Goal: Transaction & Acquisition: Purchase product/service

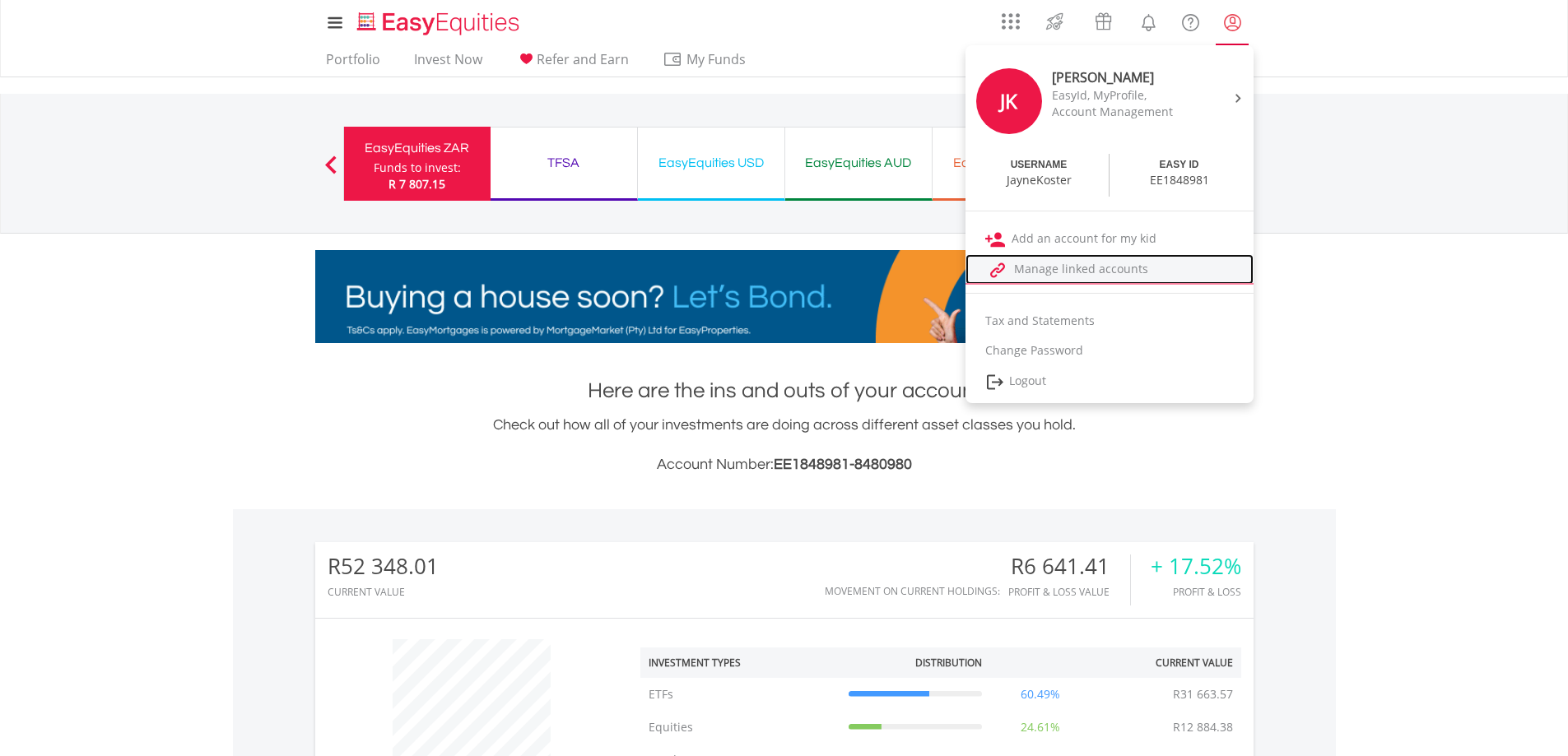
click at [1049, 268] on link "Manage linked accounts" at bounding box center [1109, 269] width 288 height 30
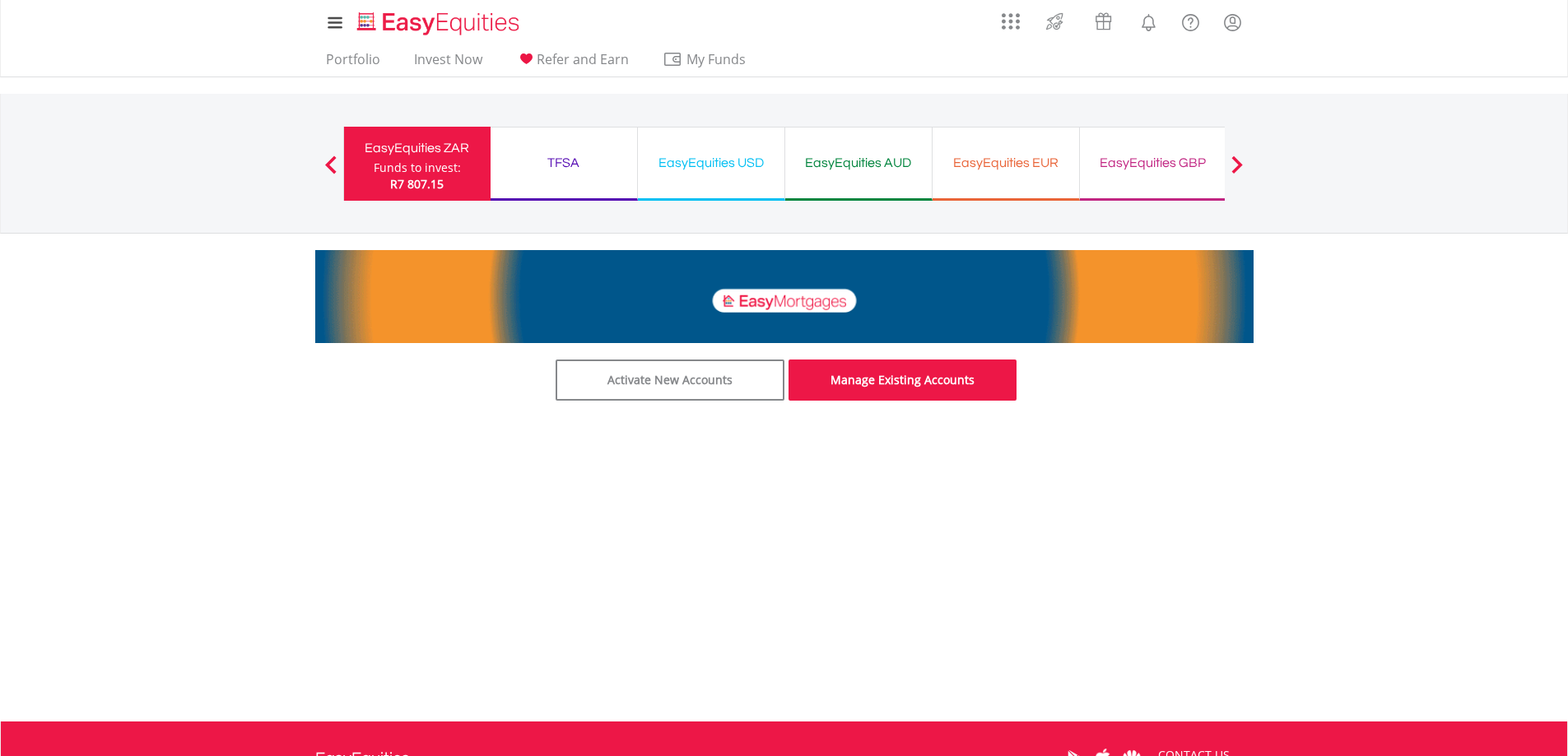
click at [885, 394] on link "Manage Existing Accounts" at bounding box center [902, 380] width 229 height 41
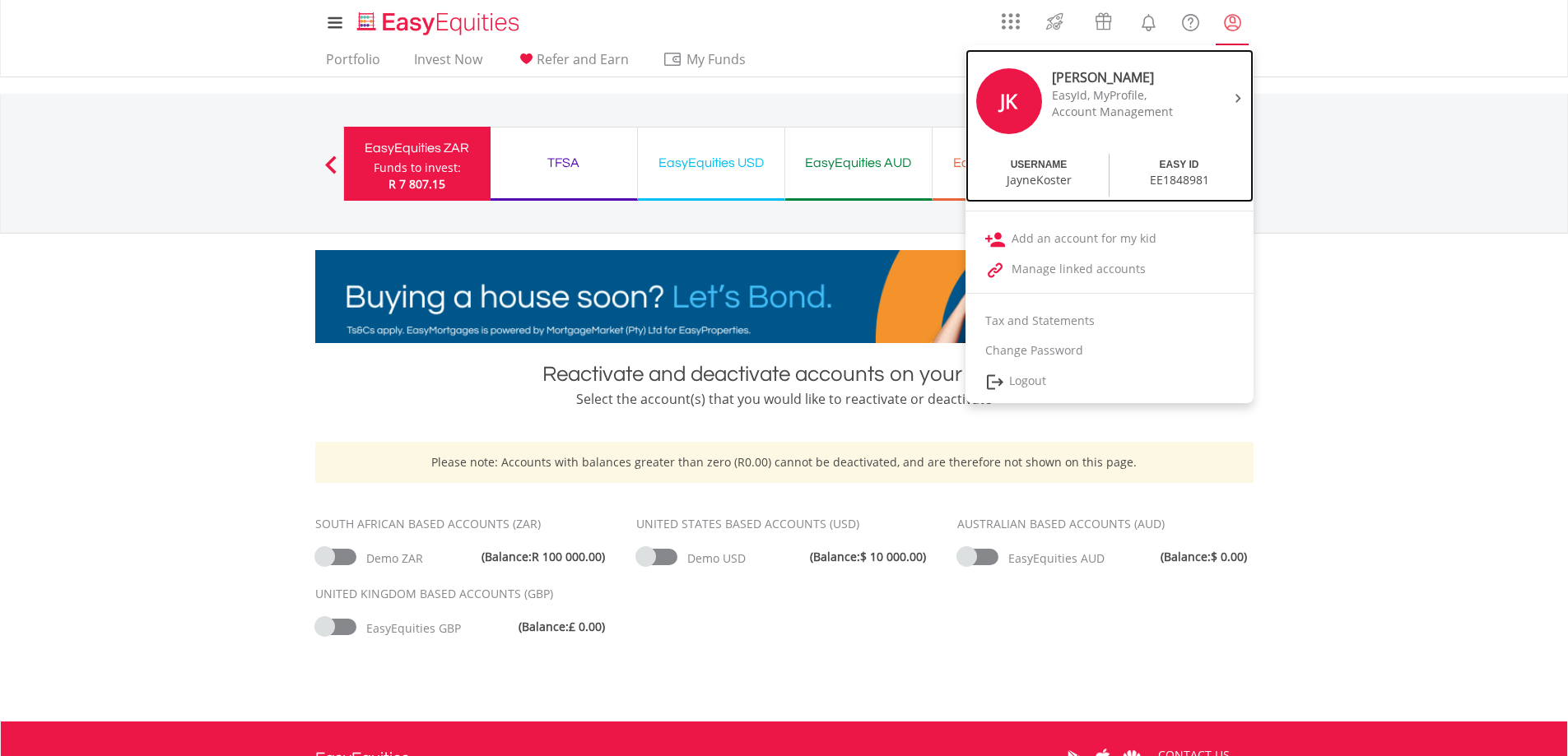
click at [1218, 99] on div "JK Jayne Koster EasyId, MyProfile, Account Management" at bounding box center [1109, 103] width 280 height 94
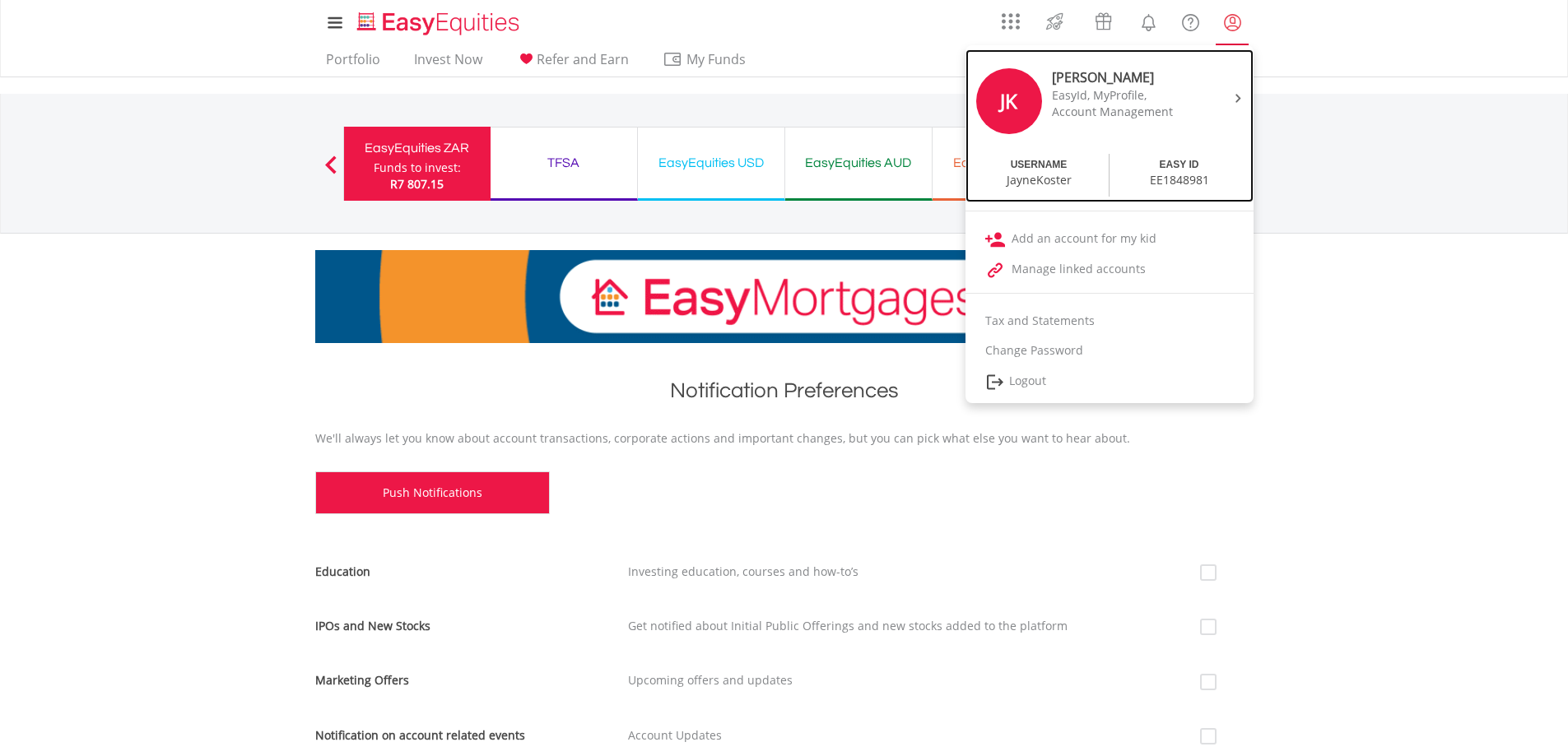
click at [1136, 97] on div "EasyId, MyProfile," at bounding box center [1120, 95] width 139 height 17
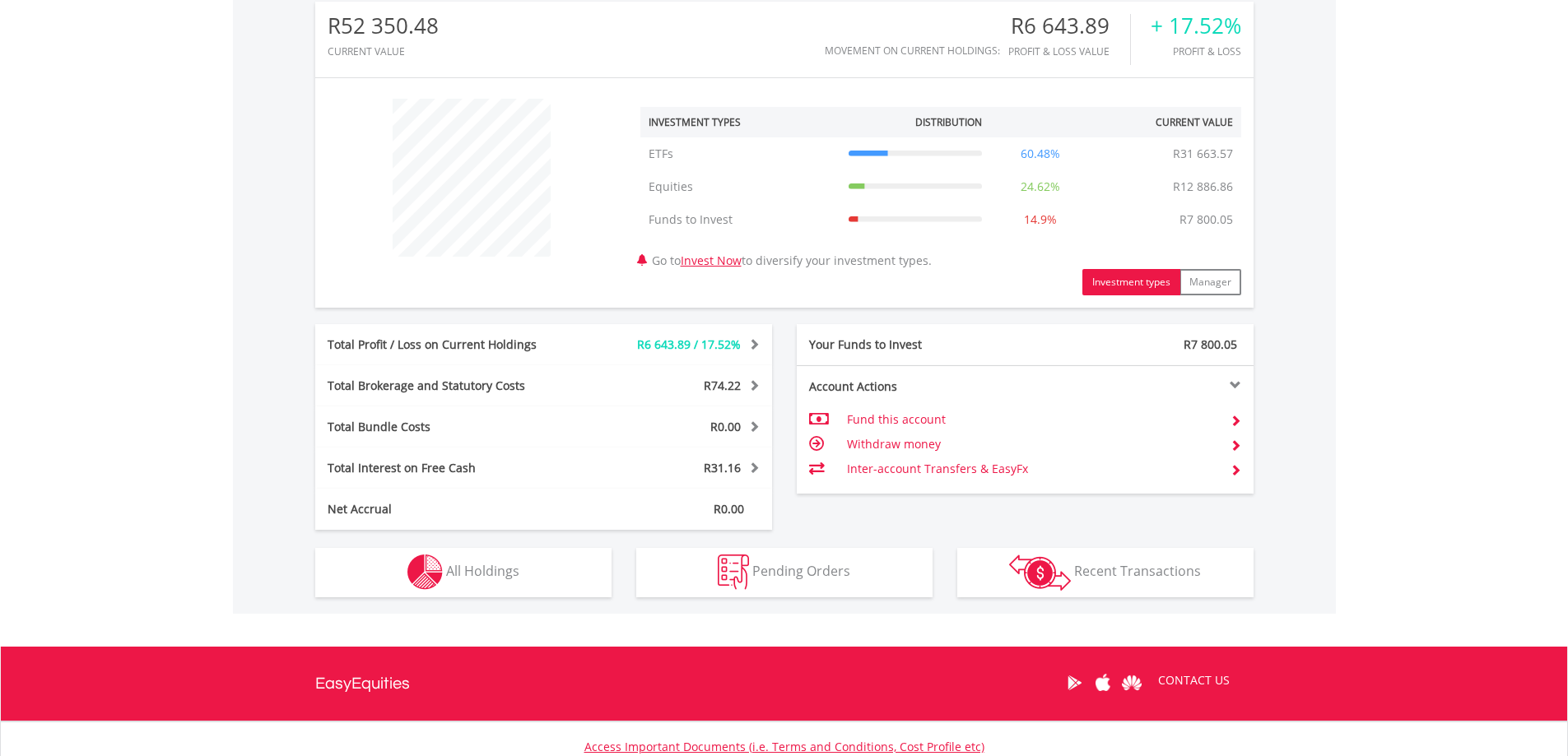
scroll to position [158, 313]
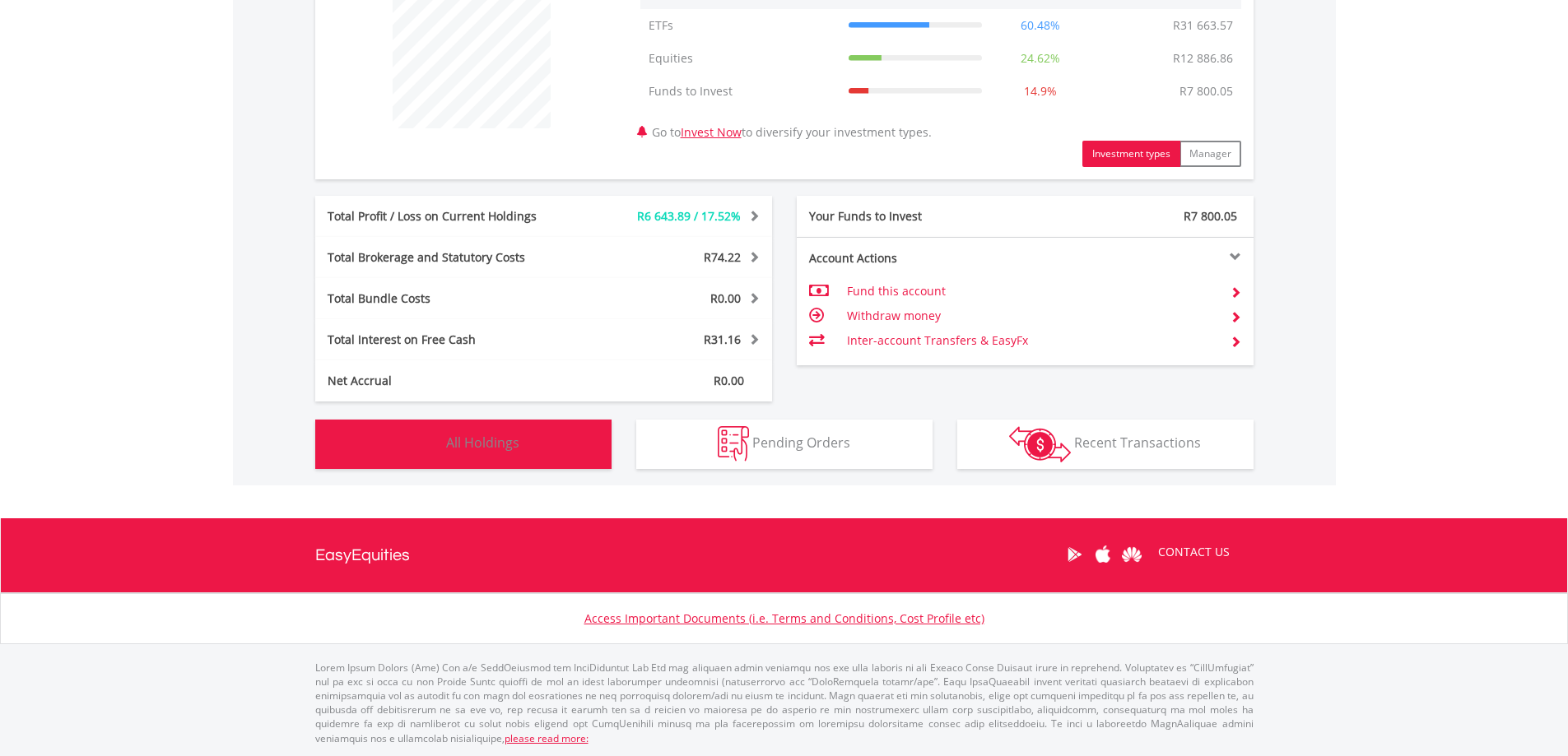
click at [514, 437] on span "All Holdings" at bounding box center [483, 442] width 73 height 18
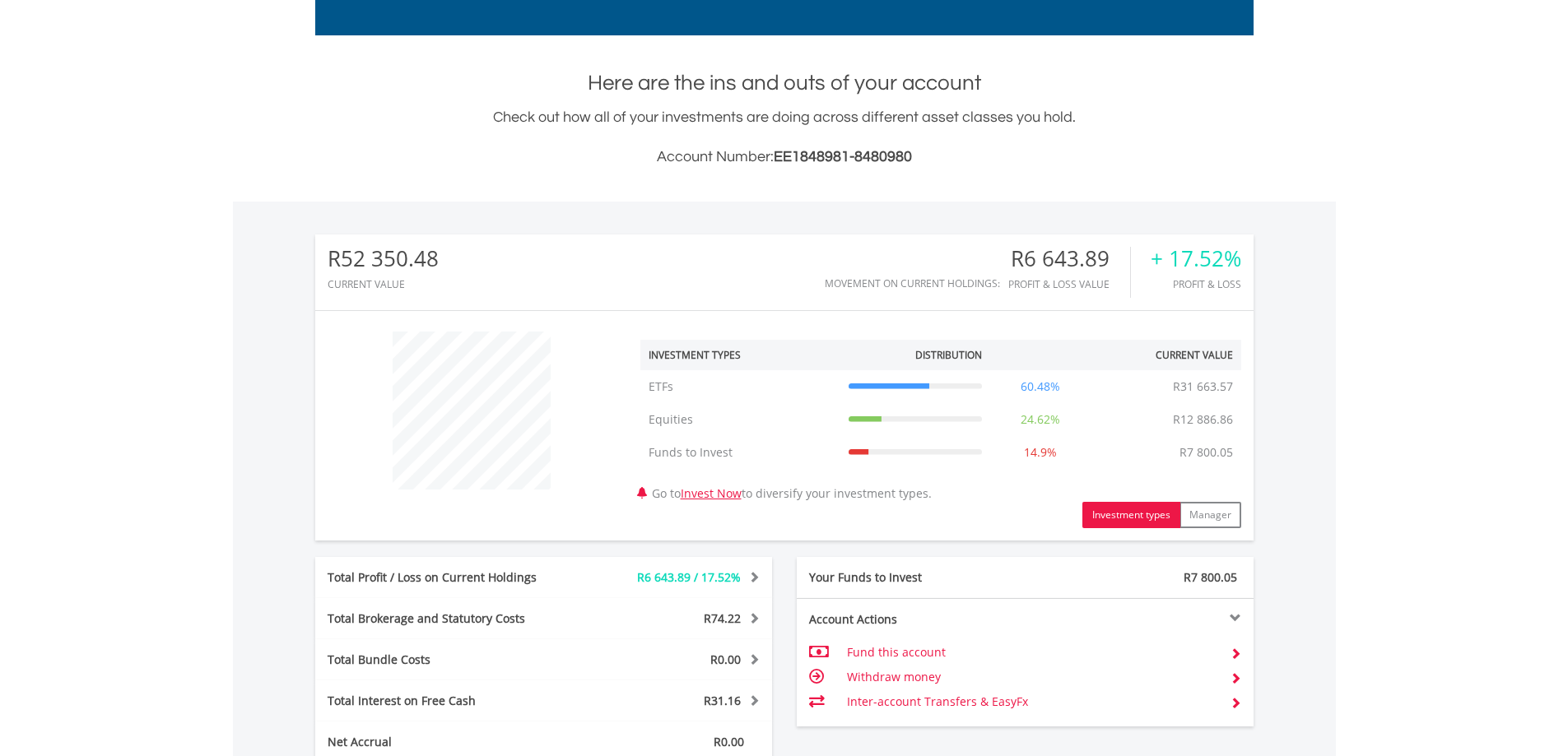
scroll to position [82, 0]
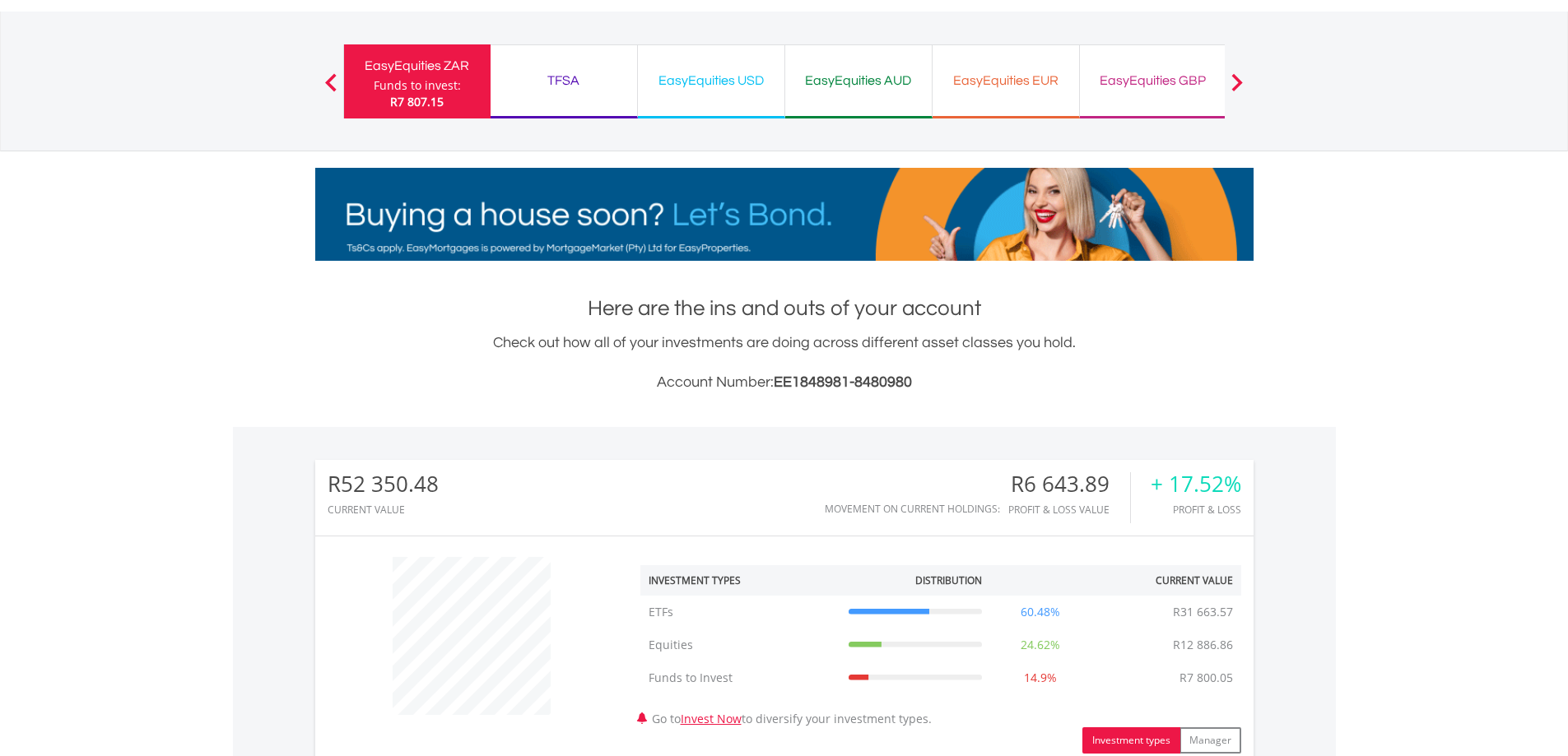
click at [918, 381] on h3 "Account Number: EE1848981-8480980" at bounding box center [784, 382] width 938 height 23
drag, startPoint x: 918, startPoint y: 381, endPoint x: 863, endPoint y: 383, distance: 55.0
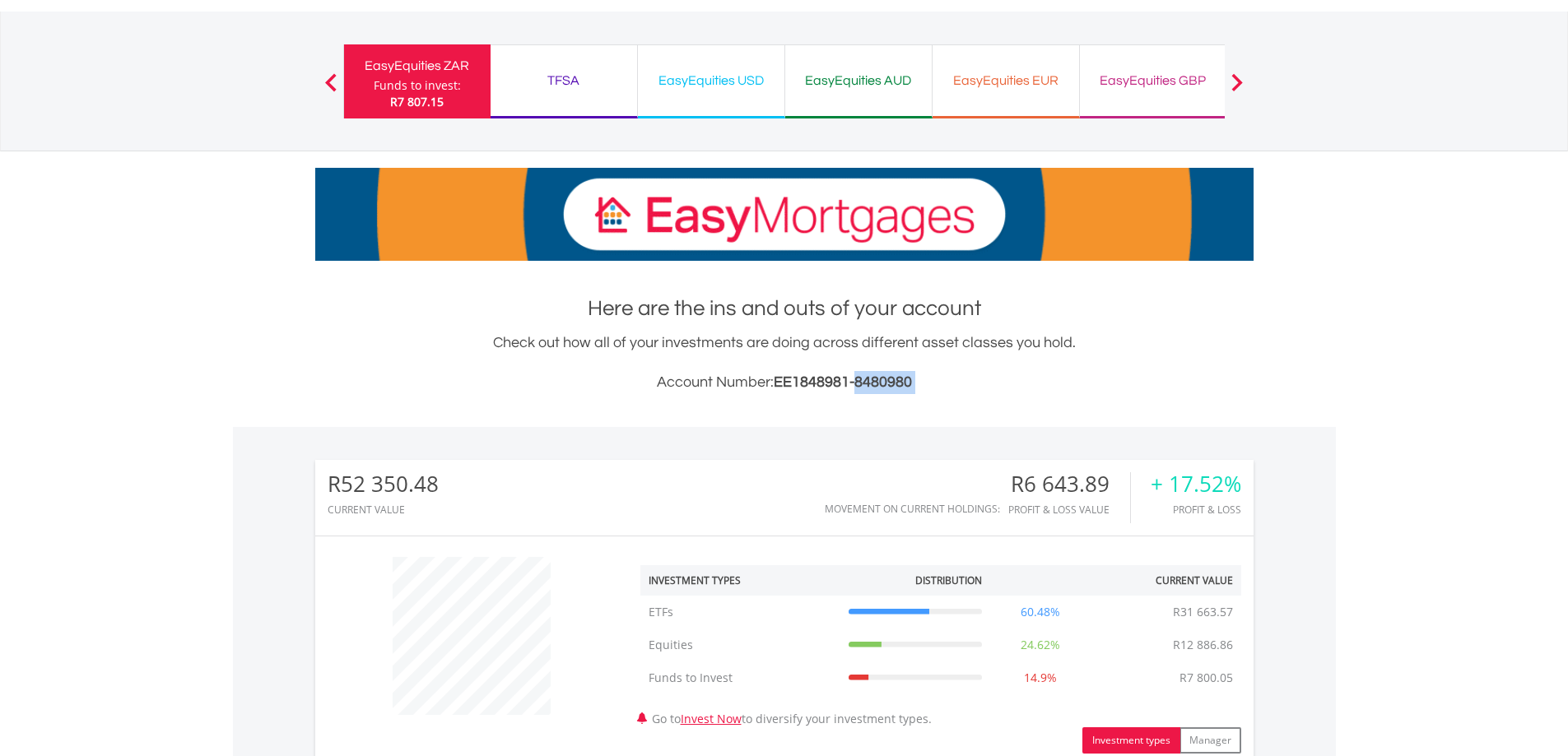
click at [863, 383] on h3 "Account Number: EE1848981-8480980" at bounding box center [784, 382] width 938 height 23
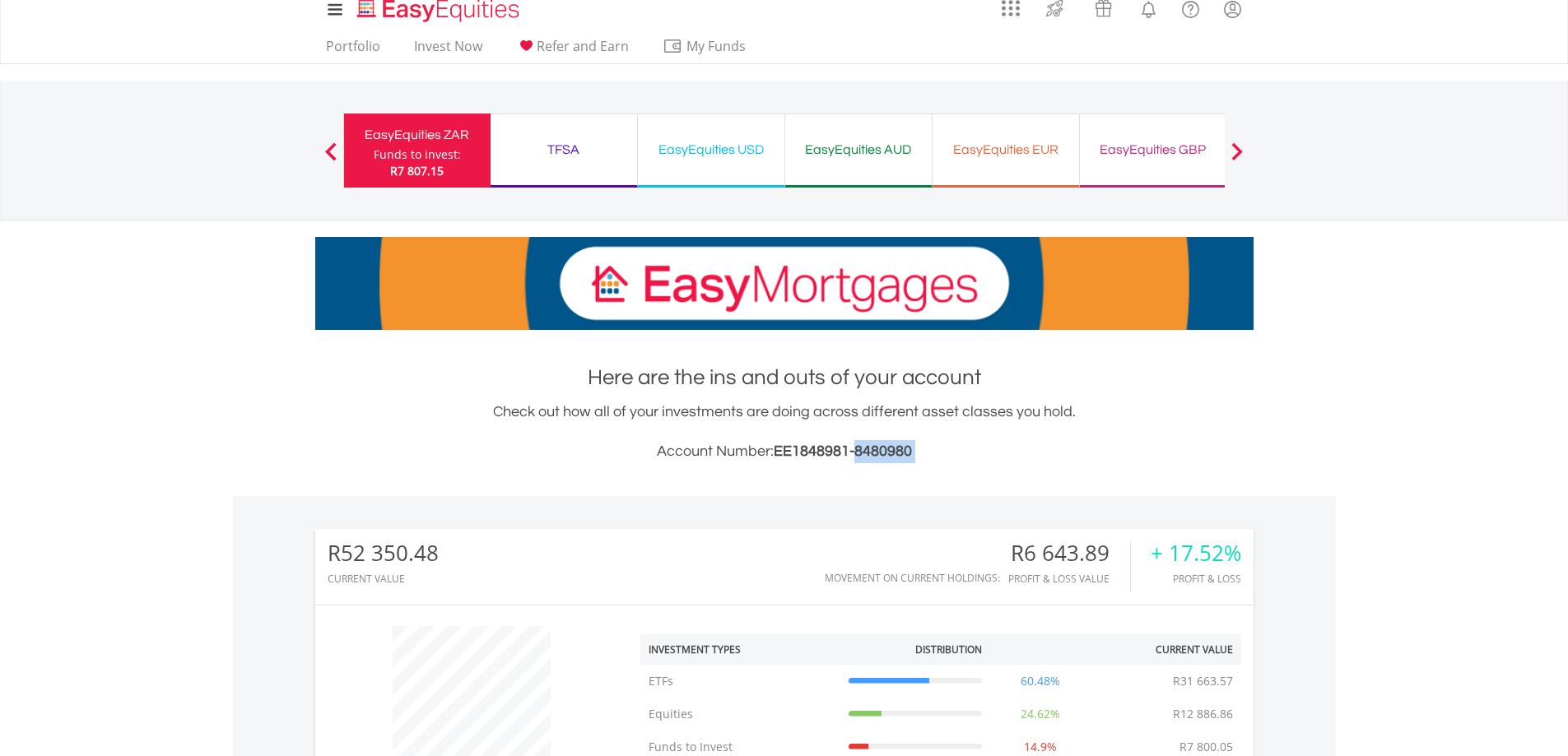
scroll to position [0, 0]
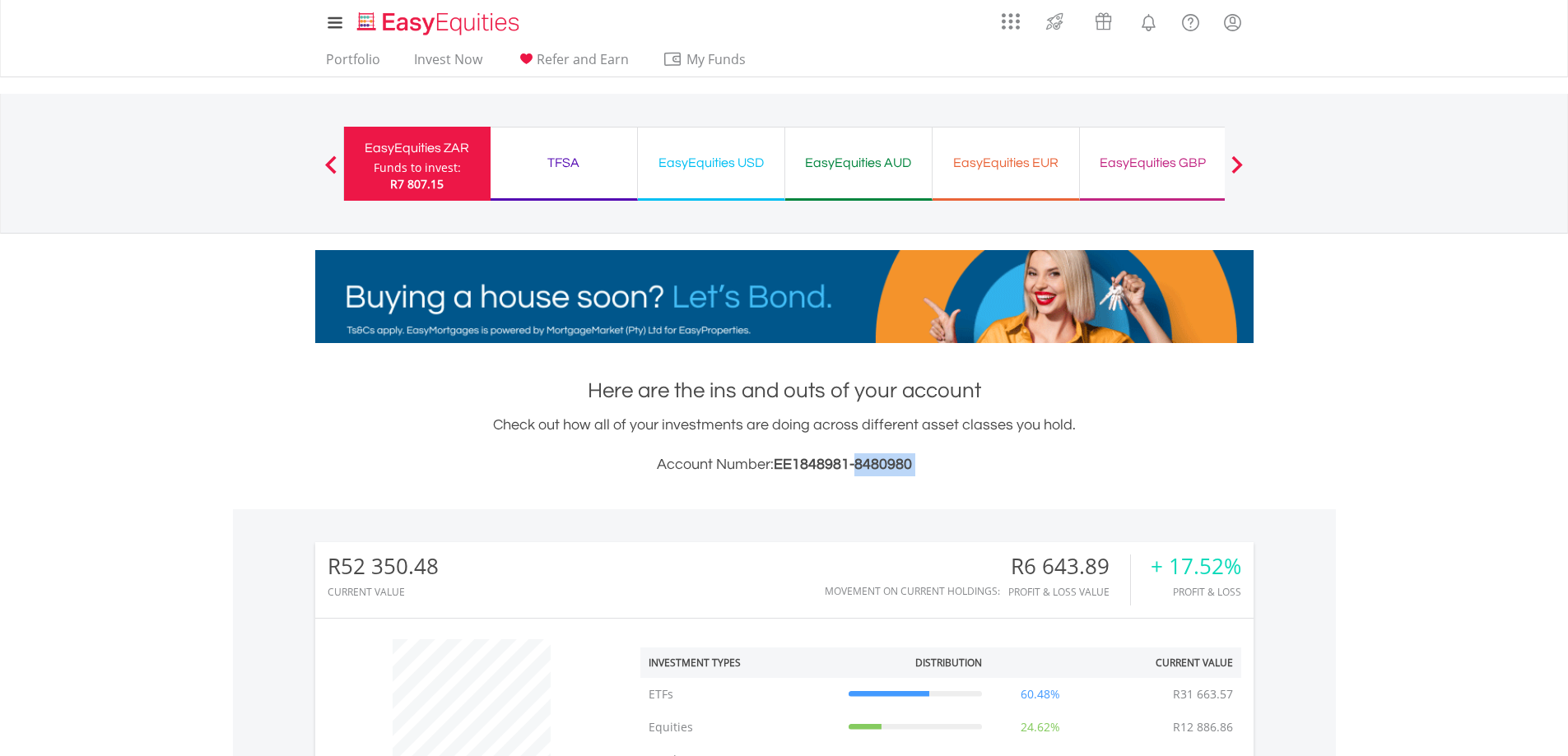
click at [592, 192] on div "TFSA Funds to invest: R7 807.15" at bounding box center [564, 163] width 147 height 74
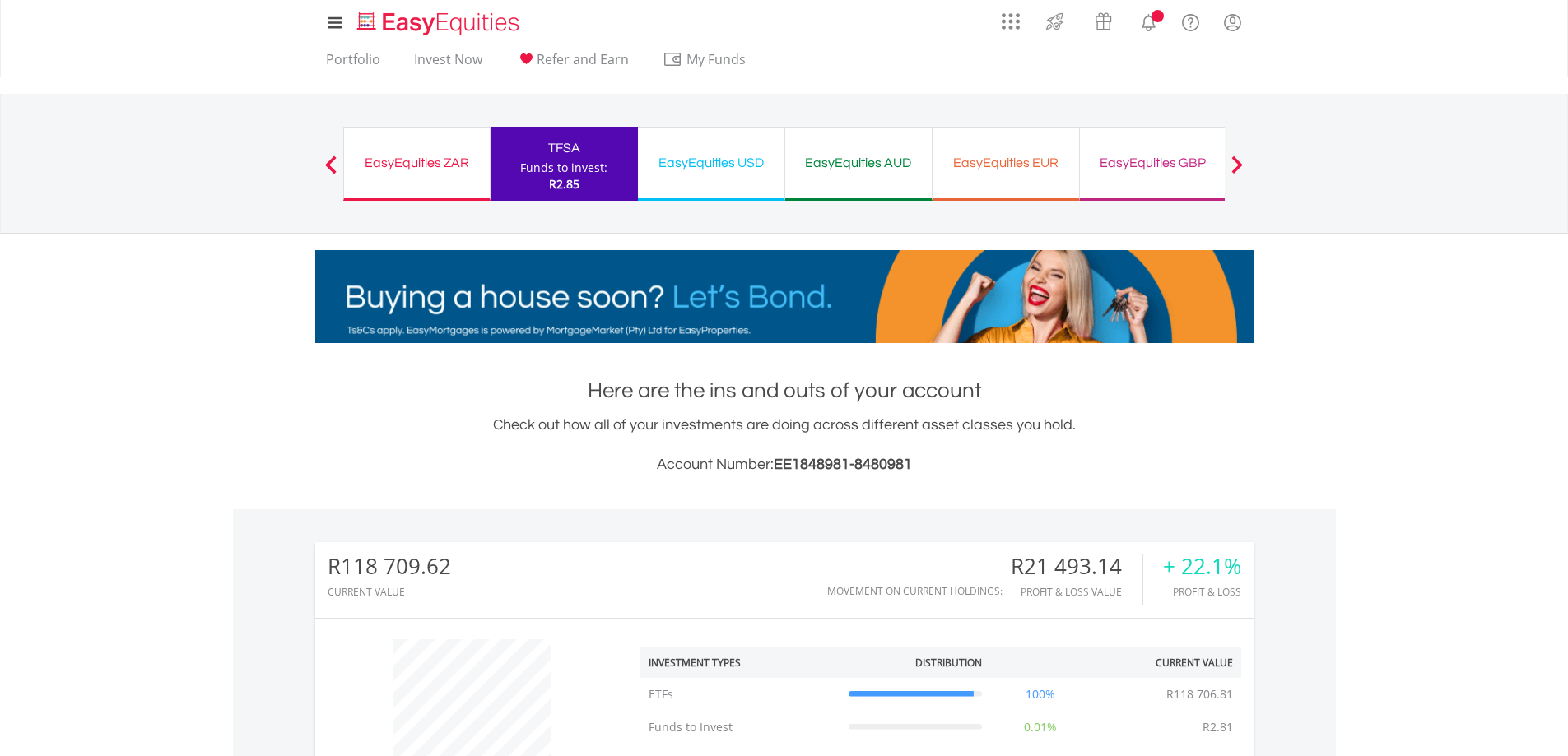
scroll to position [158, 313]
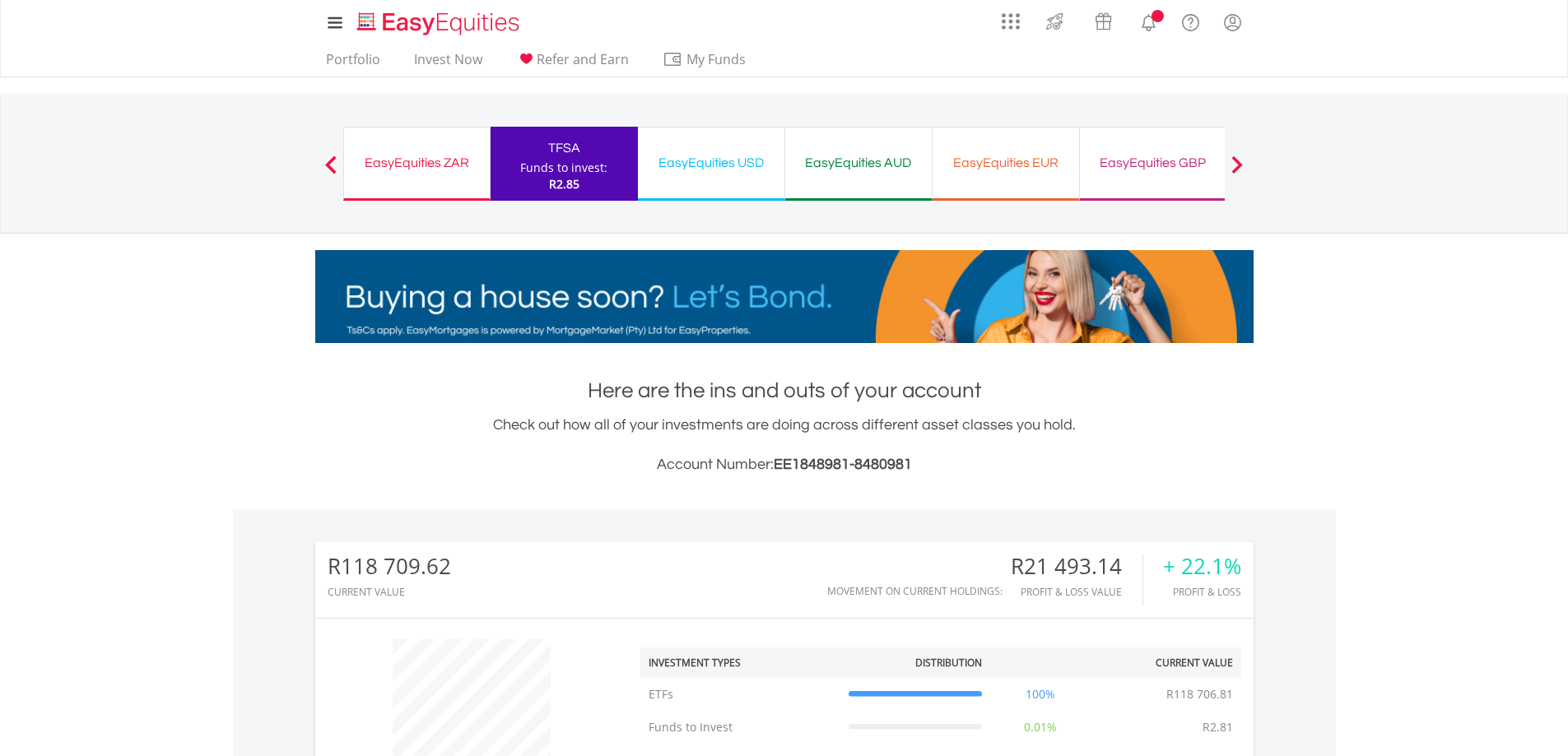
click at [418, 152] on div "EasyEquities ZAR" at bounding box center [416, 163] width 126 height 23
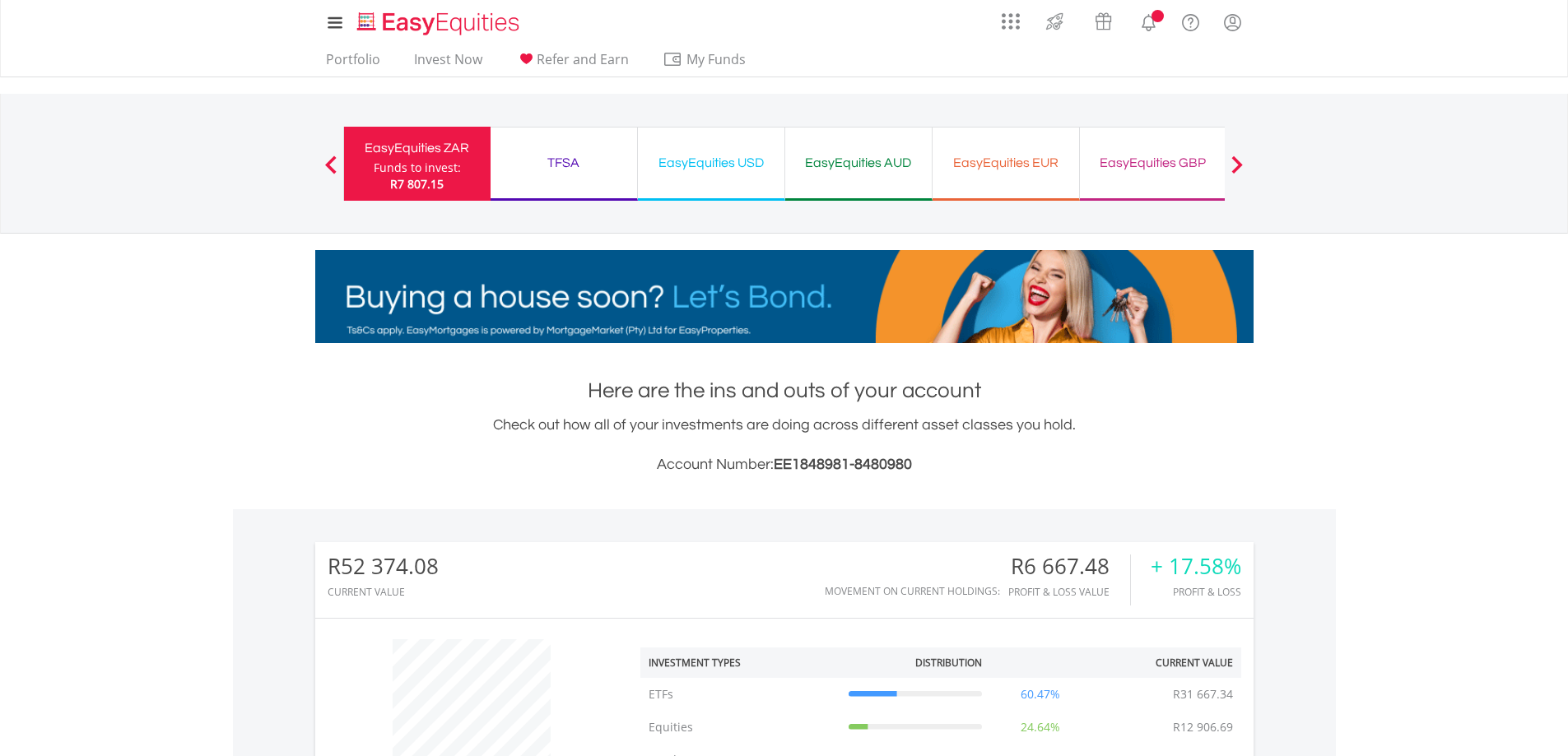
scroll to position [158, 313]
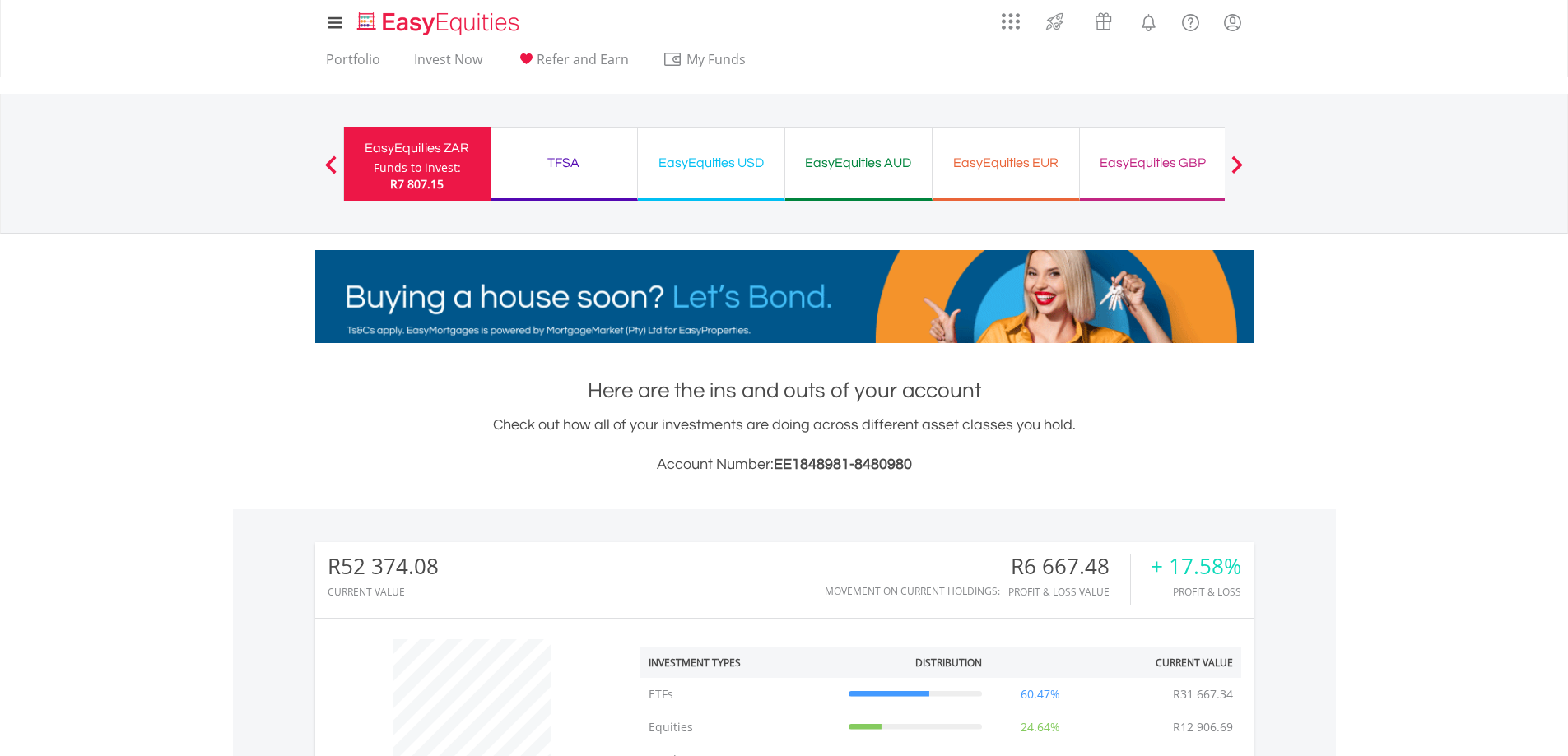
click at [572, 166] on div "TFSA" at bounding box center [563, 163] width 126 height 23
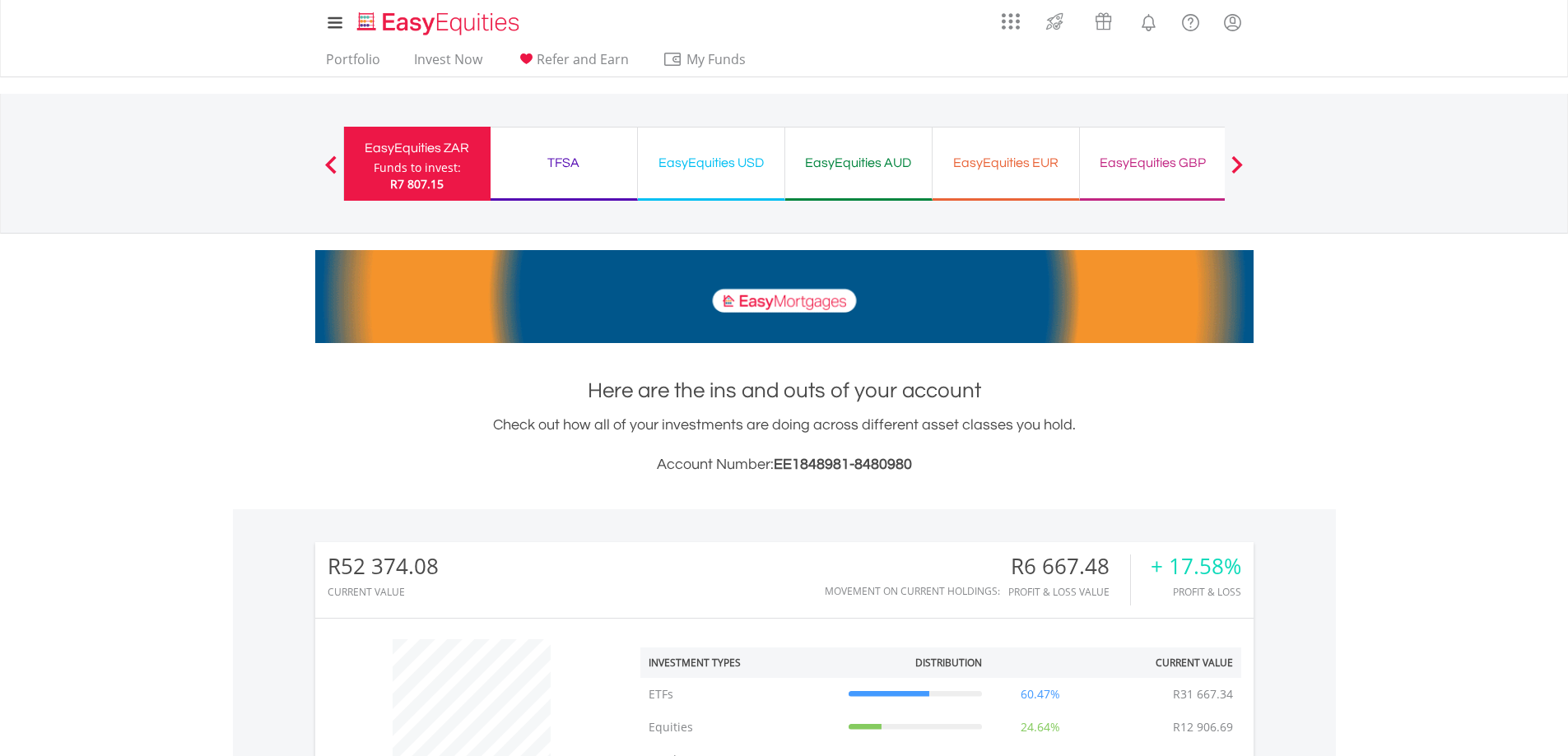
click at [523, 157] on div "TFSA" at bounding box center [563, 163] width 126 height 23
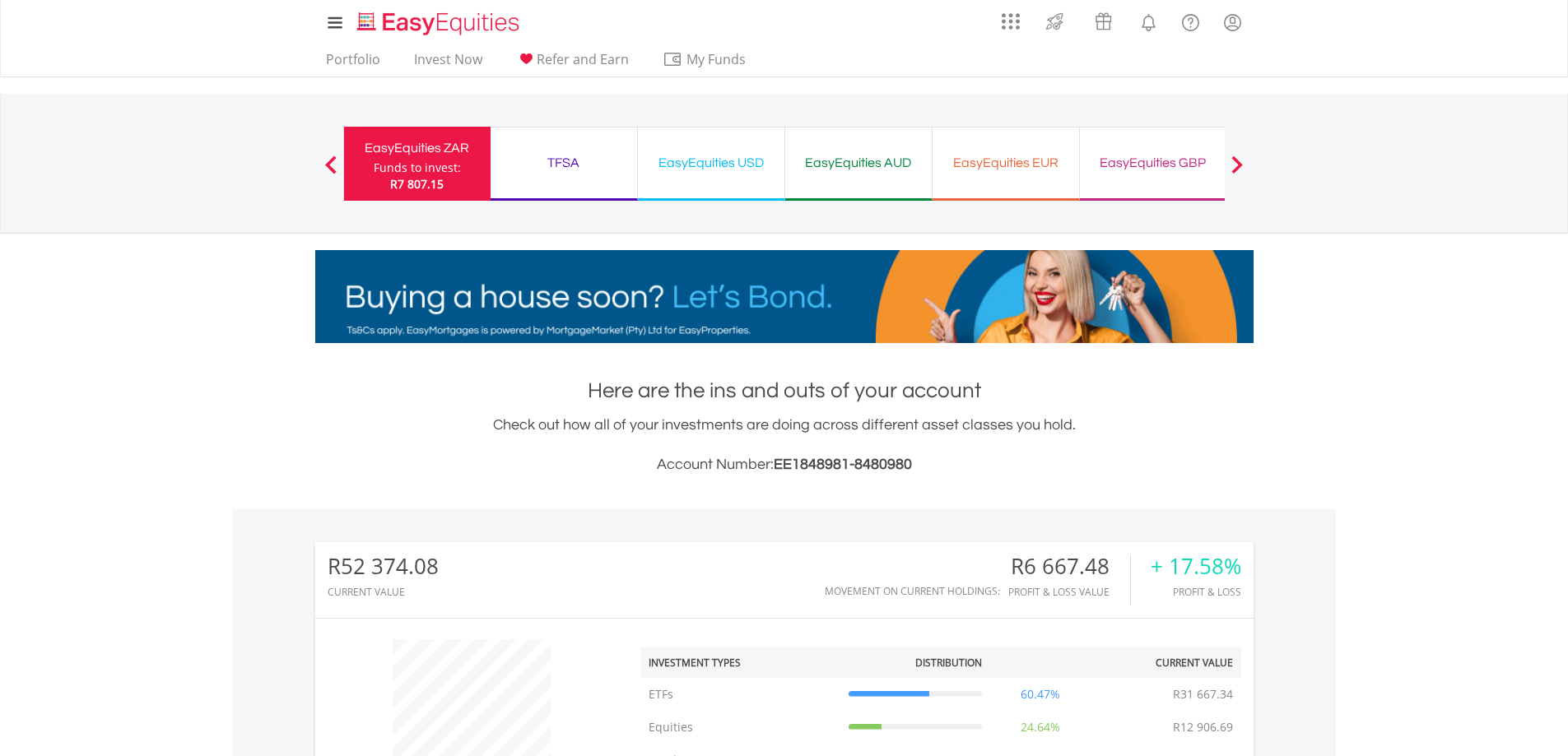
click at [429, 173] on div "Funds to invest:" at bounding box center [417, 167] width 87 height 17
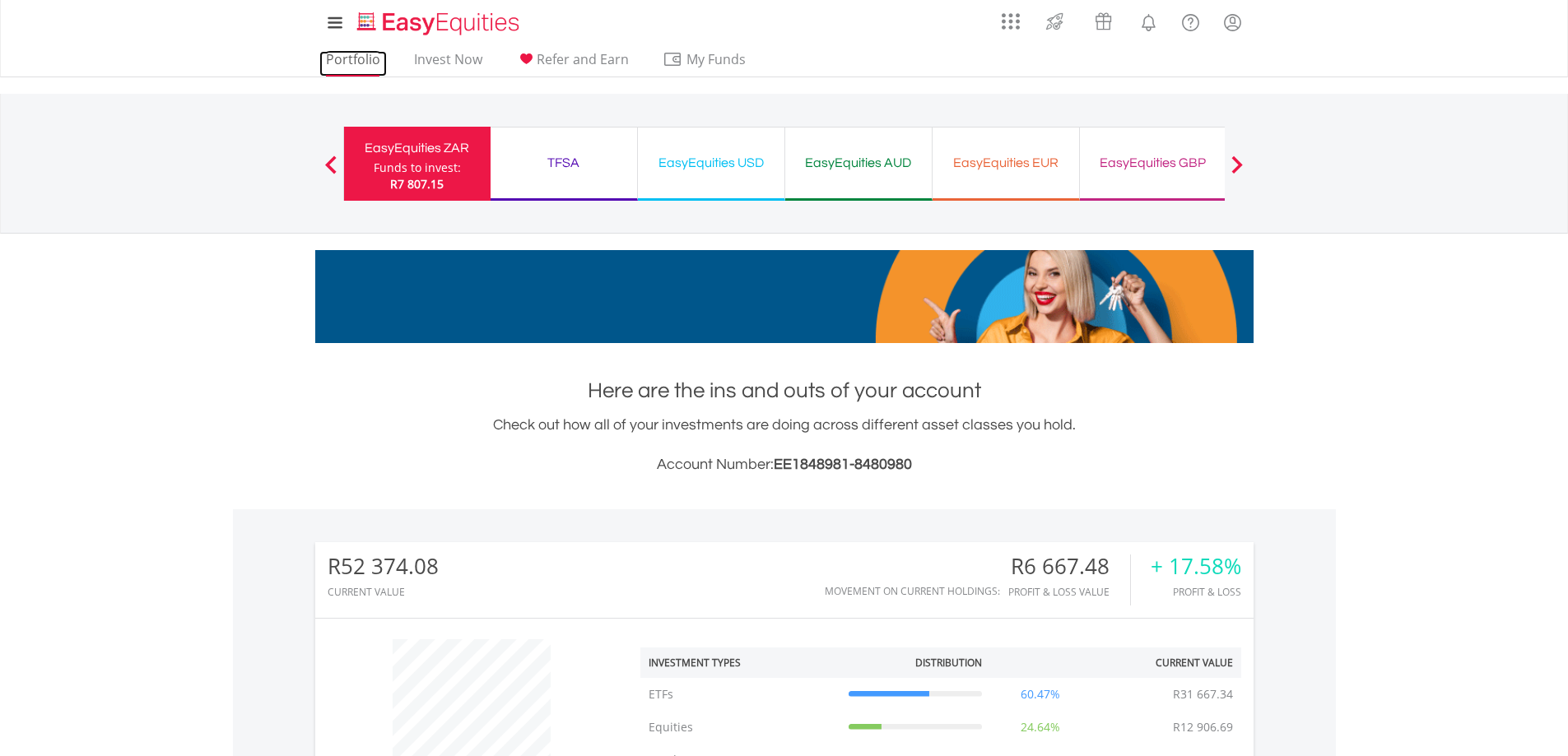
click at [349, 62] on link "Portfolio" at bounding box center [353, 64] width 67 height 25
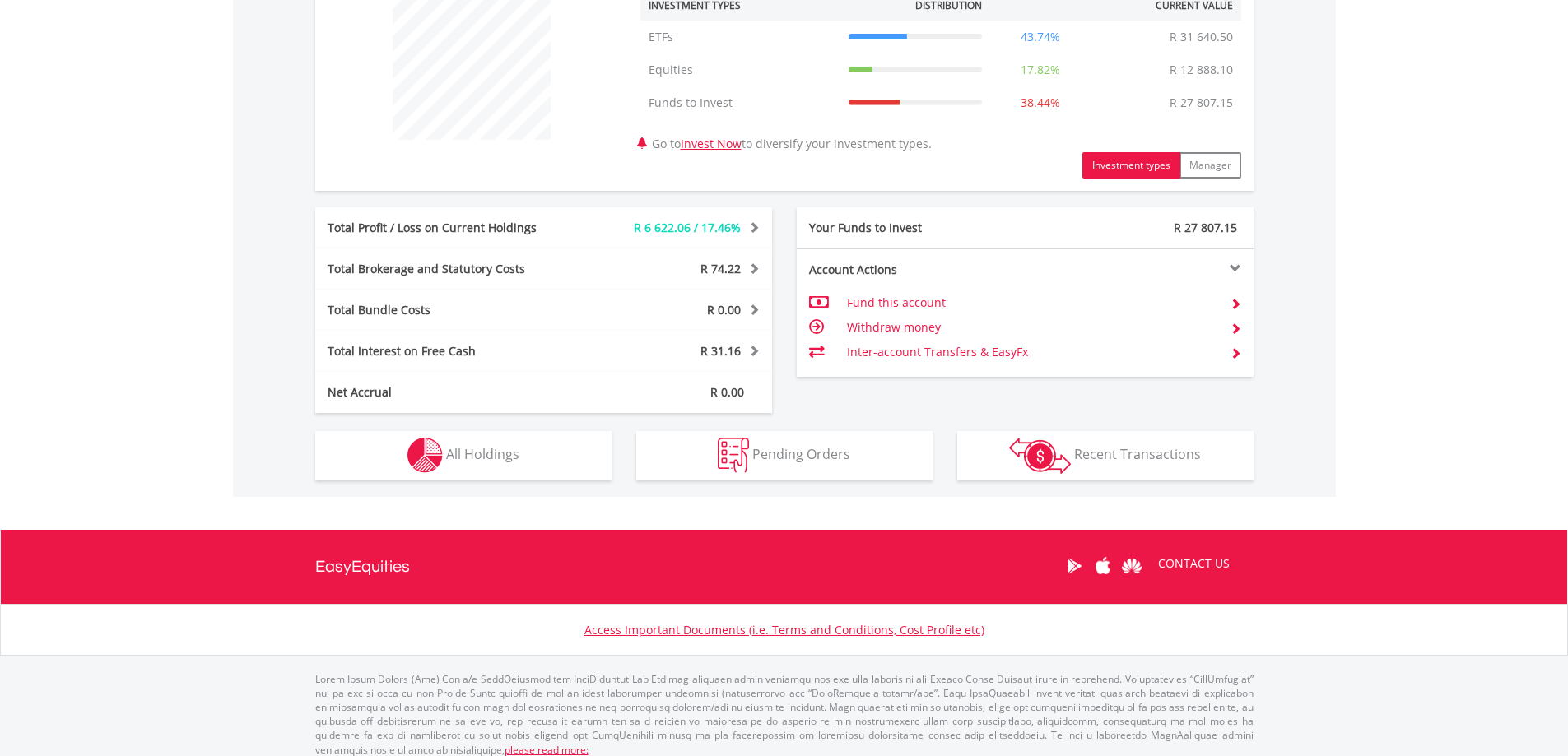
scroll to position [658, 0]
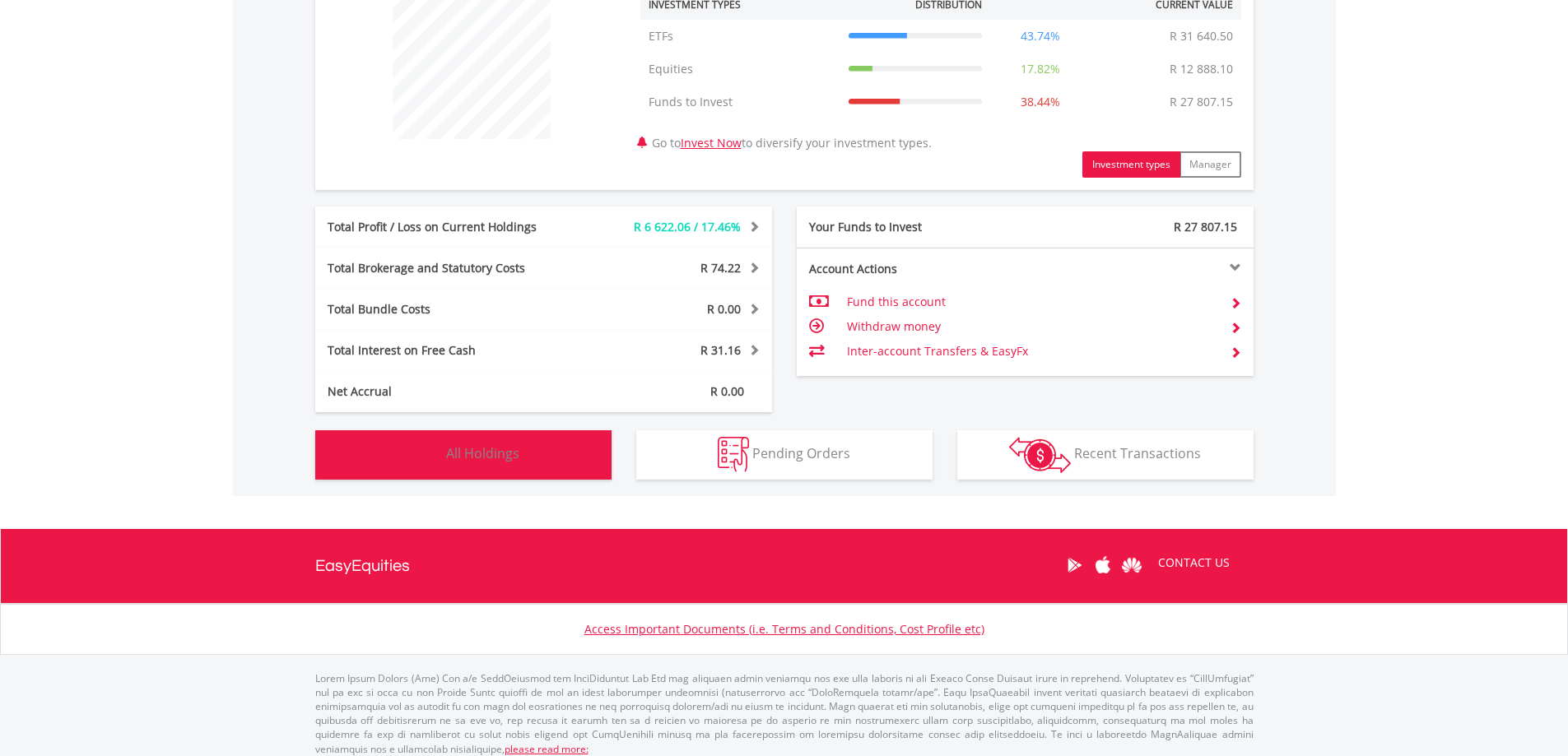
click at [510, 465] on button "Holdings All Holdings" at bounding box center [463, 455] width 296 height 50
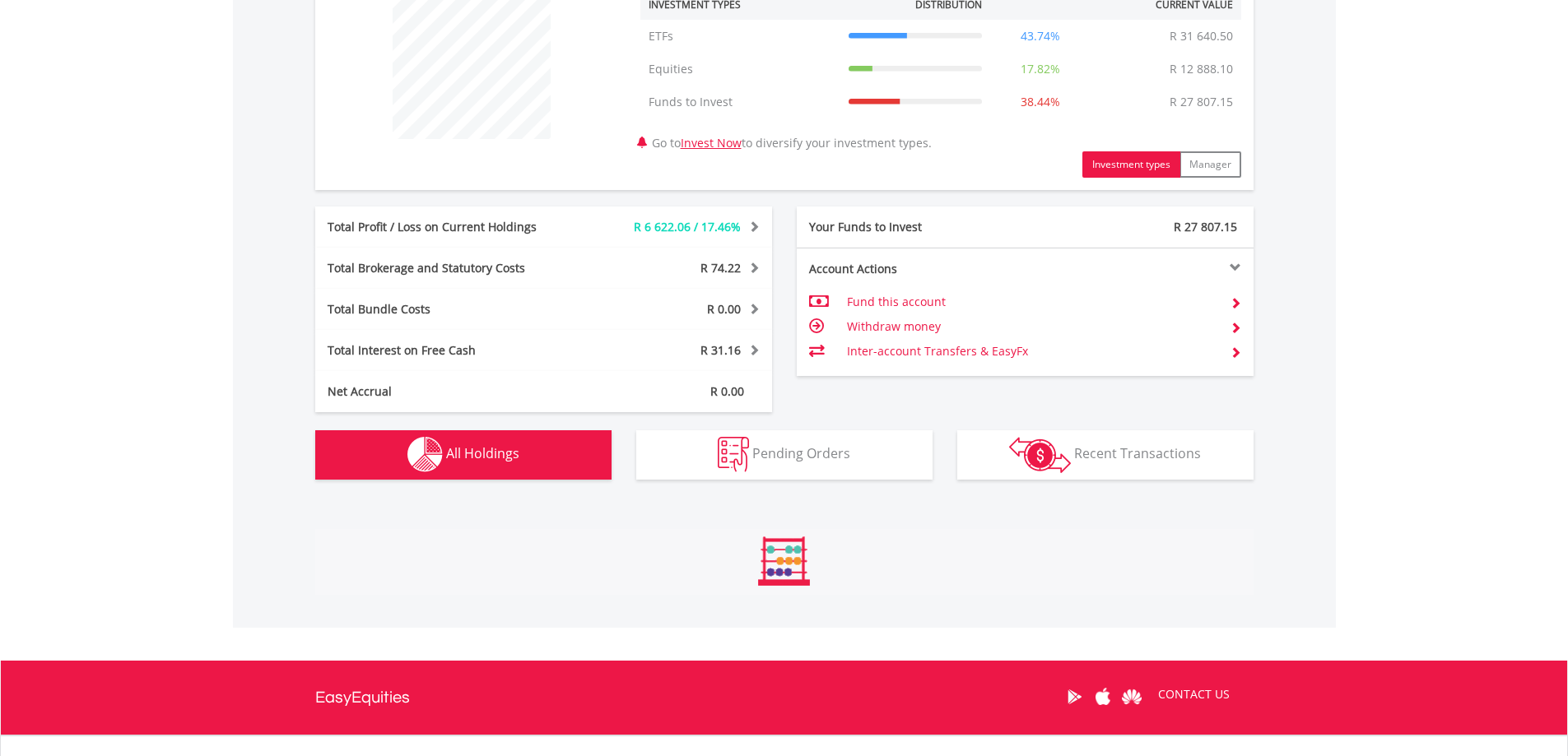
scroll to position [1073, 0]
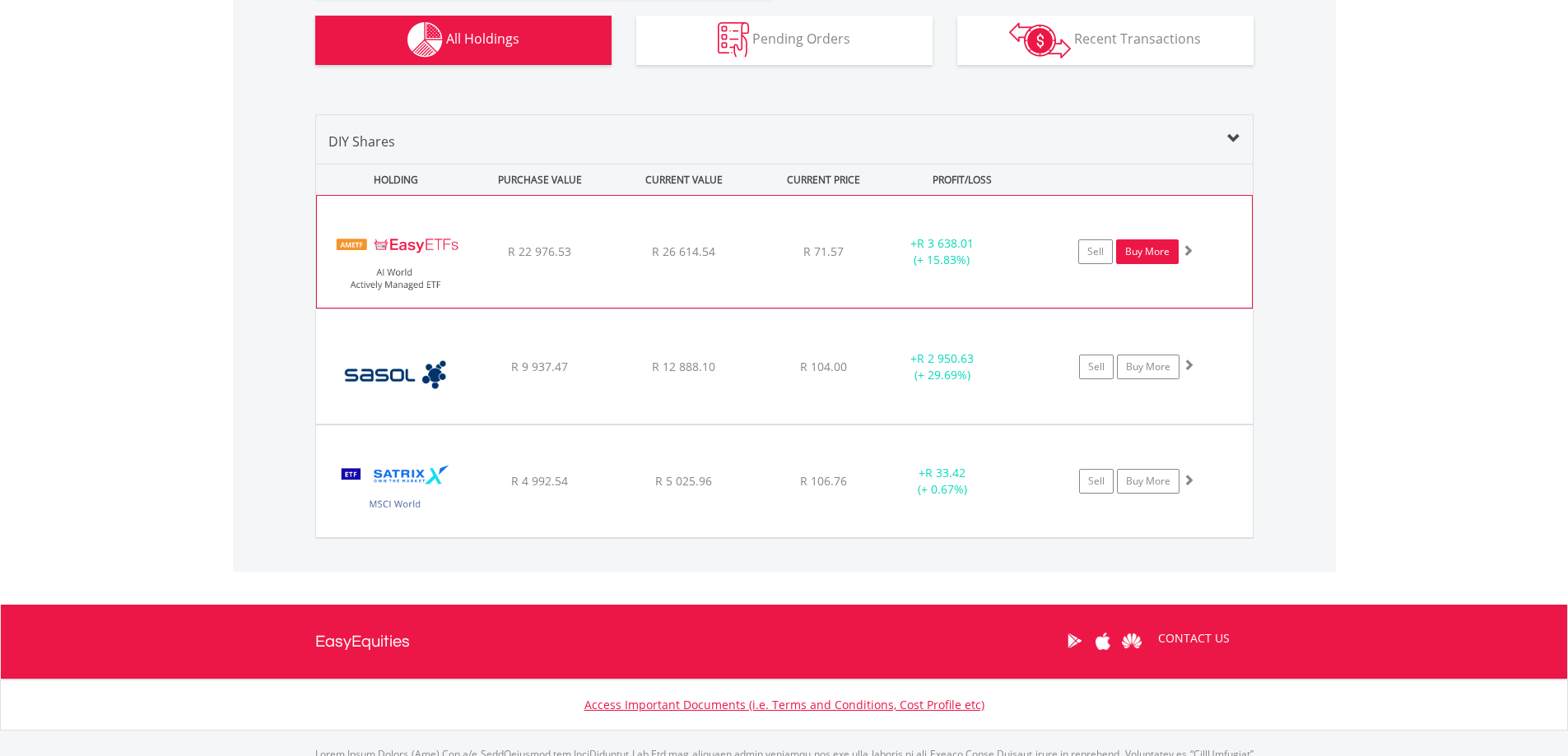
click at [1152, 256] on link "Buy More" at bounding box center [1147, 252] width 63 height 24
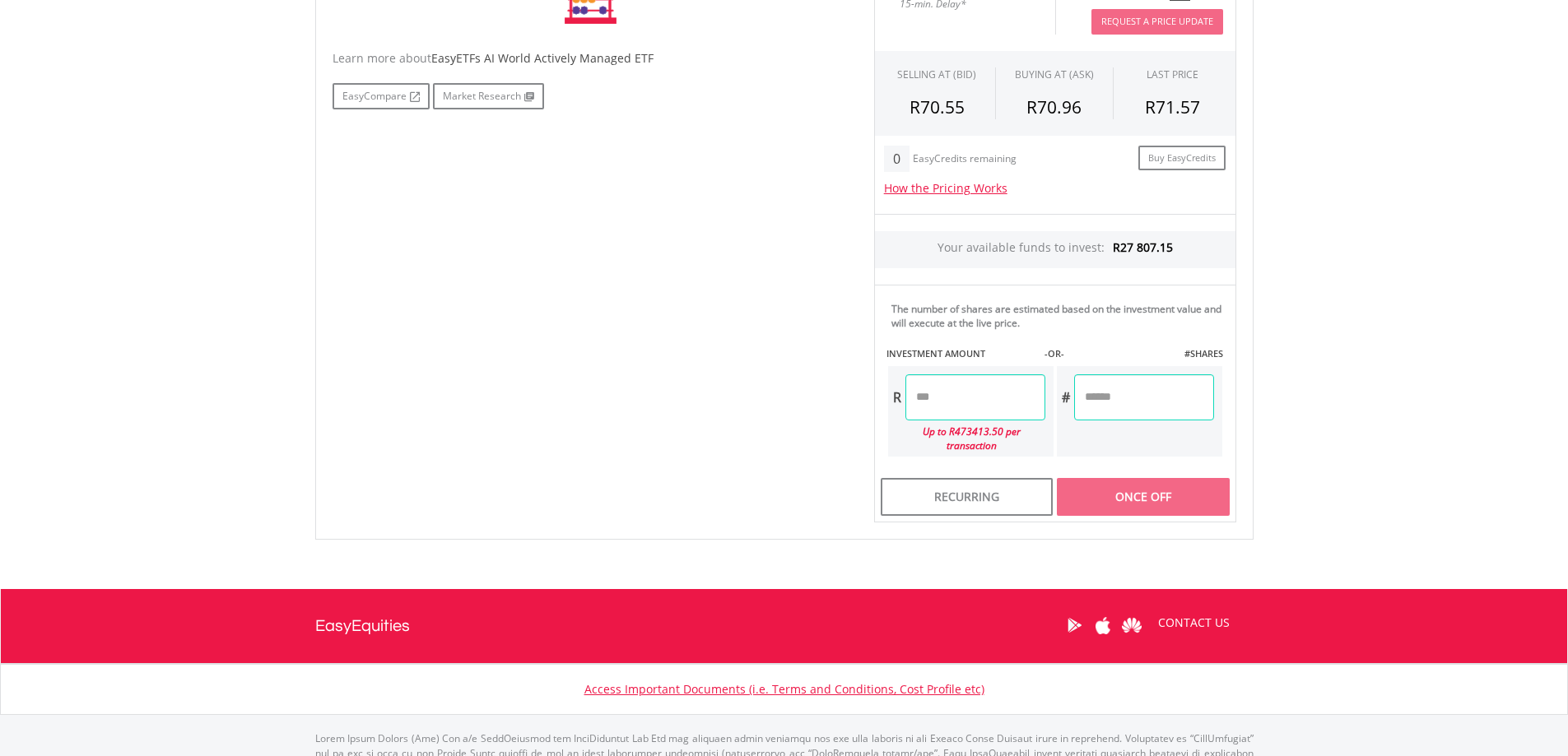
scroll to position [619, 0]
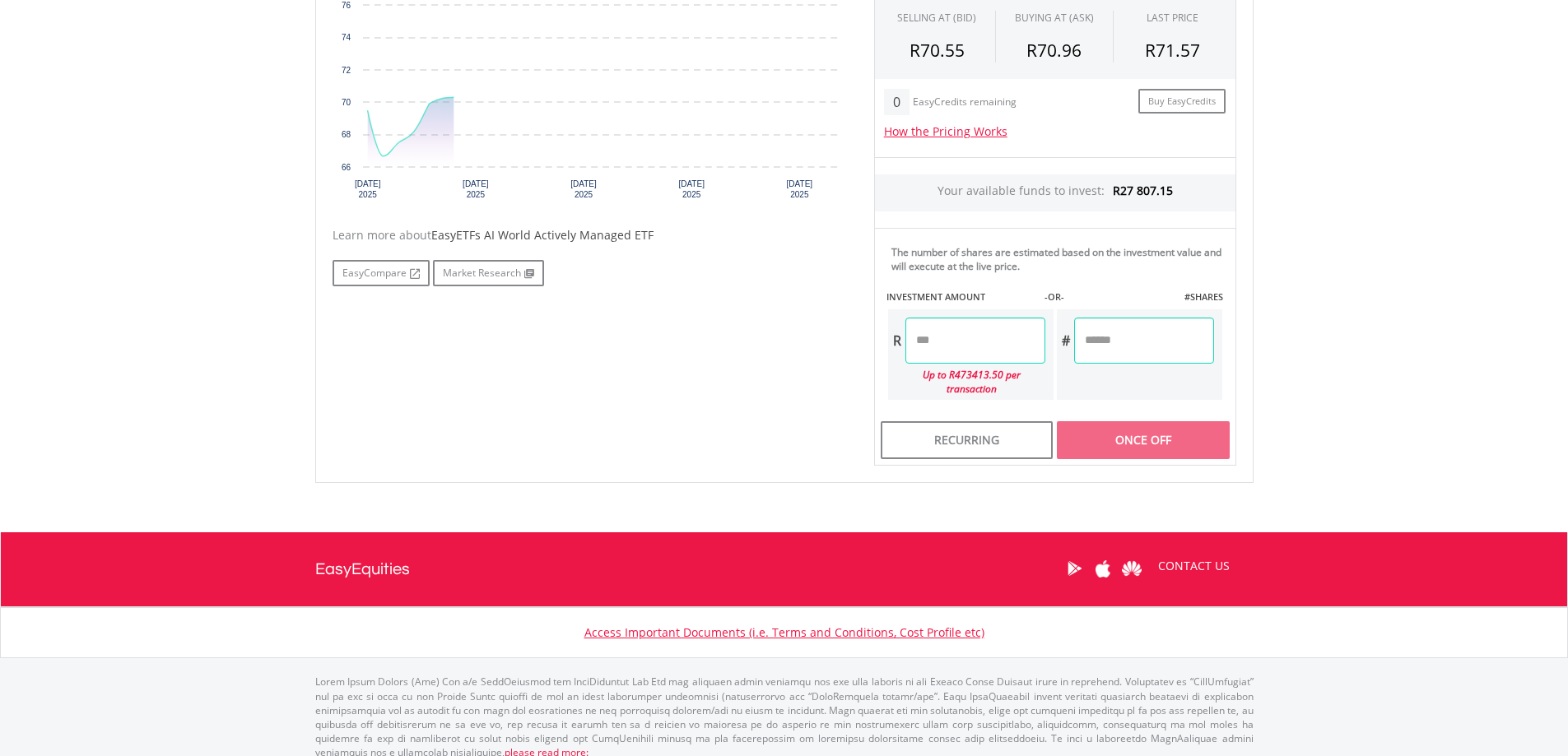
click at [1004, 337] on input "number" at bounding box center [975, 341] width 140 height 46
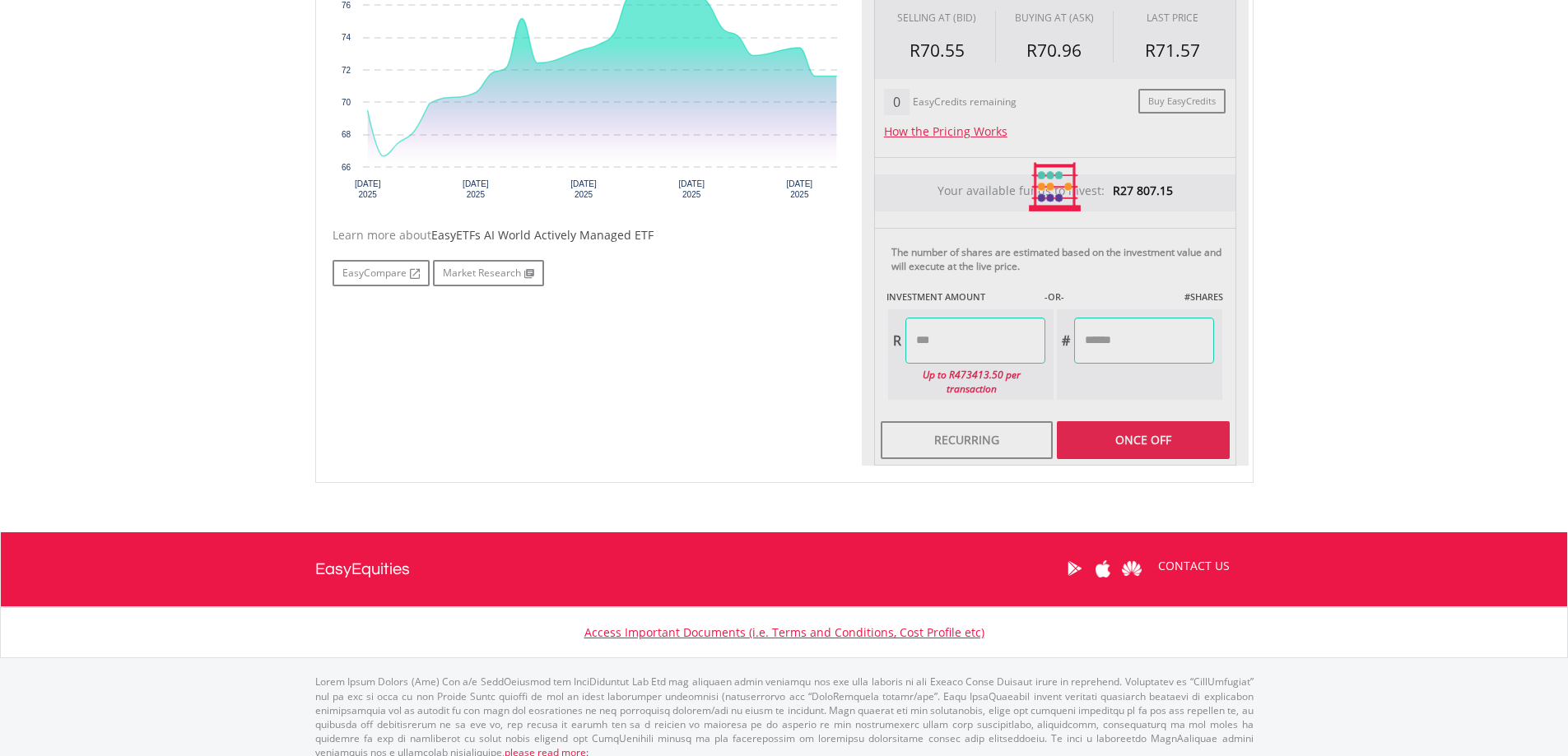
type input "*******"
type input "********"
click at [684, 367] on div "No chart available. 1 MO CHANGE 3.10% DAILY CHANGE 0.00% 1M 3M 6M 1Y MAX Chart …" at bounding box center [784, 187] width 929 height 557
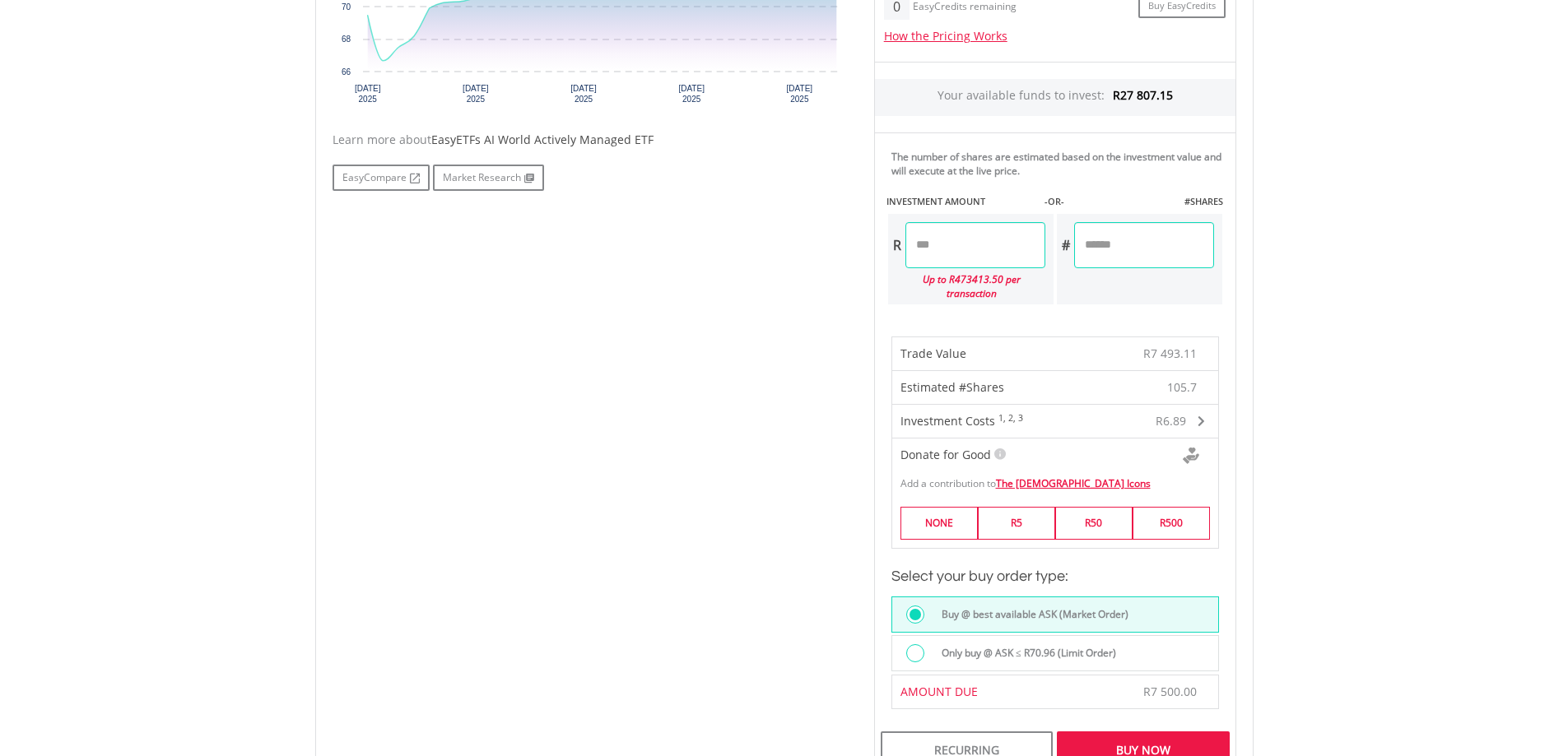
scroll to position [1031, 0]
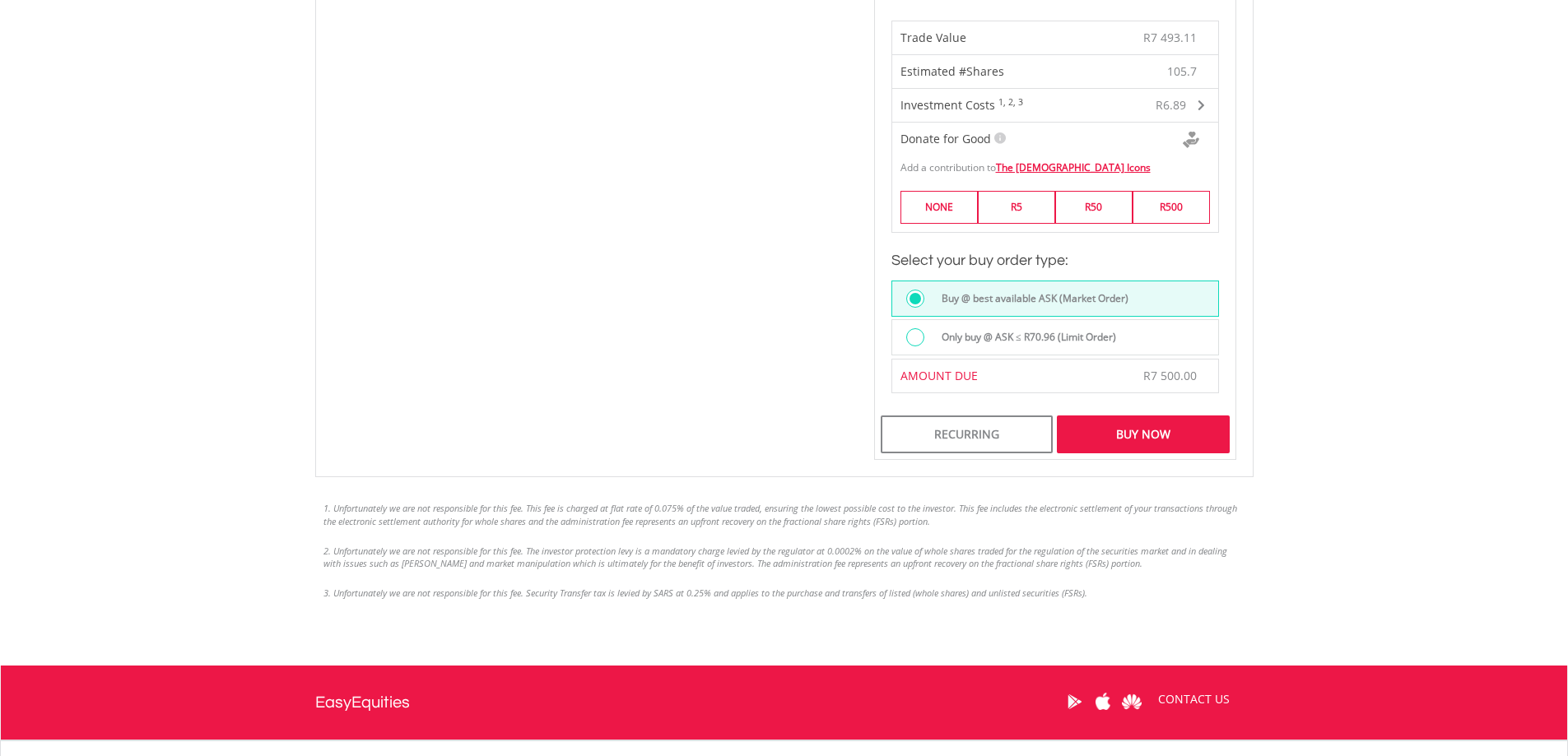
click at [1139, 423] on div "Buy Now" at bounding box center [1142, 434] width 172 height 37
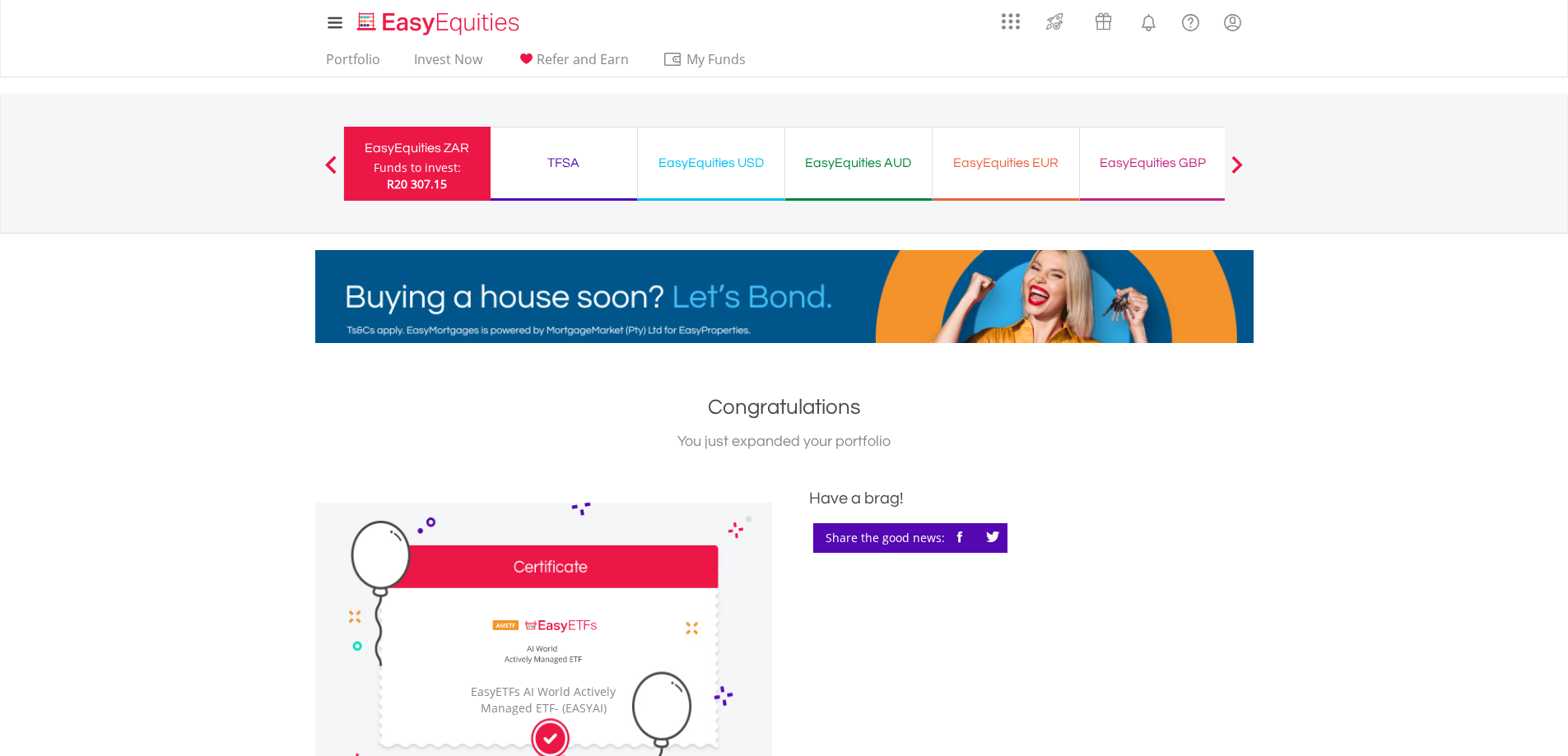
click at [410, 152] on div "EasyEquities ZAR" at bounding box center [416, 148] width 126 height 23
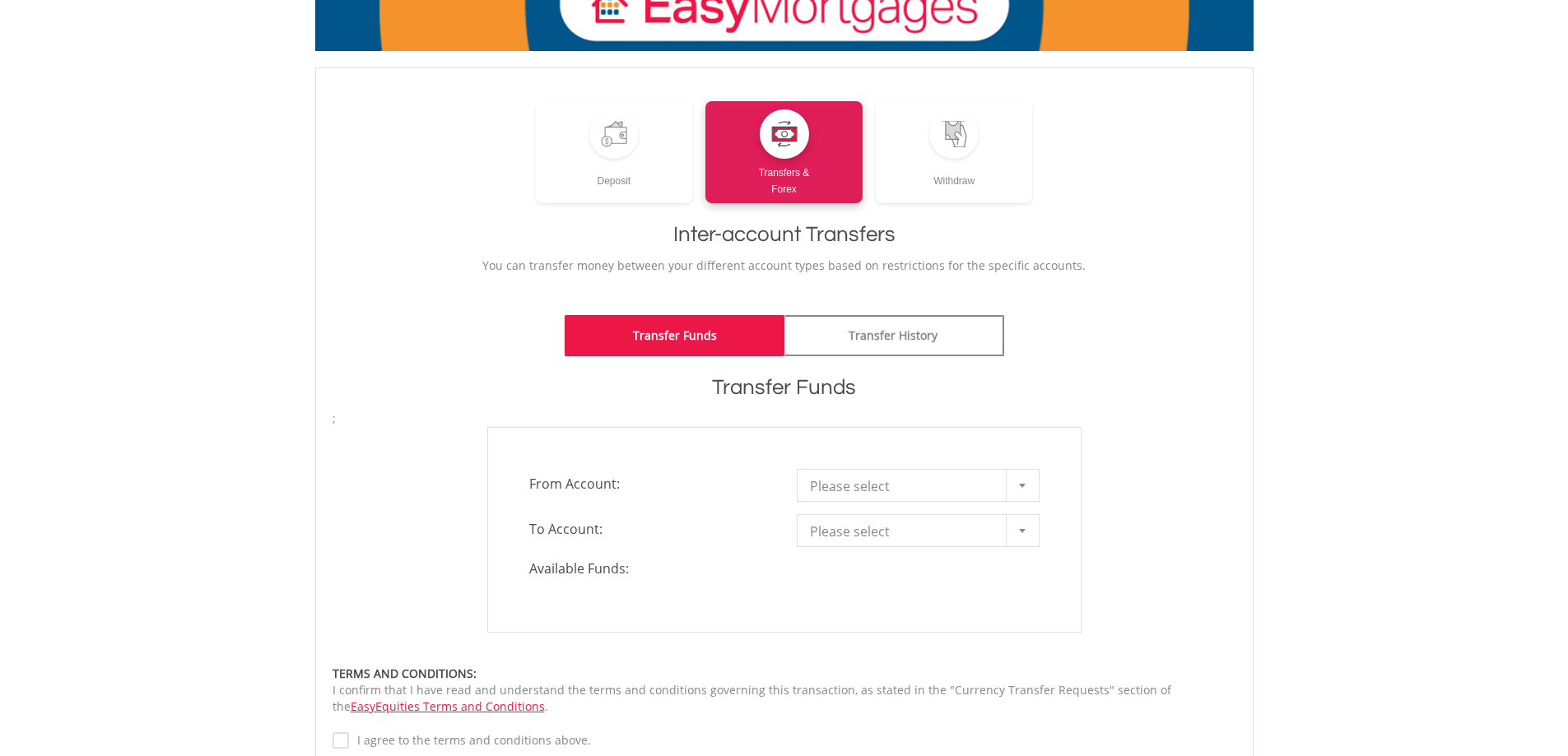
scroll to position [165, 0]
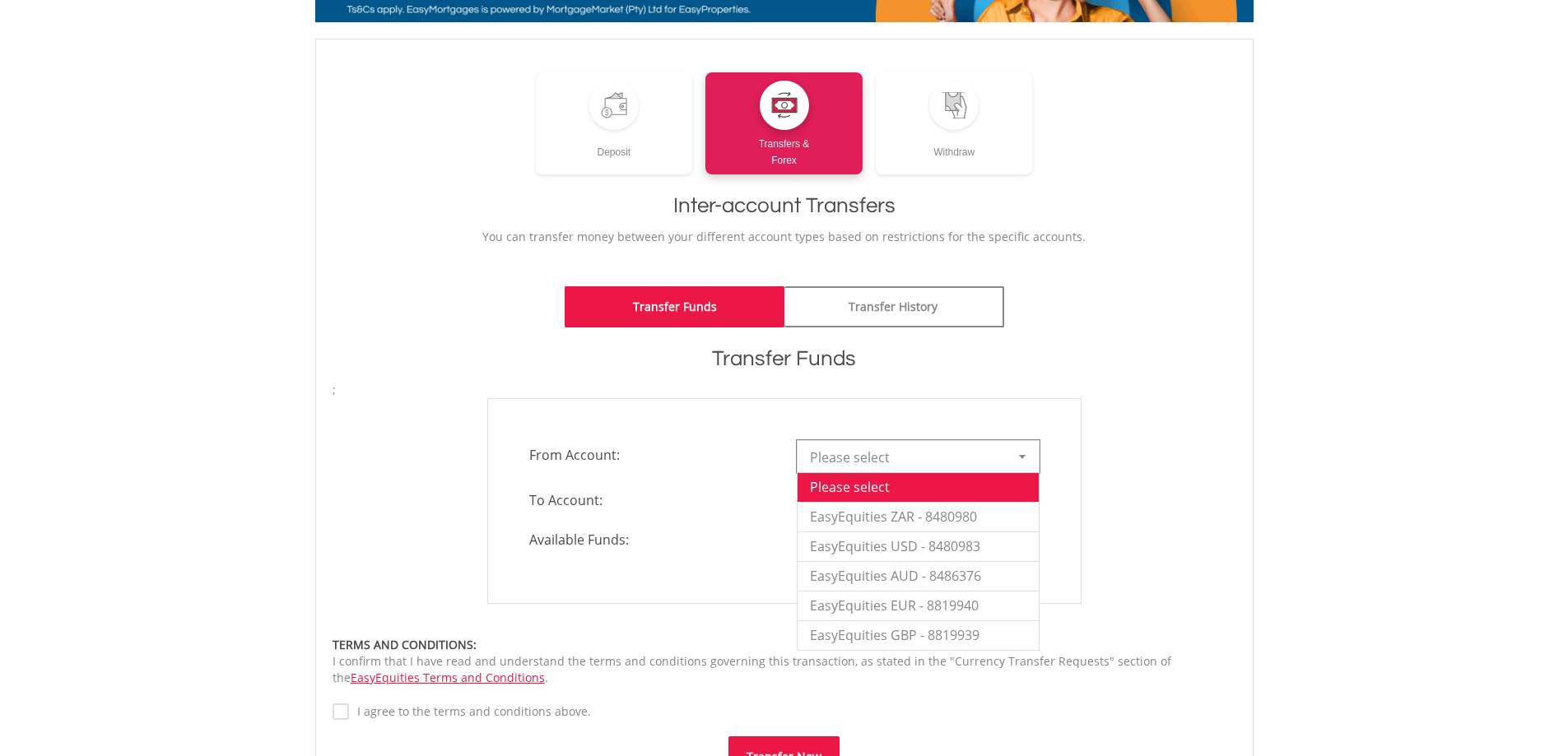
click at [863, 447] on span "Please select" at bounding box center [906, 457] width 192 height 33
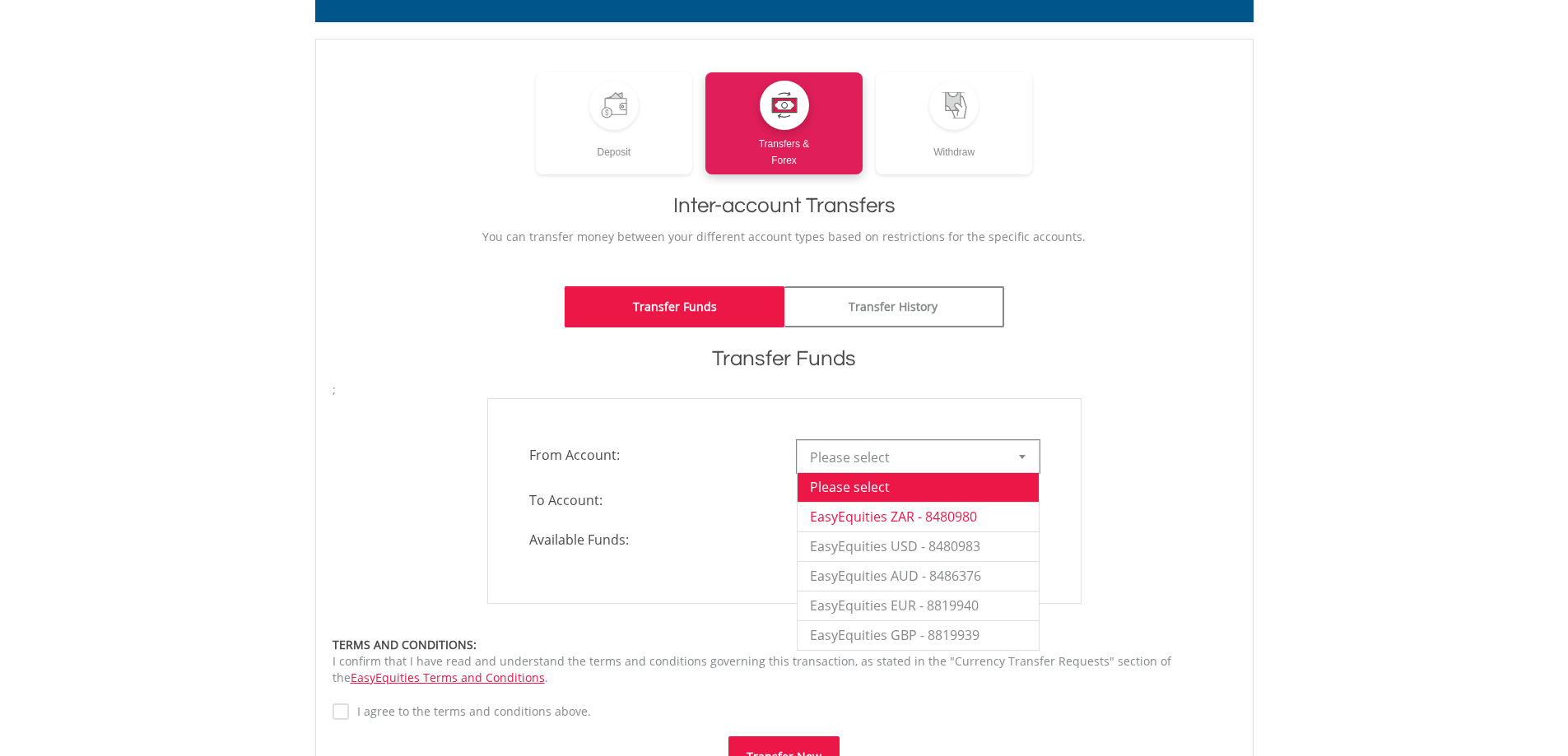
click at [870, 506] on li "EasyEquities ZAR - 8480980" at bounding box center [917, 516] width 241 height 30
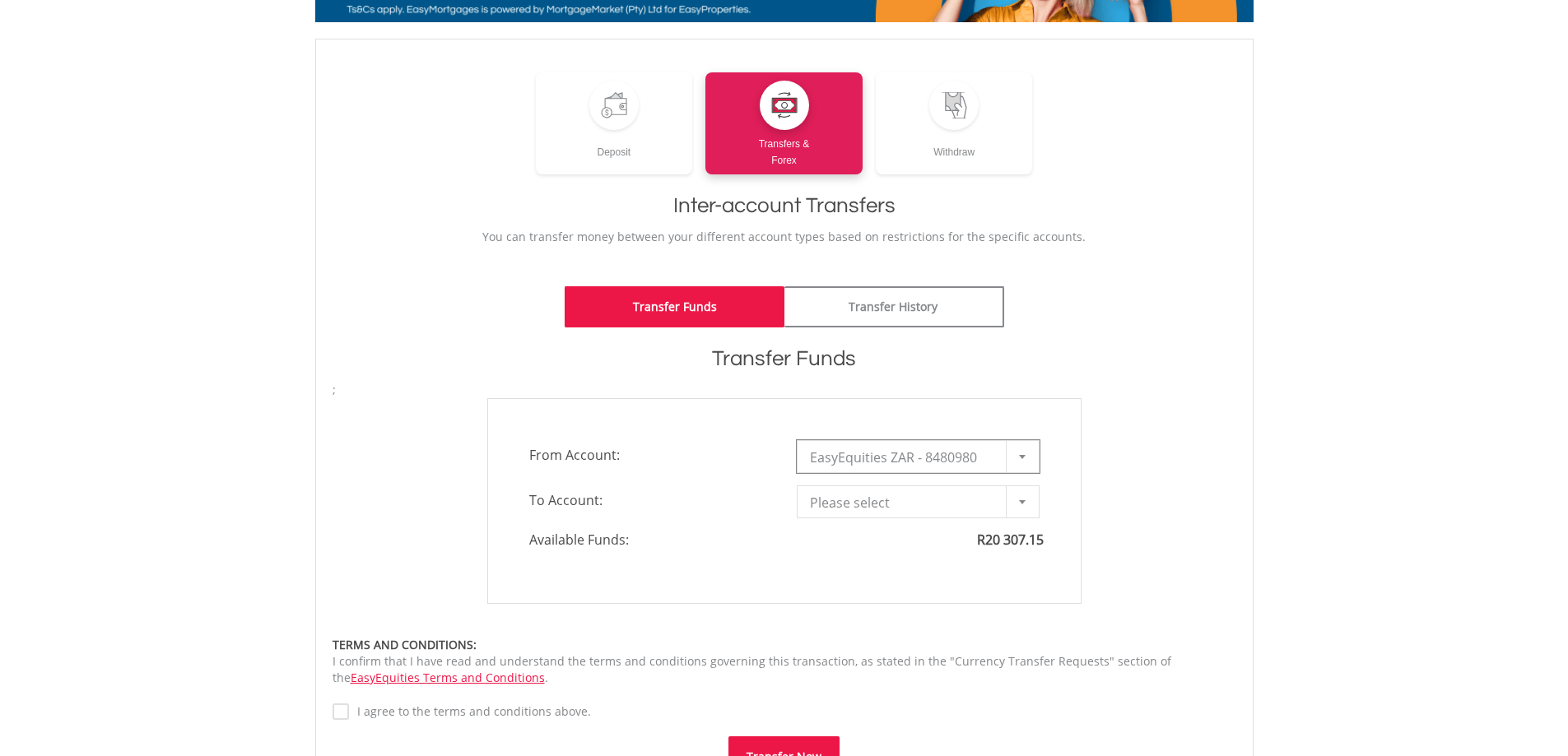
click at [870, 506] on span "Please select" at bounding box center [906, 503] width 192 height 33
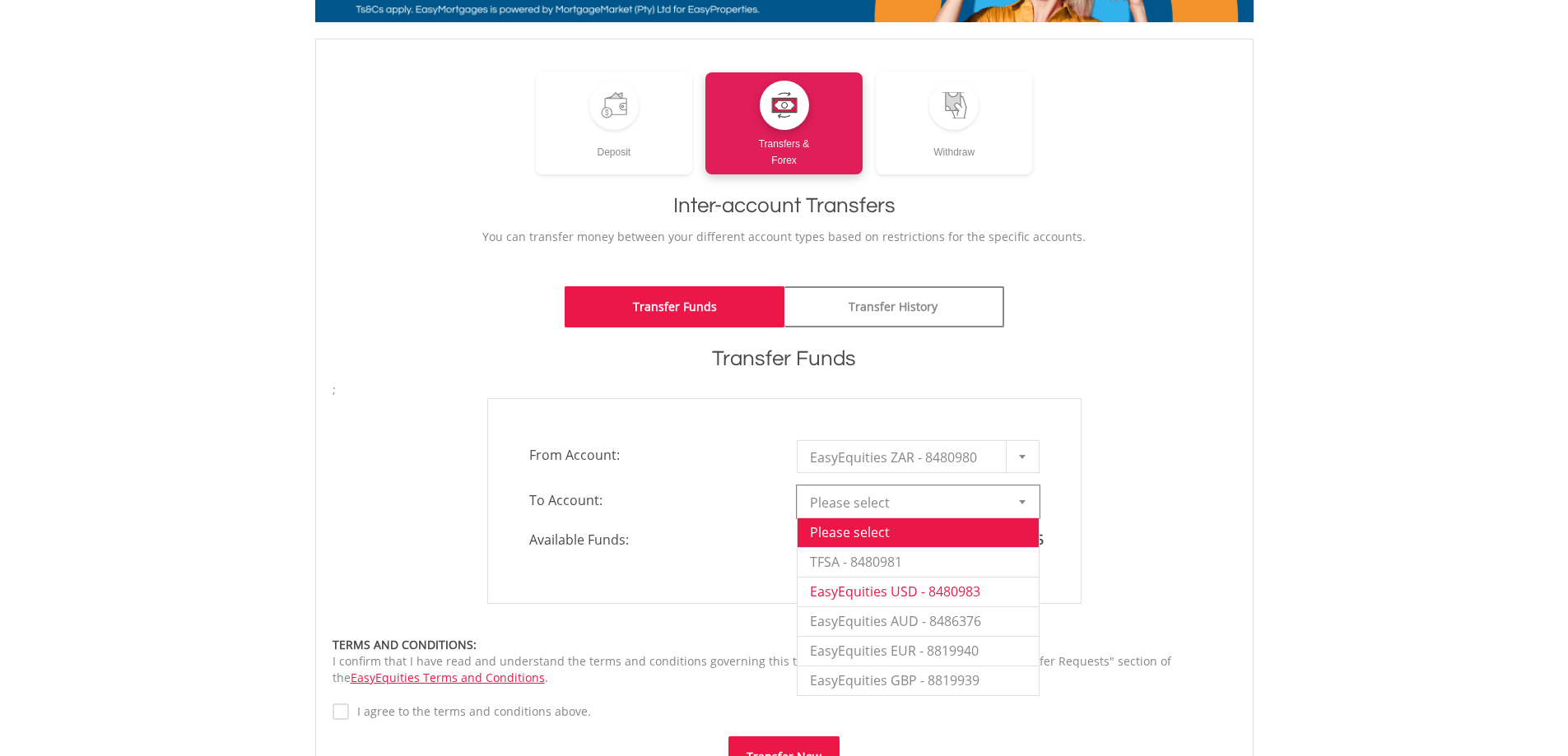
click at [880, 590] on li "EasyEquities USD - 8480983" at bounding box center [917, 591] width 241 height 30
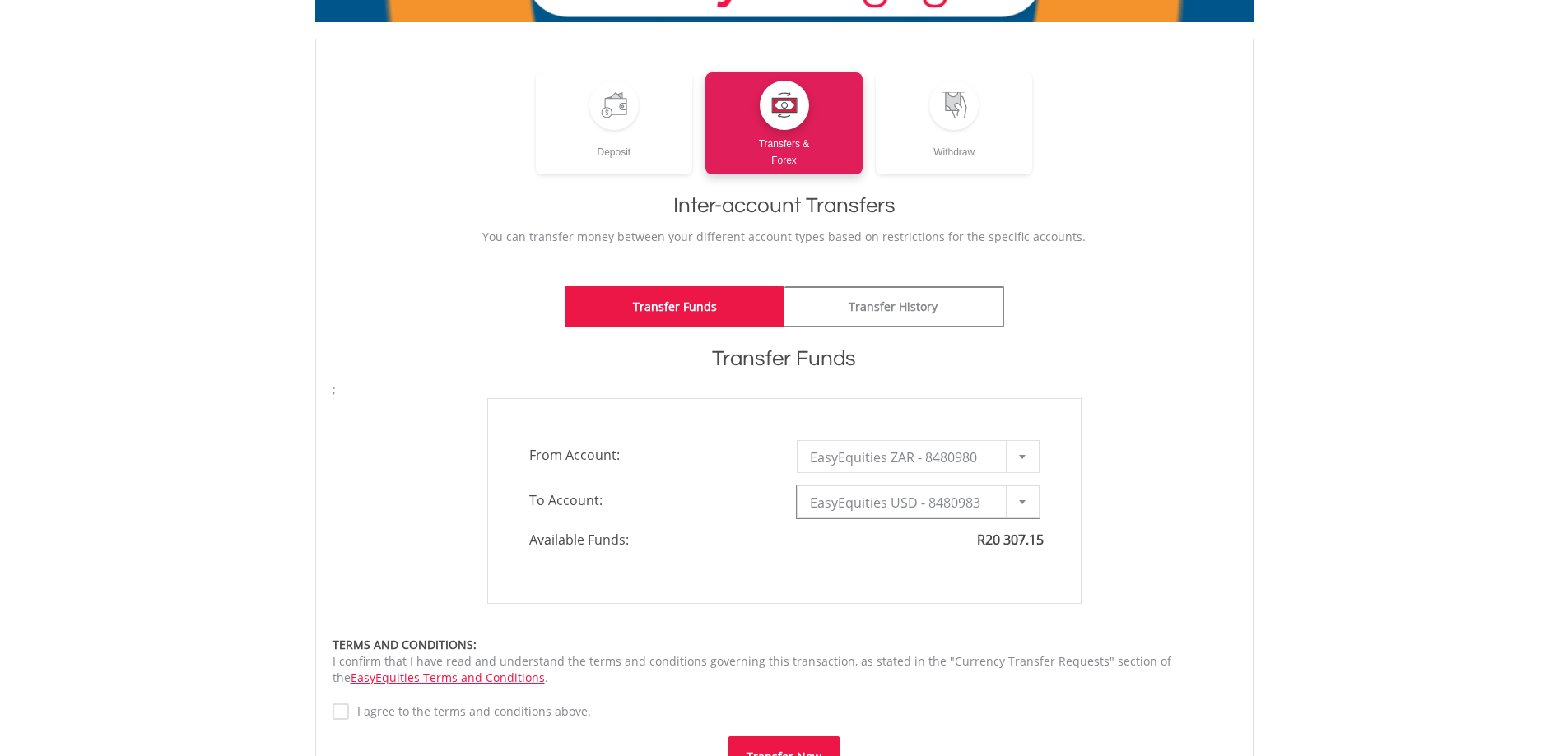
type input "*"
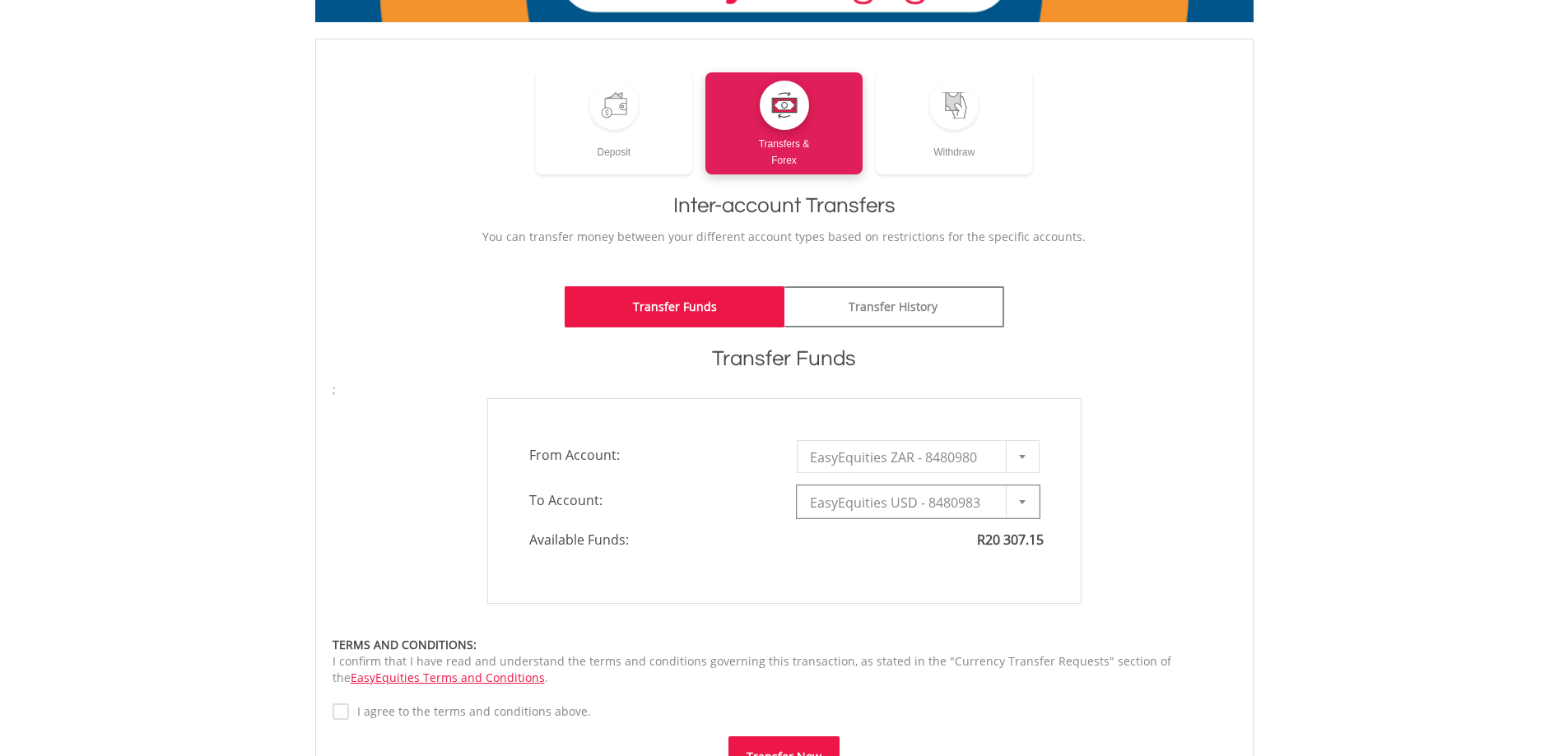
type input "*"
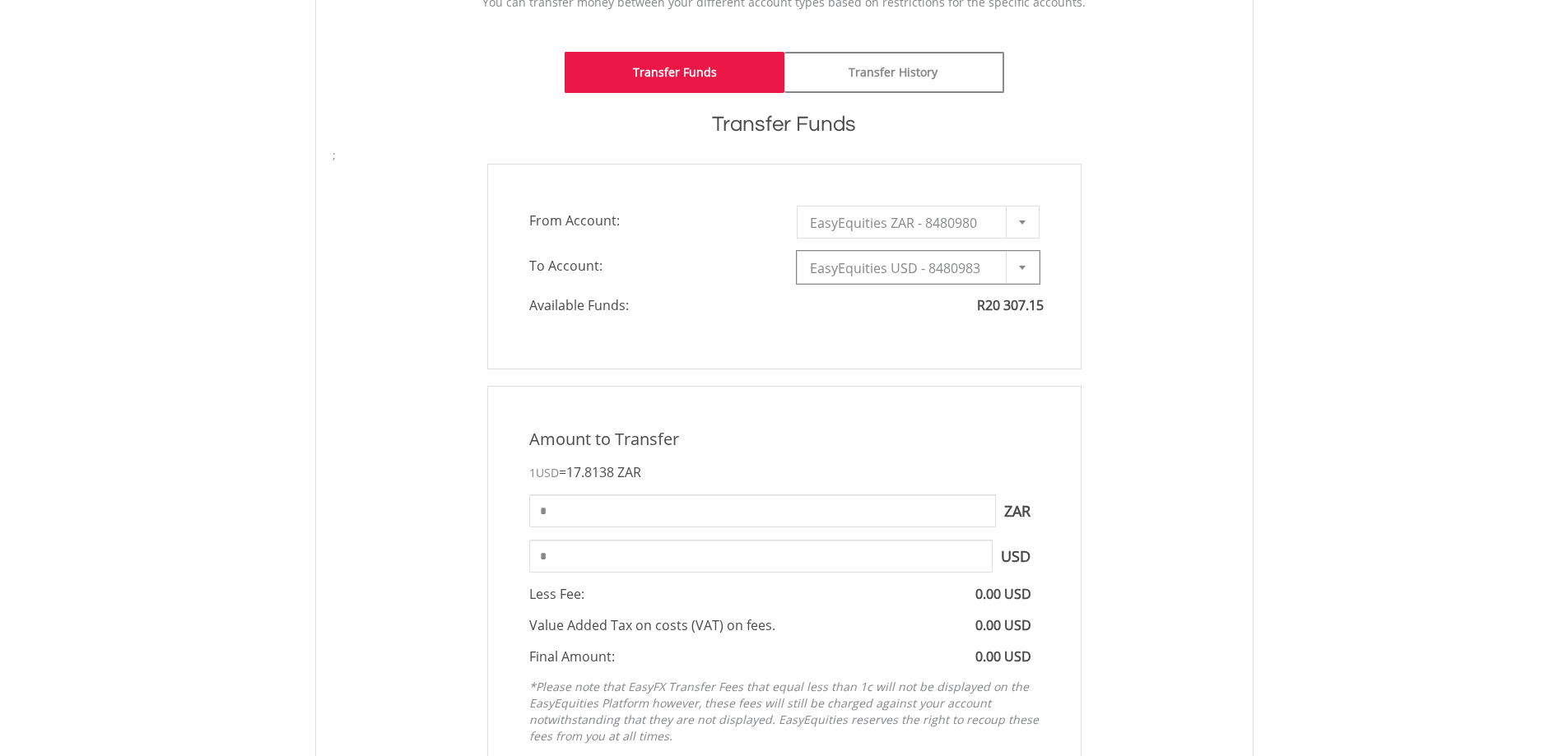
scroll to position [411, 0]
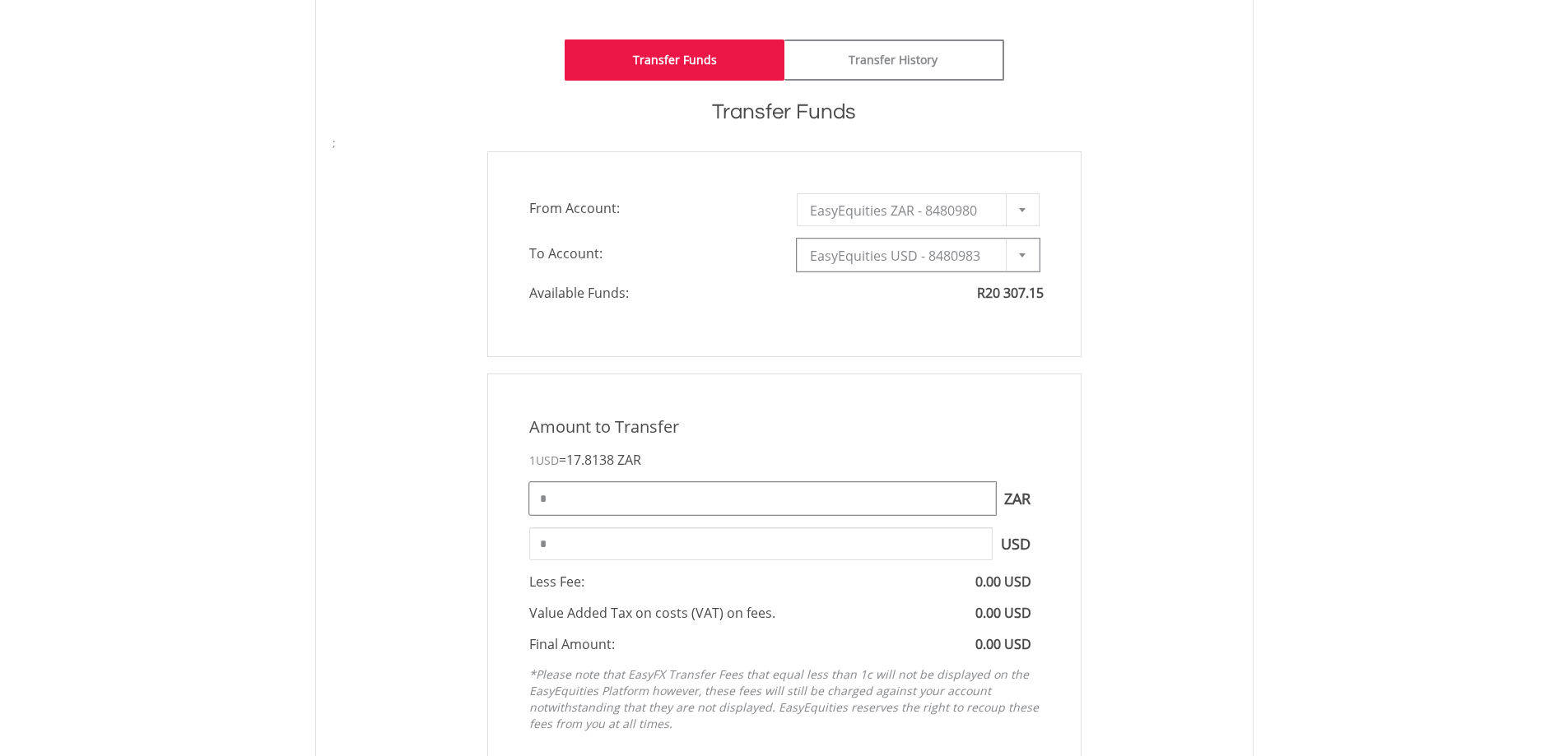
click at [608, 505] on input "*" at bounding box center [762, 499] width 467 height 33
type input "****"
type input "******"
click at [416, 449] on div "Amount to Transfer 1 USD = 17.8138 ZAR **** ZAR You can transfer funds into you…" at bounding box center [784, 577] width 929 height 408
drag, startPoint x: 634, startPoint y: 511, endPoint x: 486, endPoint y: 489, distance: 149.6
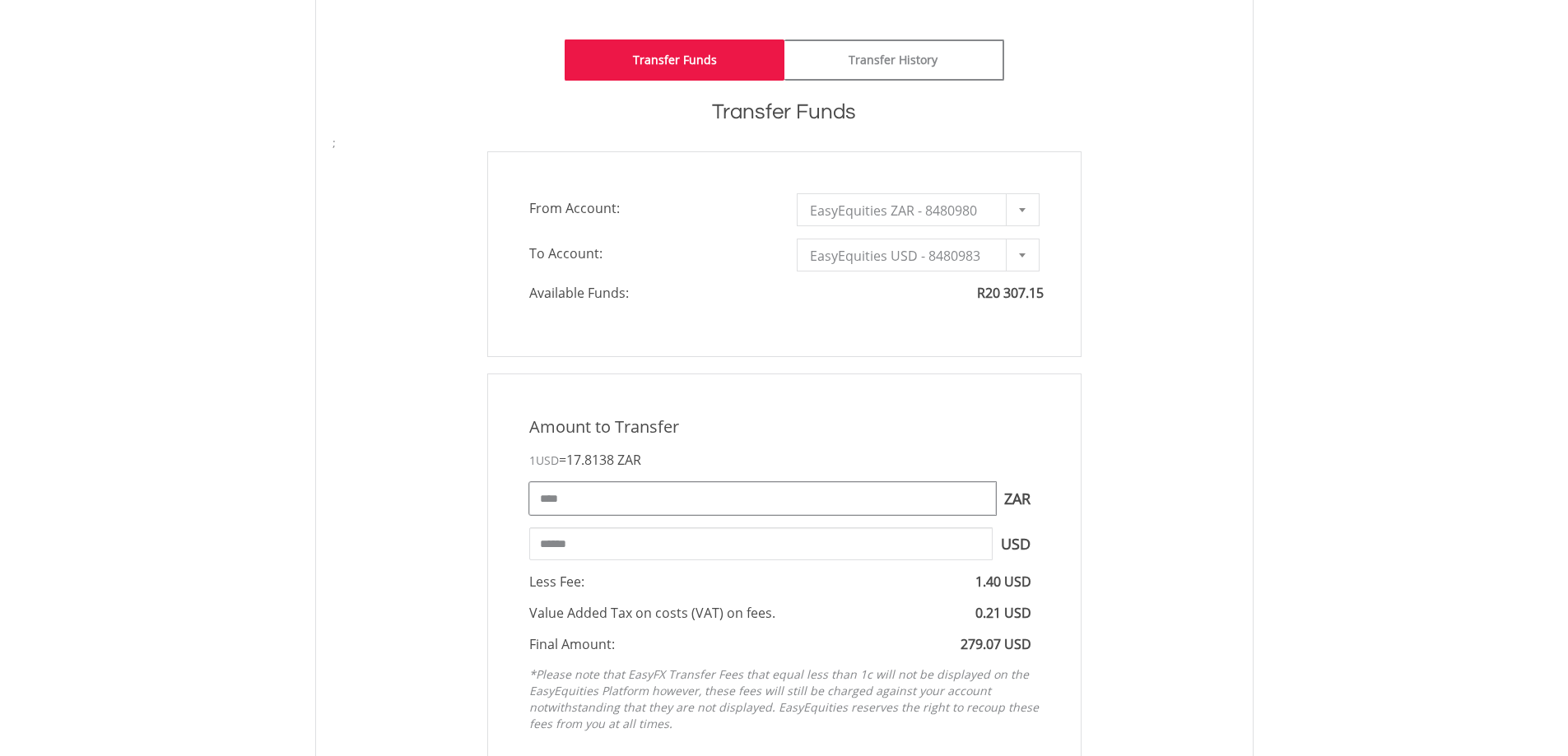
click at [487, 489] on div "Amount to Transfer 1 USD = 17.8138 ZAR **** ZAR You can transfer funds into you…" at bounding box center [784, 577] width 594 height 408
type input "****"
type input "******"
click at [463, 472] on div "Amount to Transfer 1 USD = 17.8138 ZAR **** ZAR You can transfer funds into you…" at bounding box center [784, 577] width 929 height 408
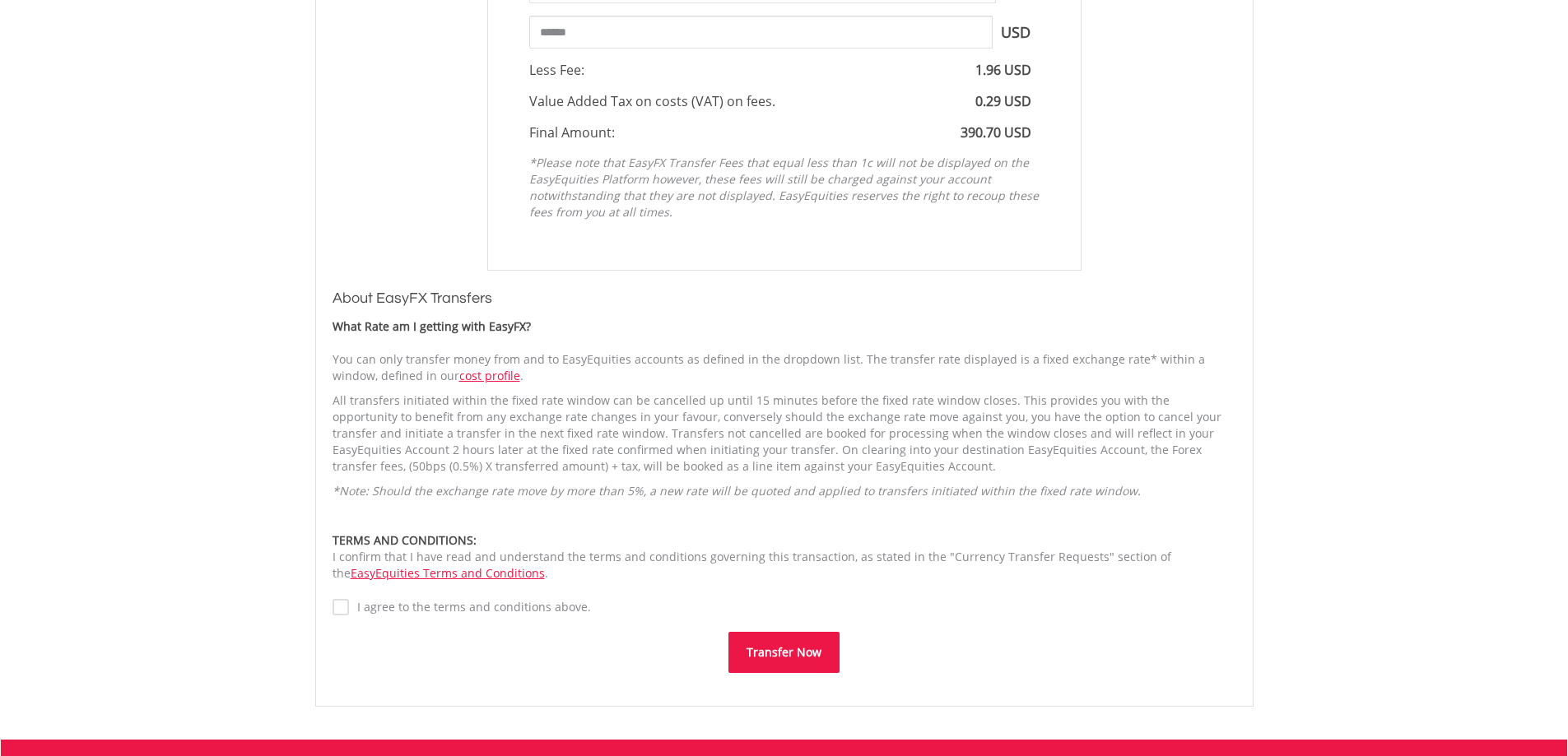
scroll to position [1070, 0]
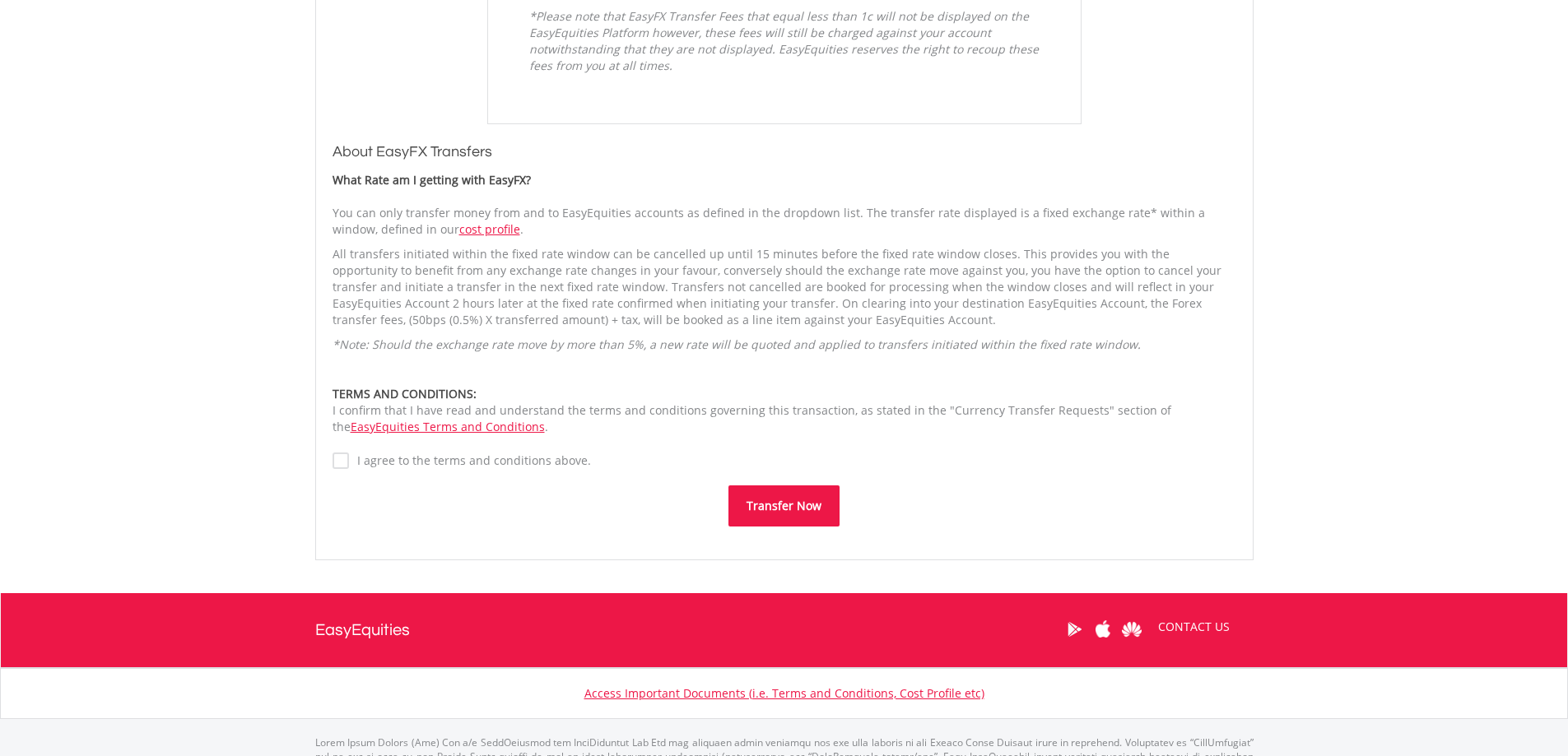
click at [349, 468] on label "I agree to the terms and conditions above." at bounding box center [470, 461] width 242 height 17
click at [770, 510] on button "Transfer Now" at bounding box center [784, 505] width 112 height 41
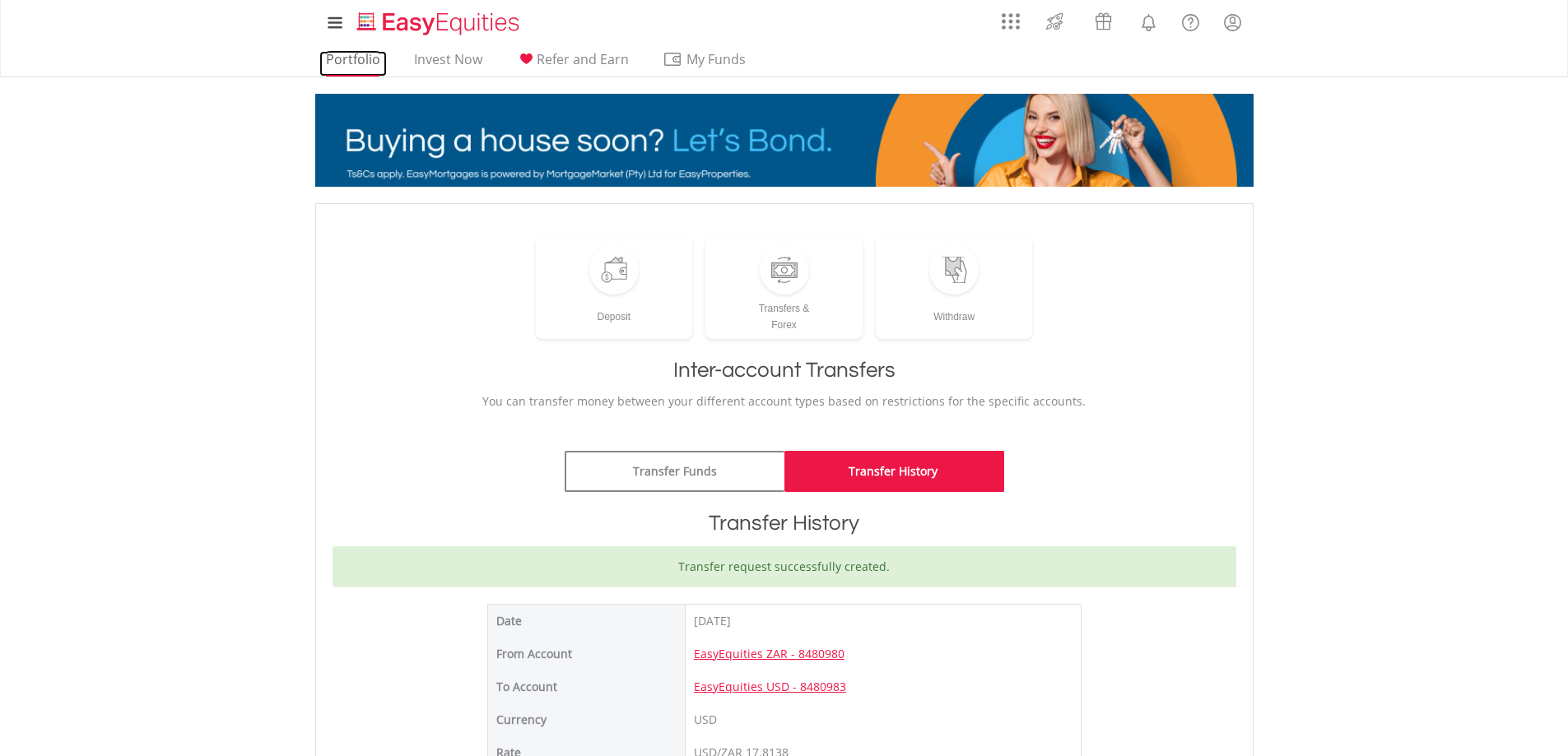
click at [351, 65] on link "Portfolio" at bounding box center [353, 64] width 67 height 25
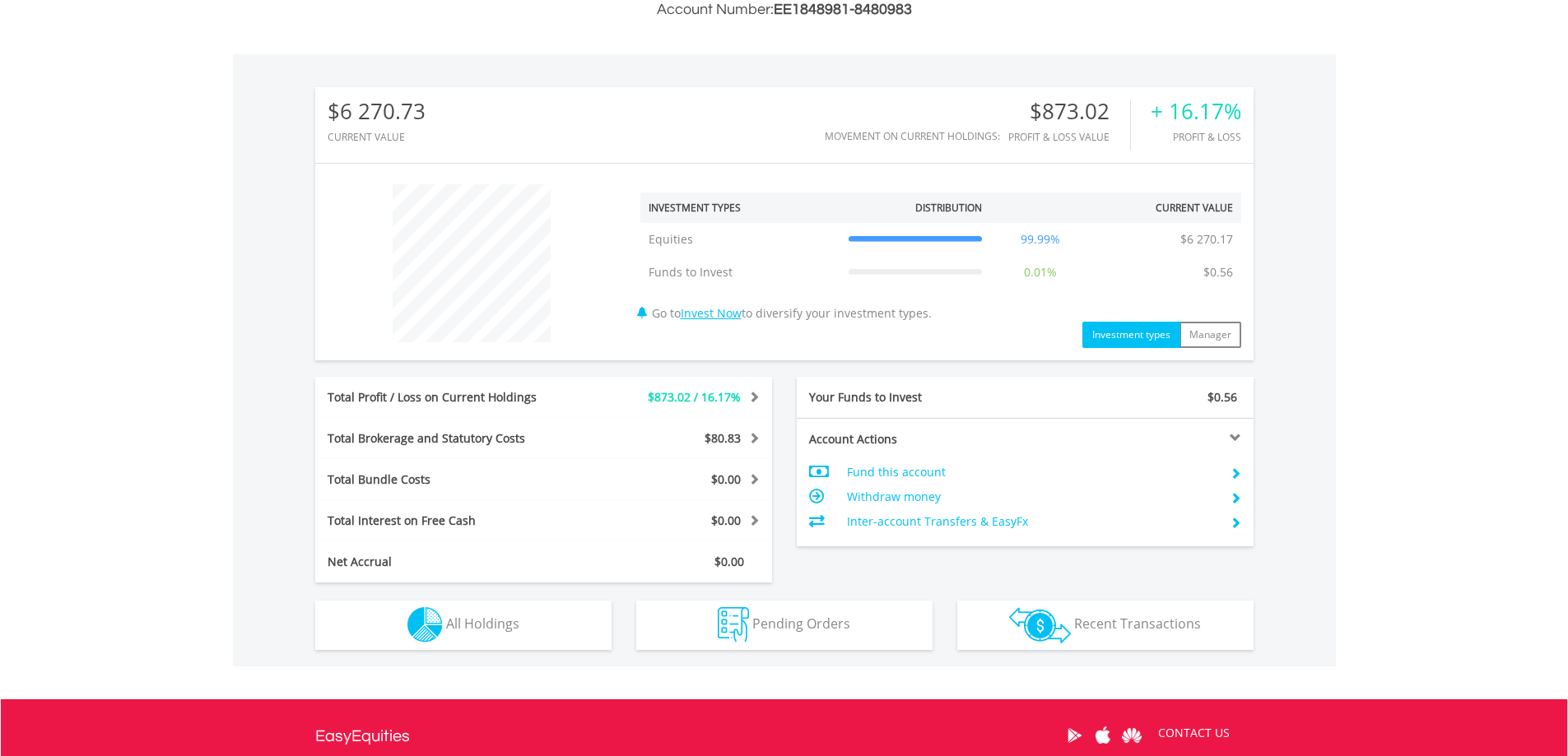
scroll to position [636, 0]
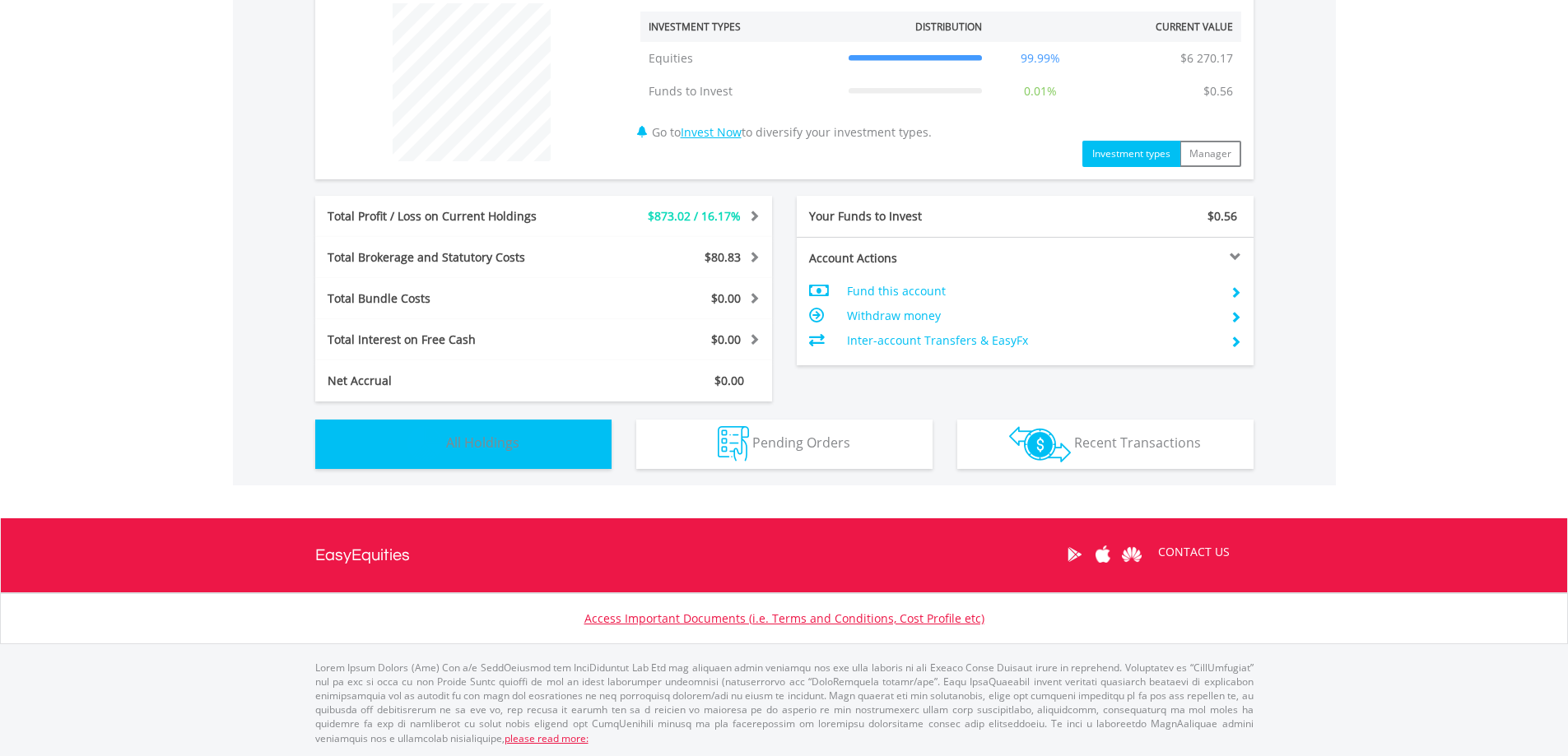
click at [525, 463] on button "Holdings All Holdings" at bounding box center [463, 444] width 296 height 50
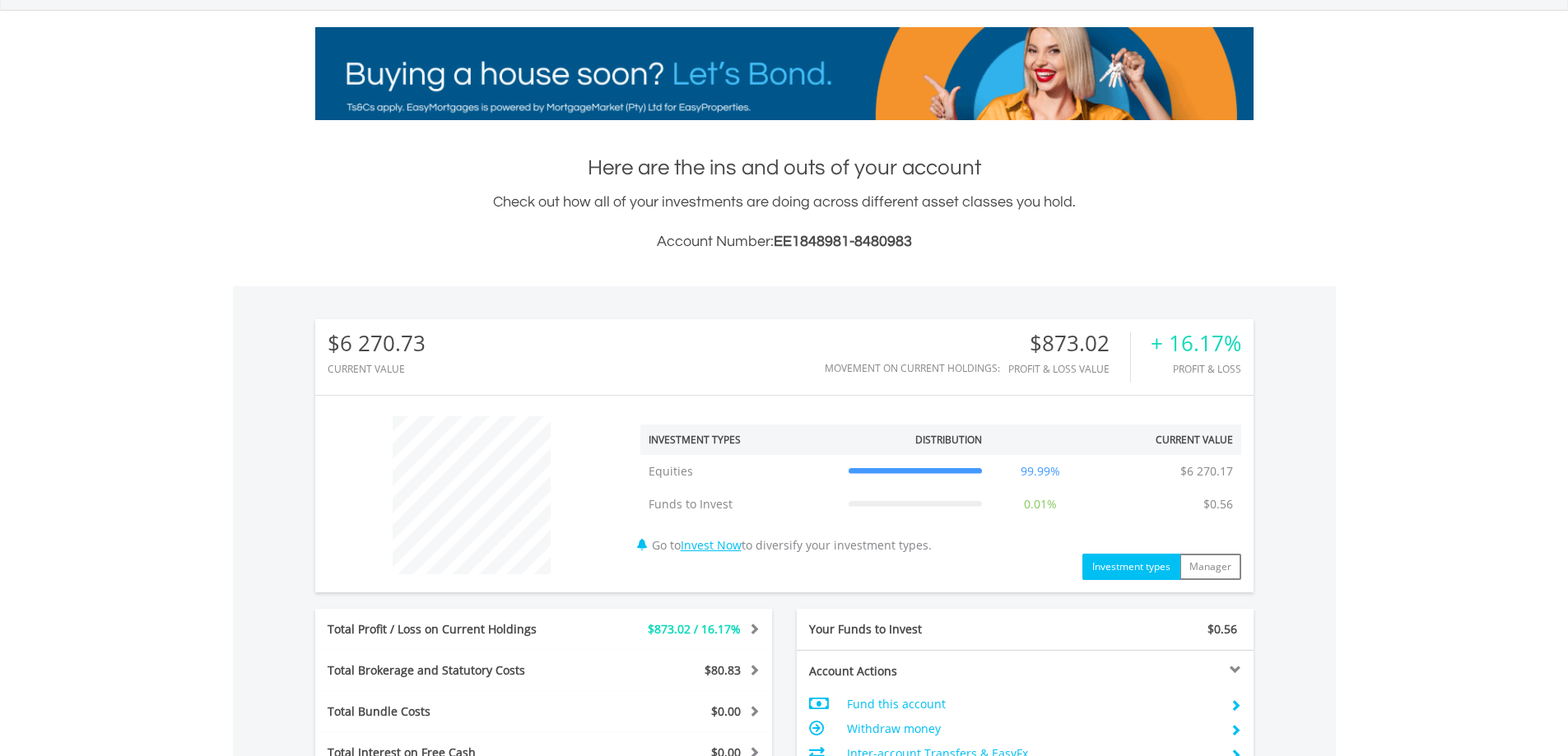
scroll to position [0, 0]
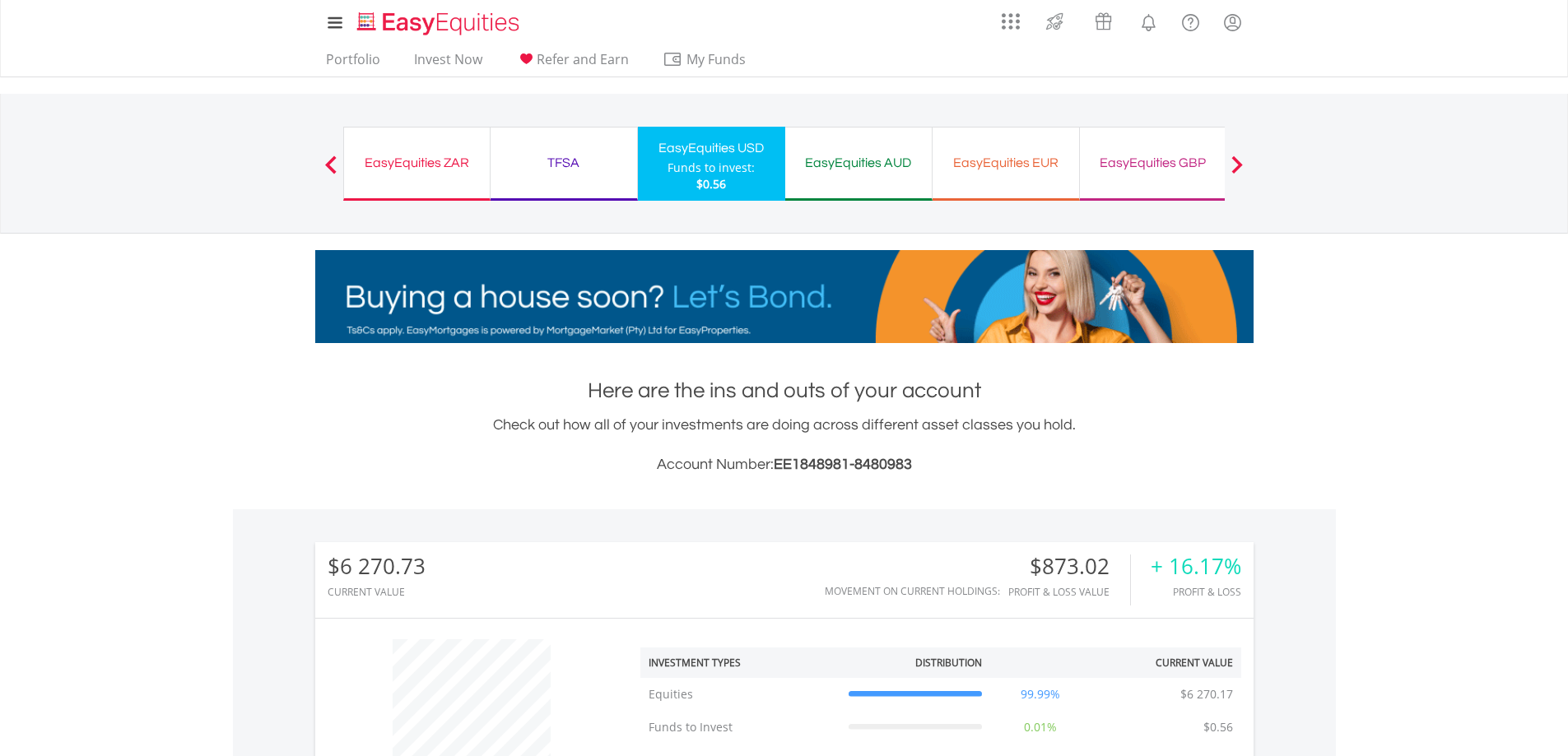
click at [417, 161] on div "EasyEquities ZAR" at bounding box center [416, 163] width 126 height 23
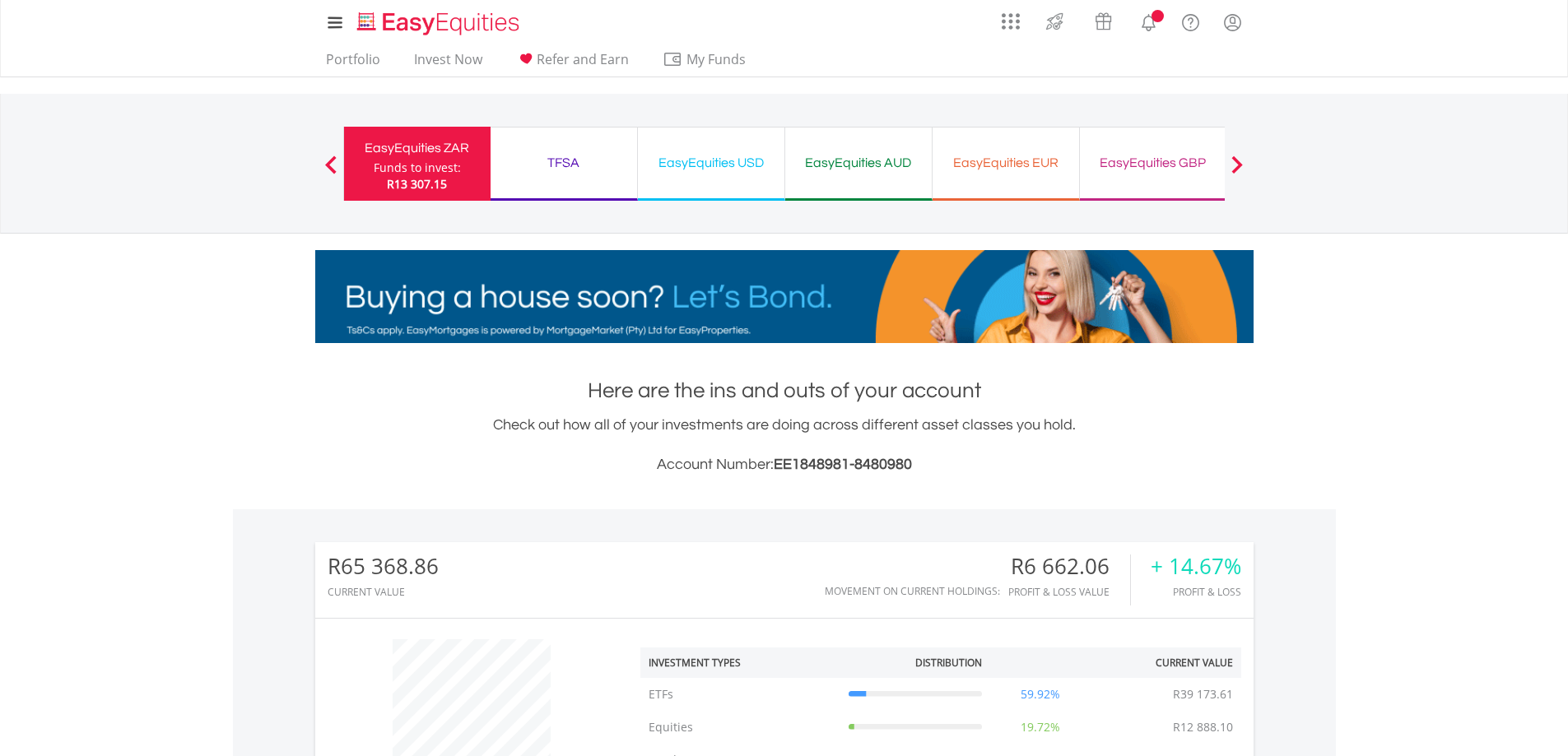
scroll to position [158, 313]
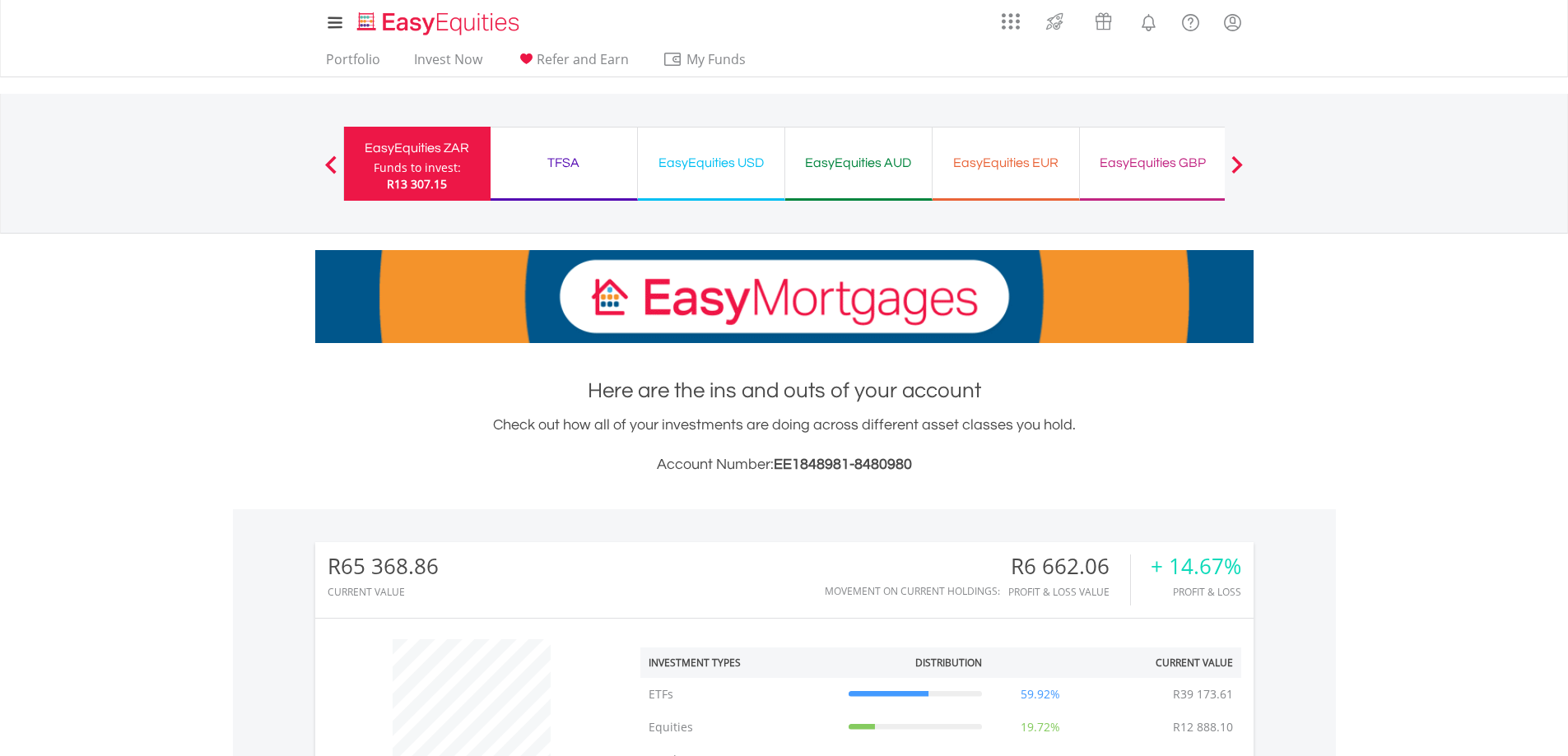
click at [1001, 154] on div "EasyEquities EUR" at bounding box center [1005, 163] width 126 height 23
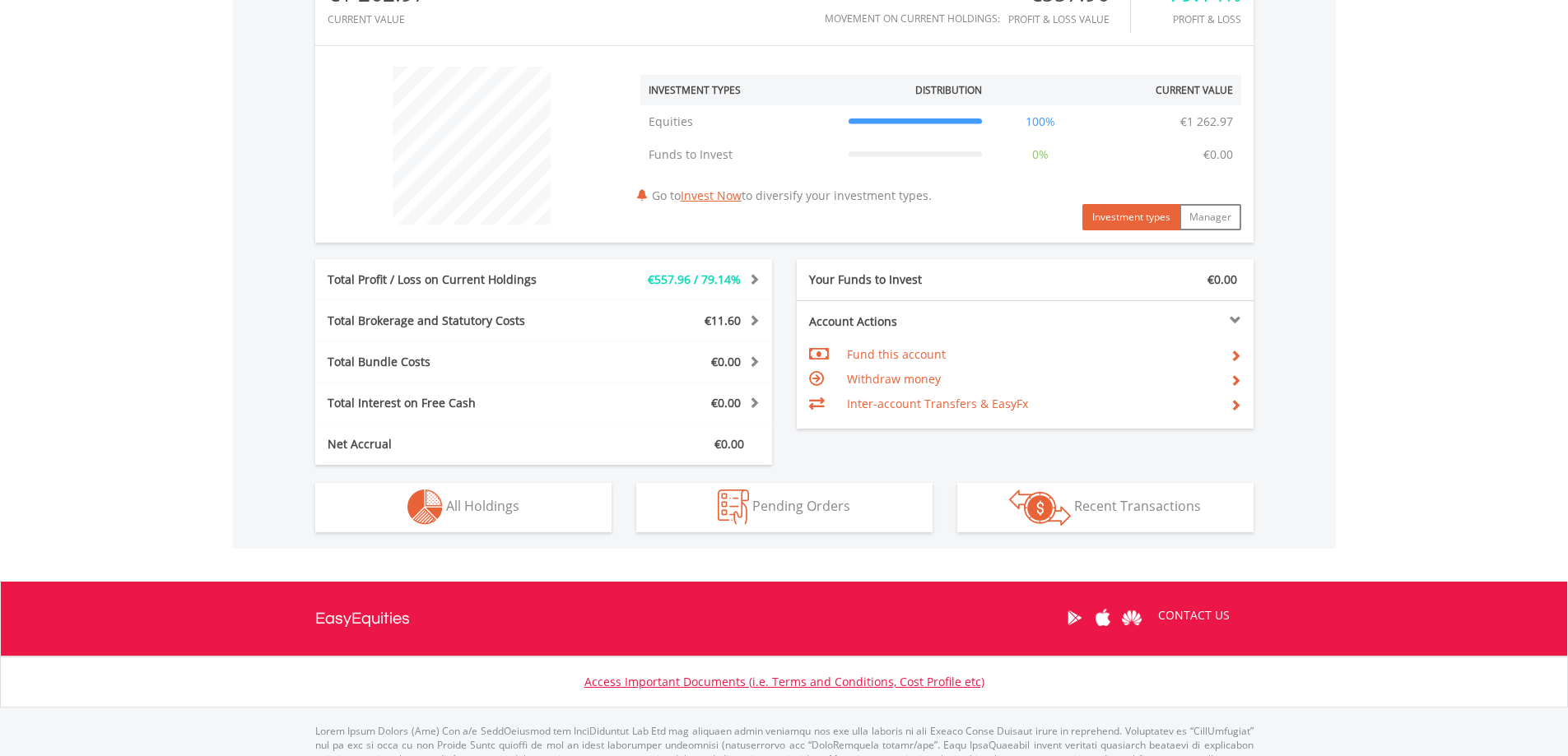
scroll to position [576, 0]
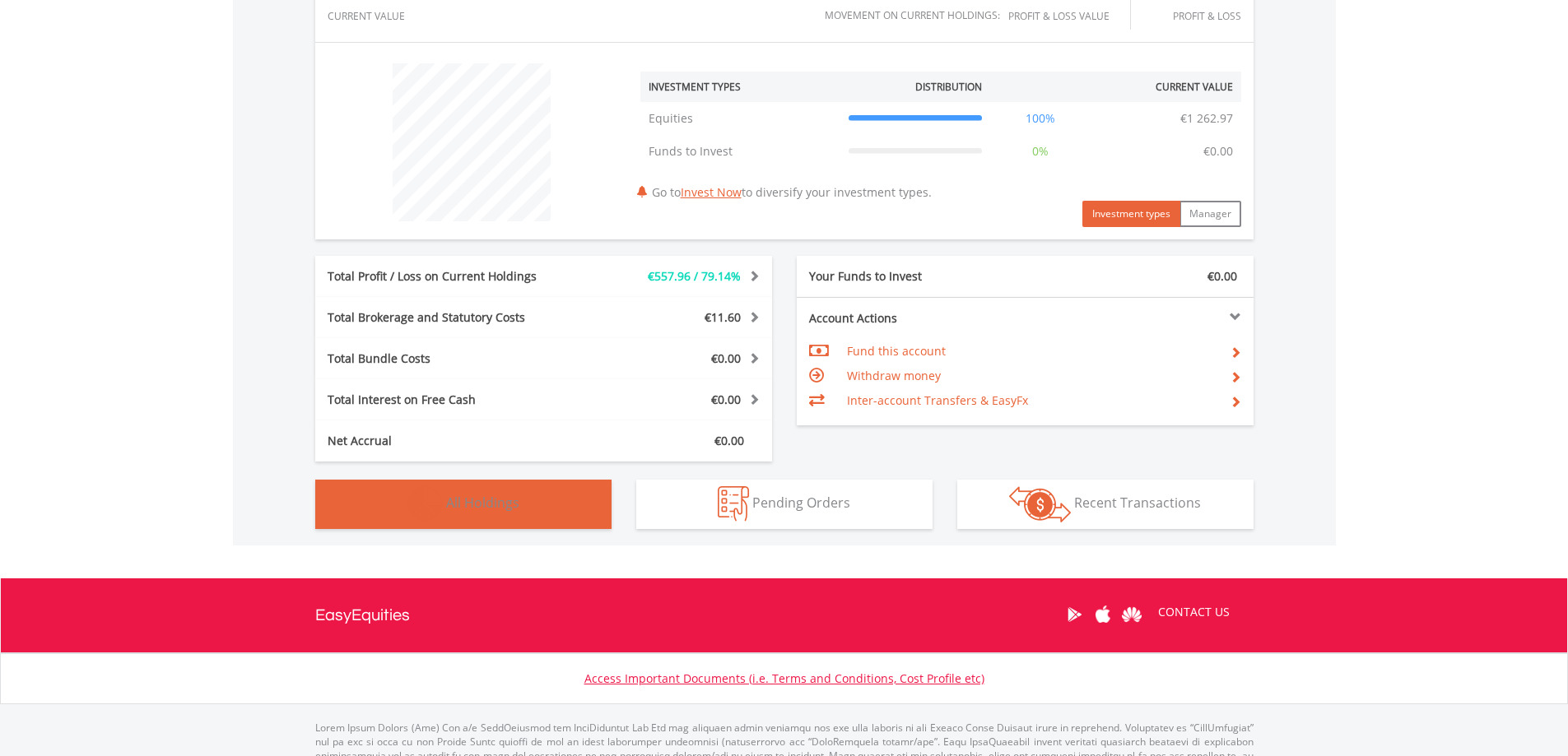
click at [508, 515] on button "Holdings All Holdings" at bounding box center [463, 504] width 296 height 50
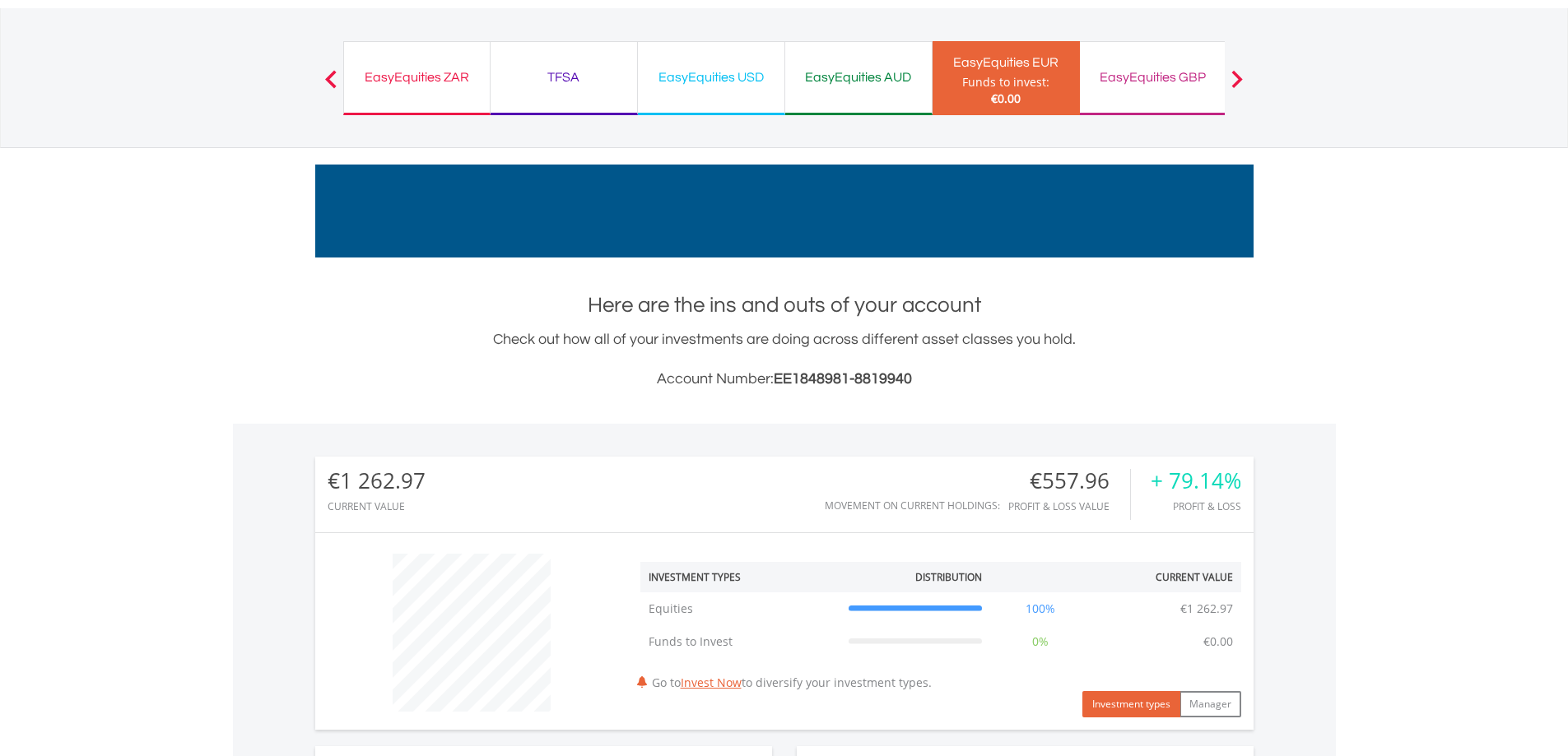
scroll to position [0, 0]
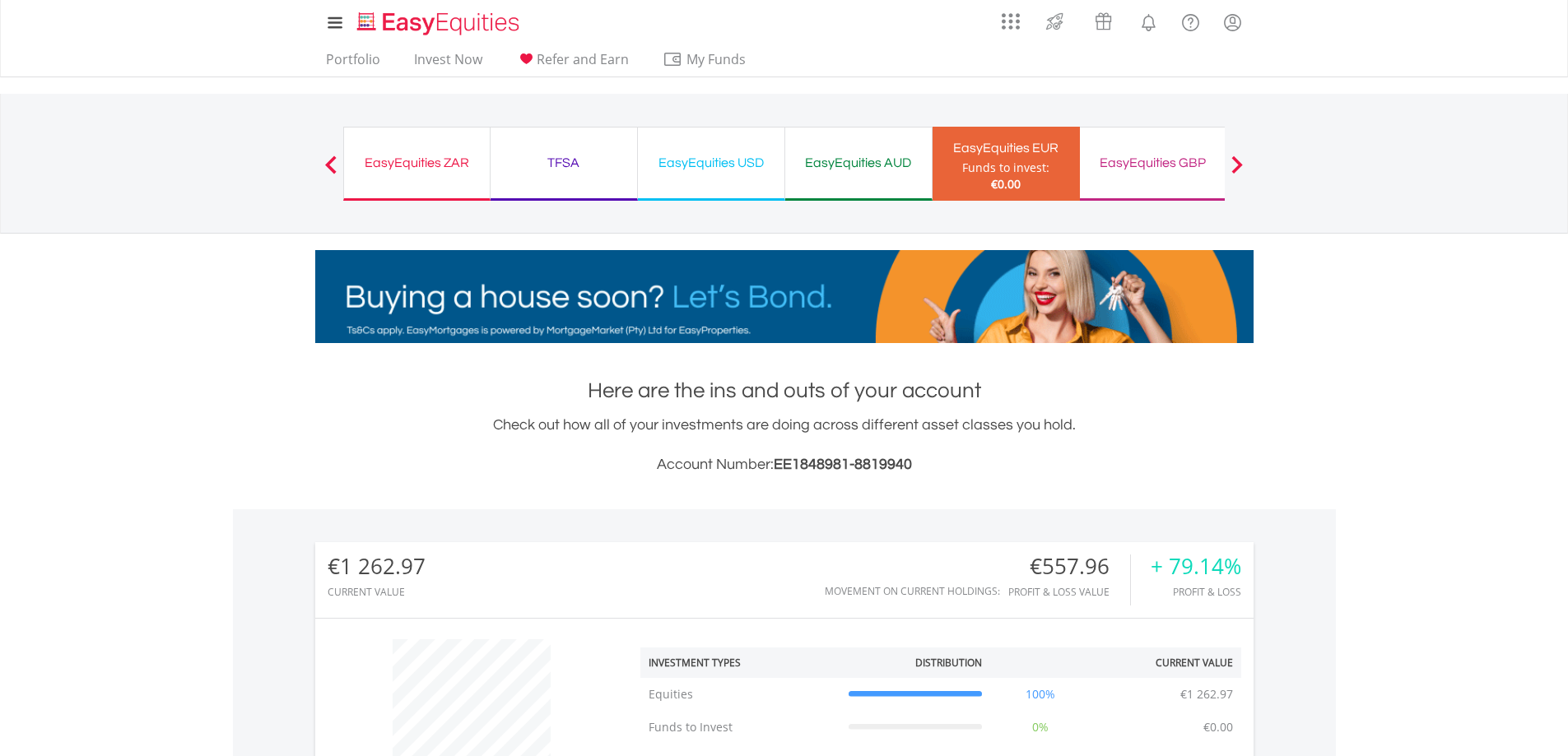
click at [419, 159] on div "EasyEquities ZAR" at bounding box center [416, 163] width 126 height 23
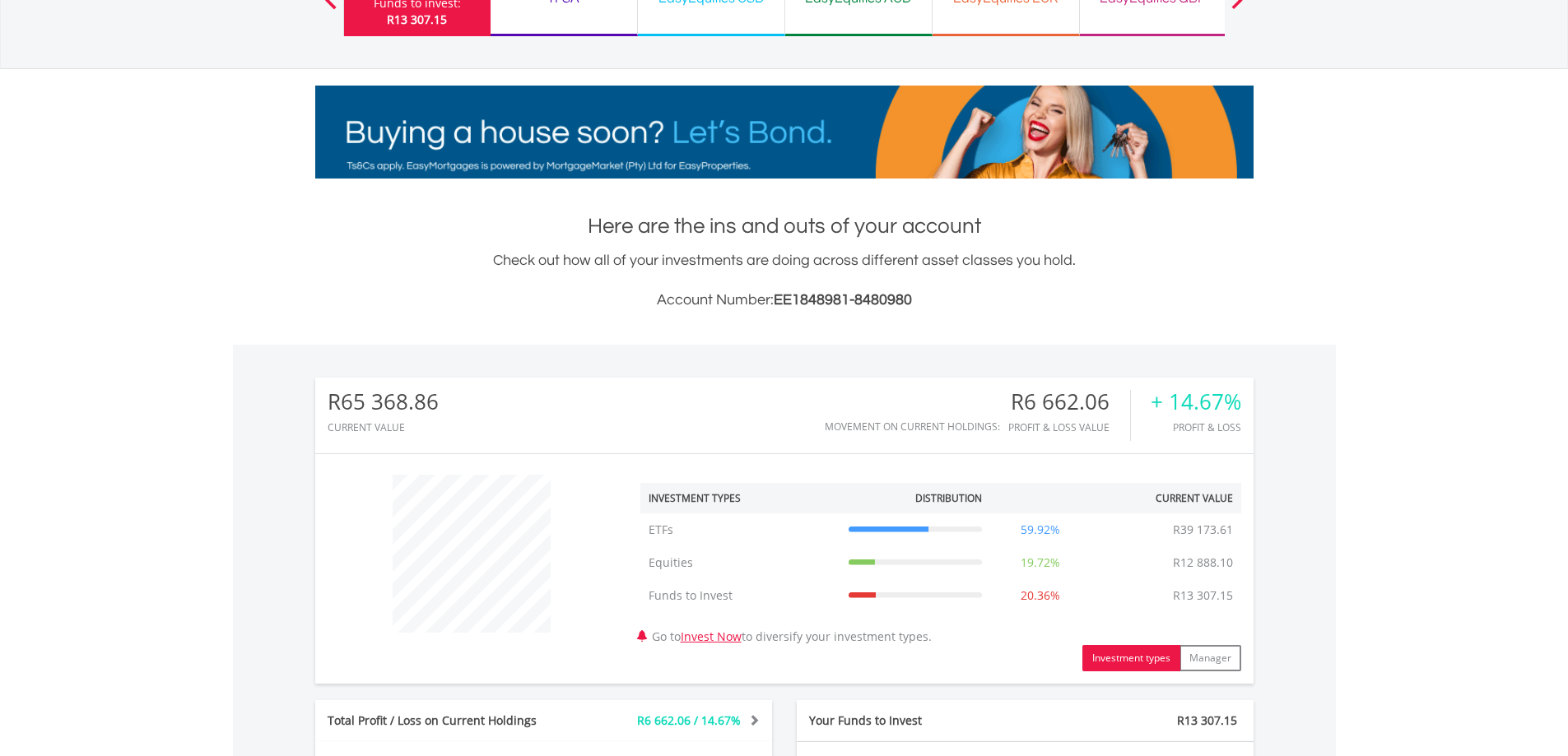
scroll to position [658, 0]
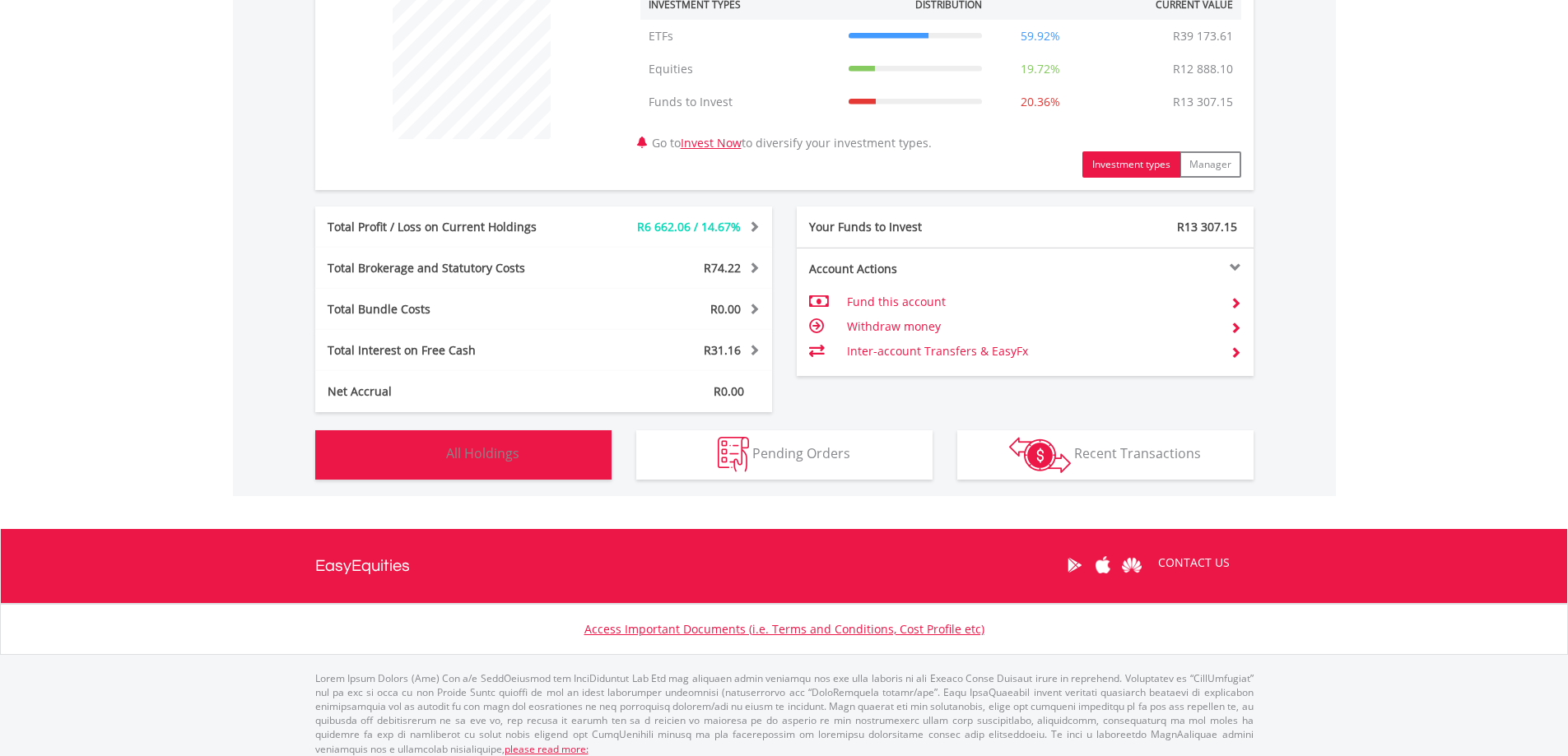
click at [465, 463] on button "Holdings All Holdings" at bounding box center [463, 455] width 296 height 50
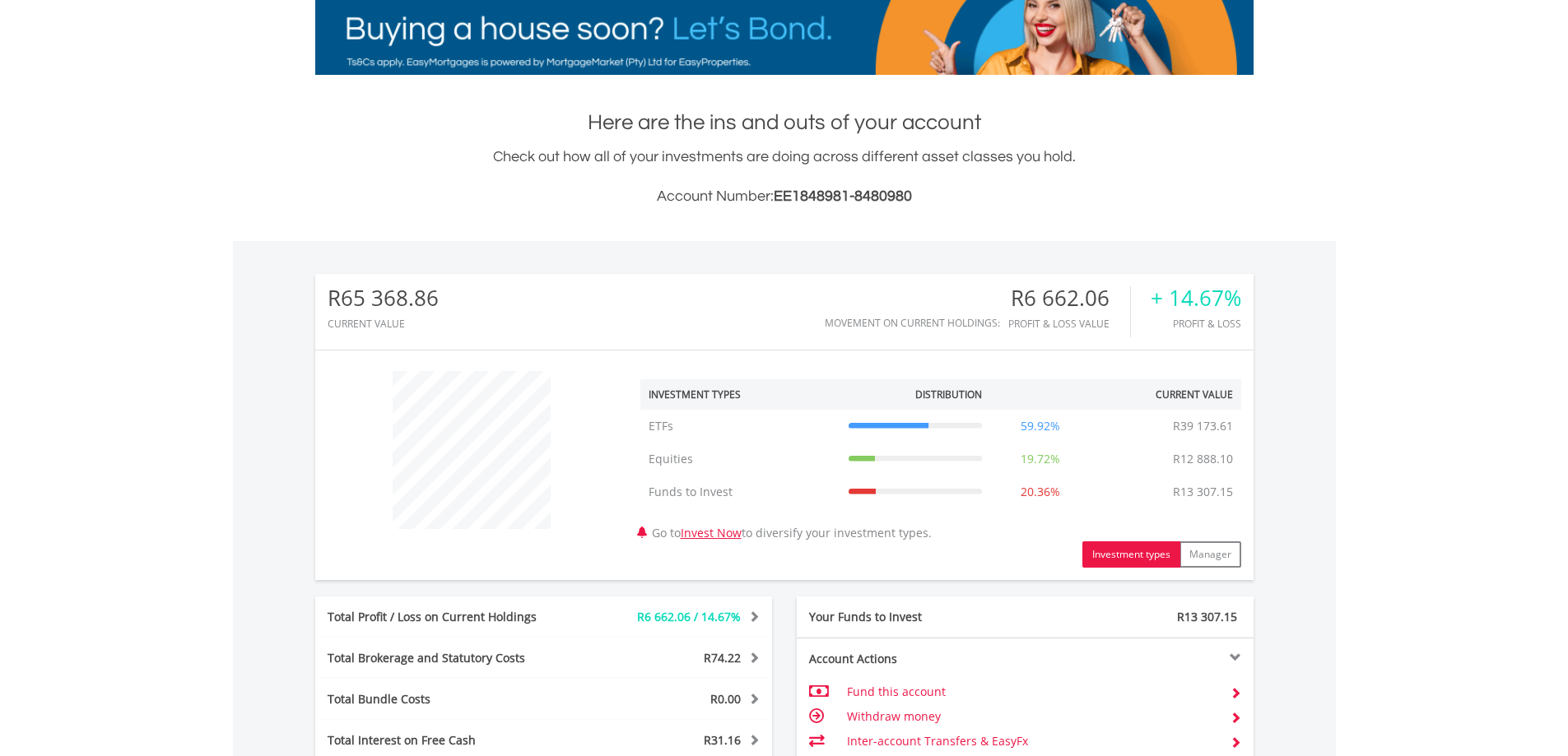
scroll to position [8, 0]
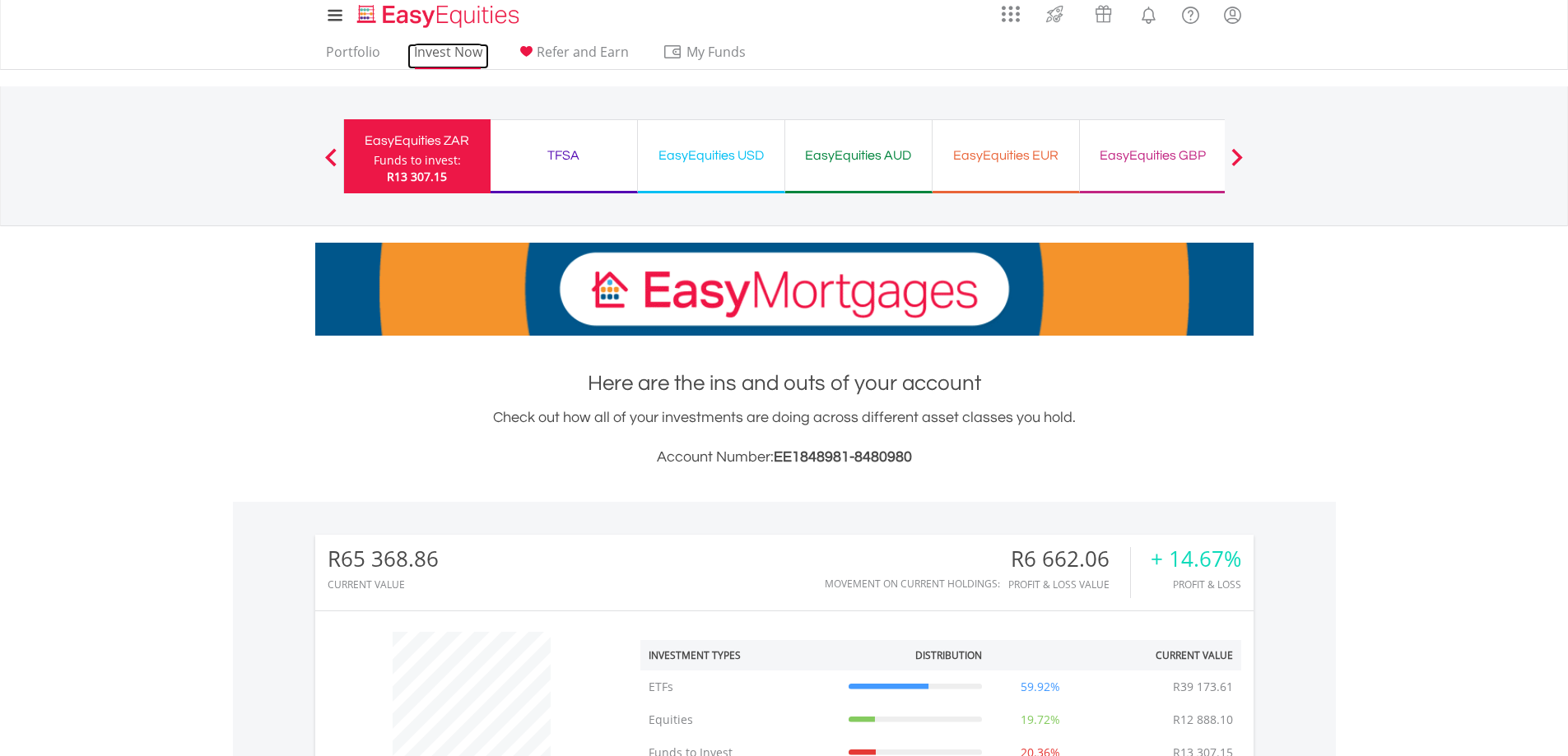
click at [443, 57] on link "Invest Now" at bounding box center [449, 56] width 82 height 25
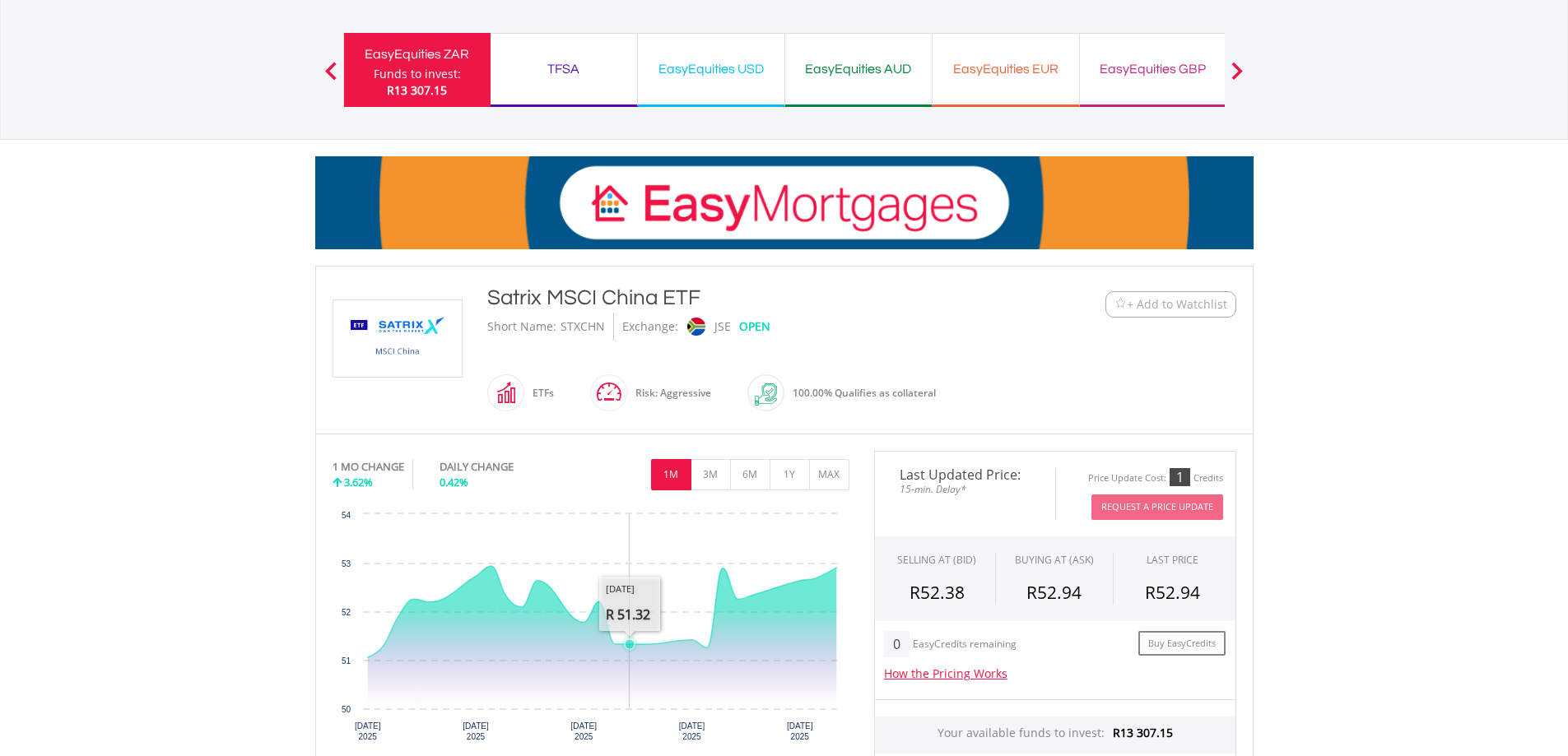
scroll to position [165, 0]
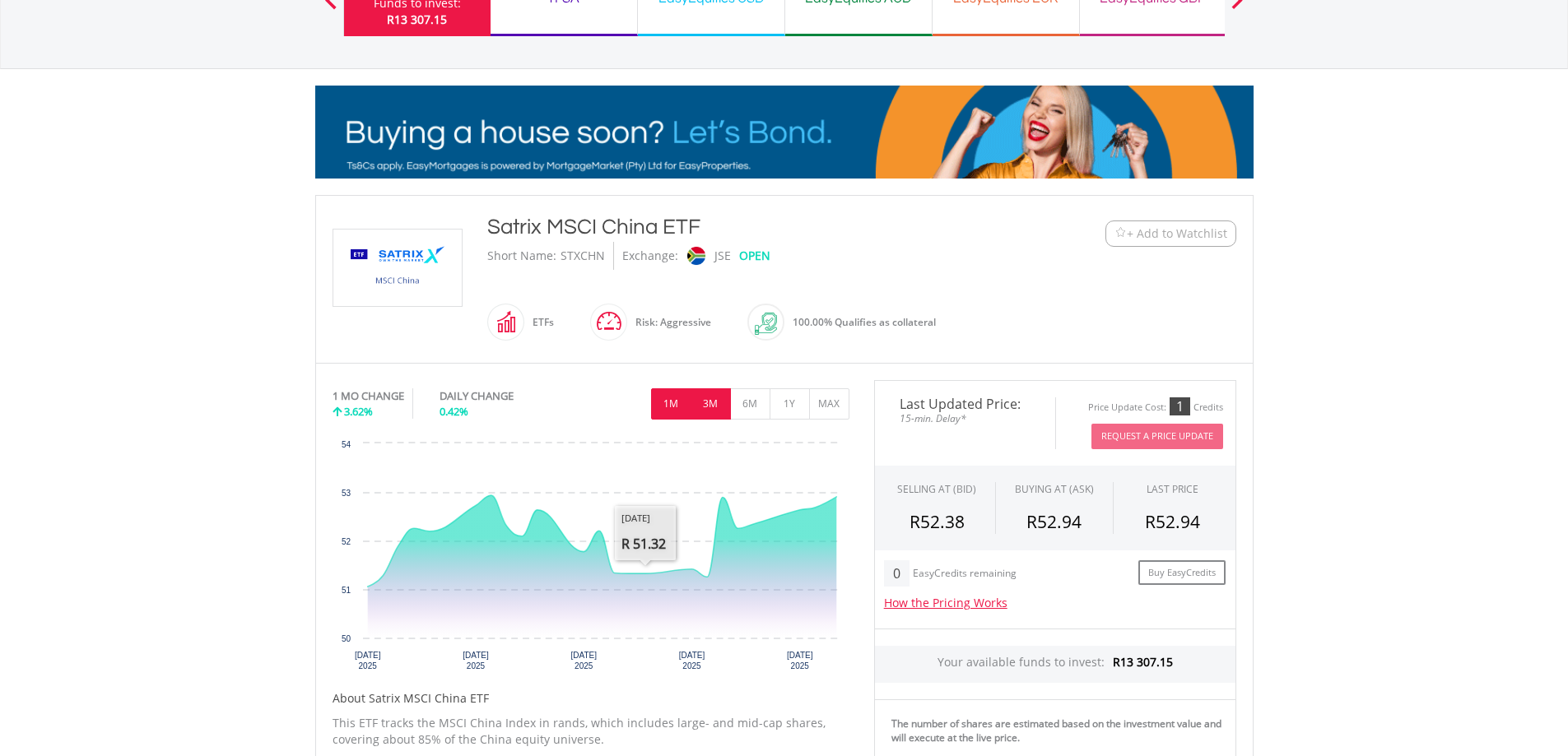
click at [707, 399] on button "3M" at bounding box center [711, 404] width 40 height 31
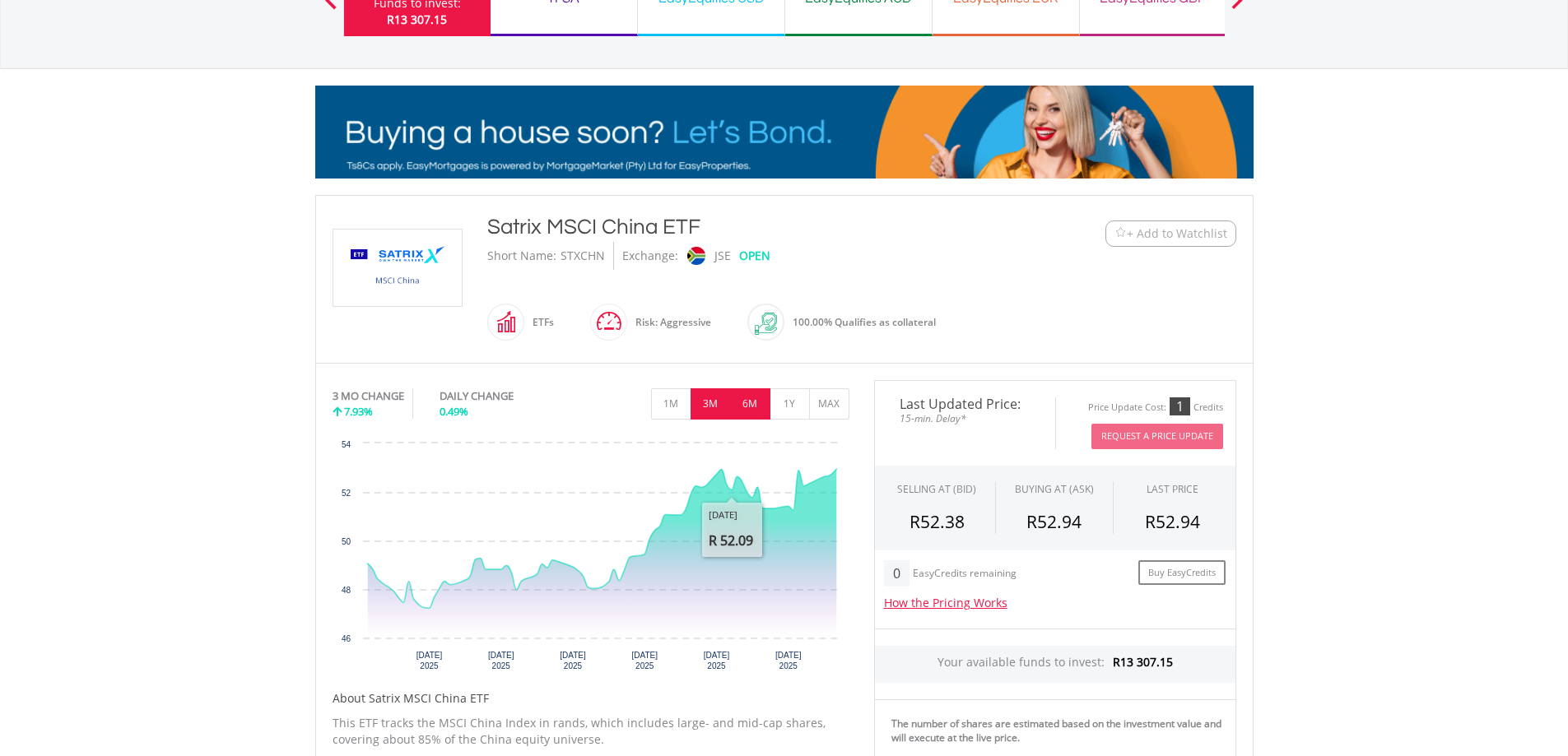
click at [753, 405] on button "6M" at bounding box center [750, 404] width 40 height 31
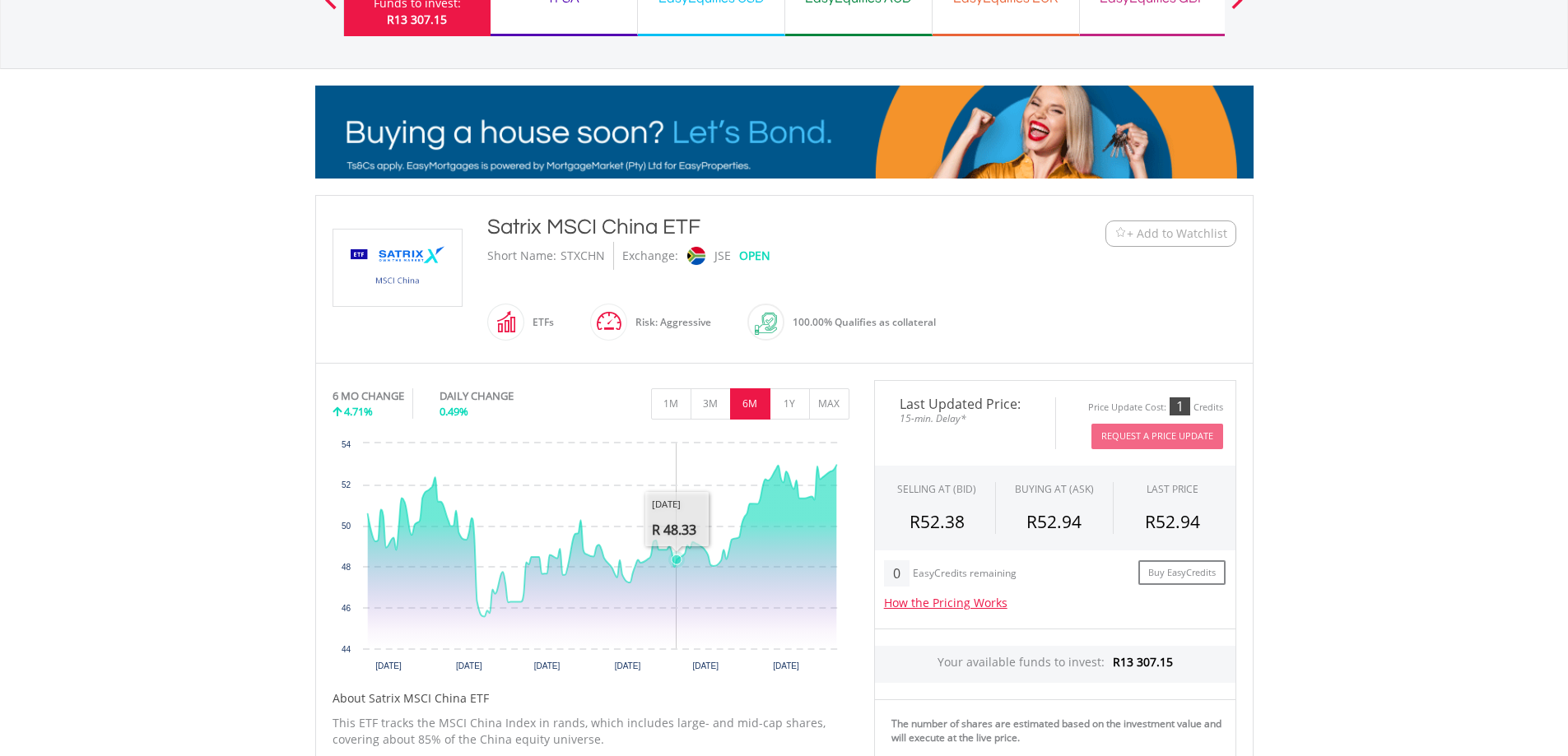
scroll to position [246, 0]
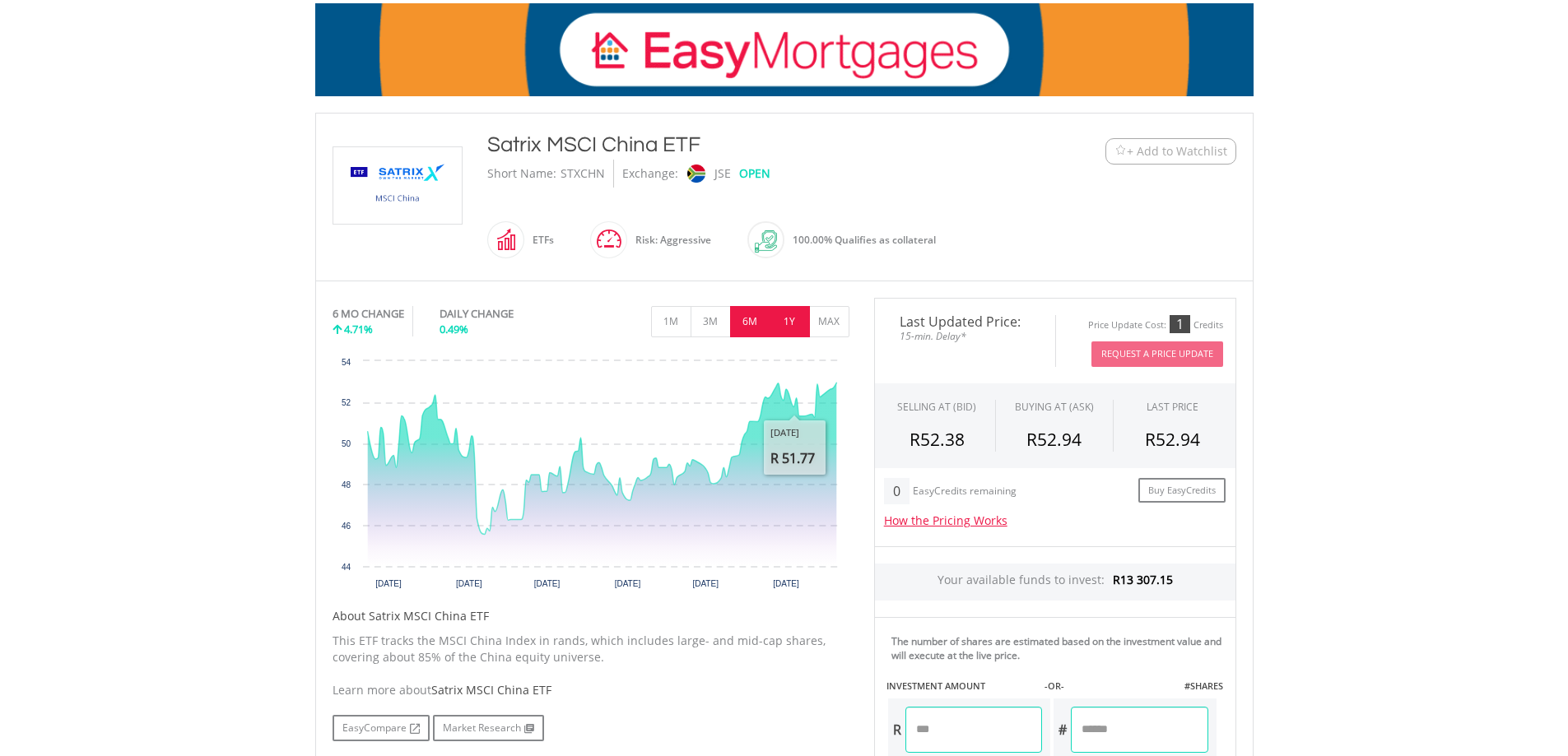
click at [790, 327] on button "1Y" at bounding box center [789, 321] width 40 height 31
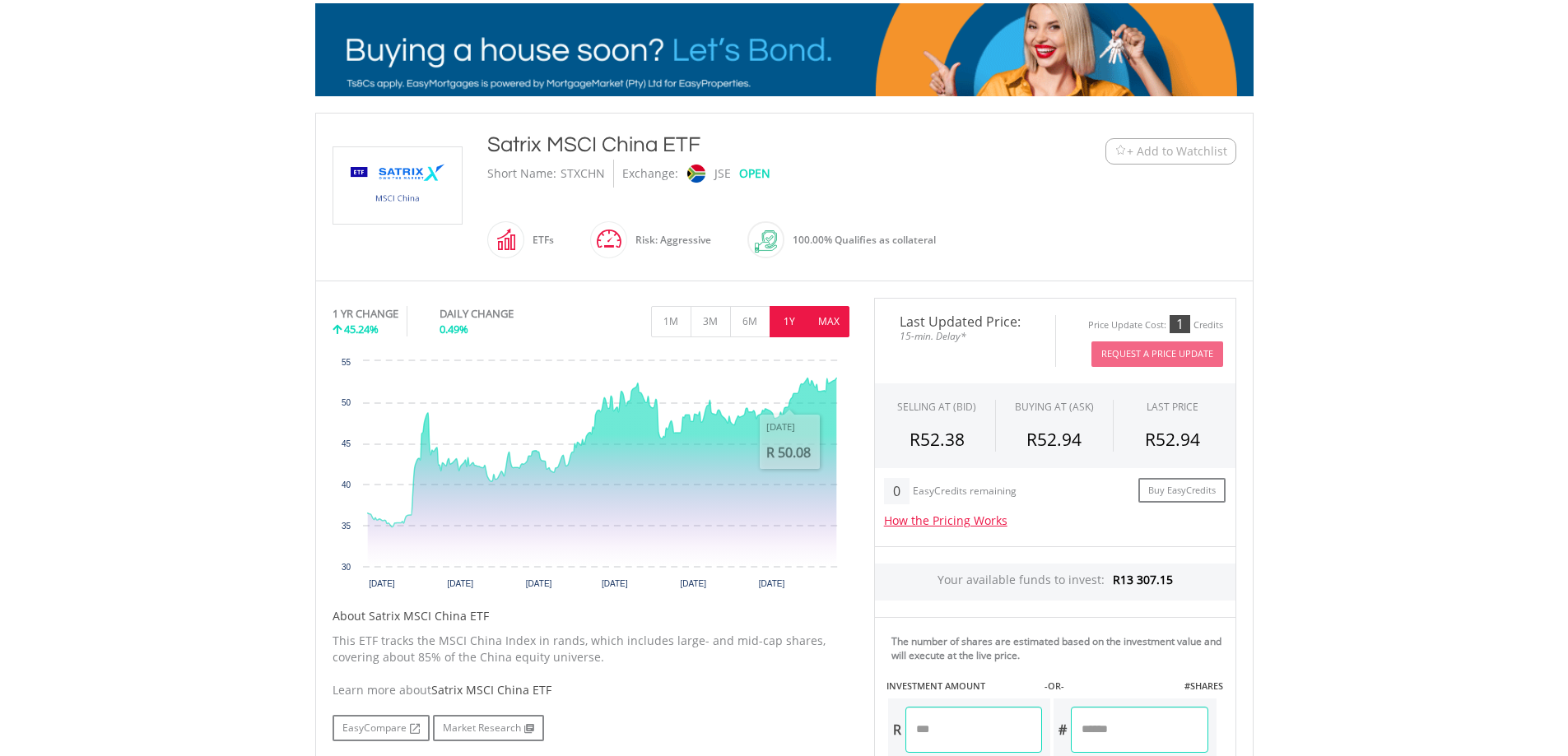
click at [830, 314] on button "MAX" at bounding box center [829, 321] width 40 height 31
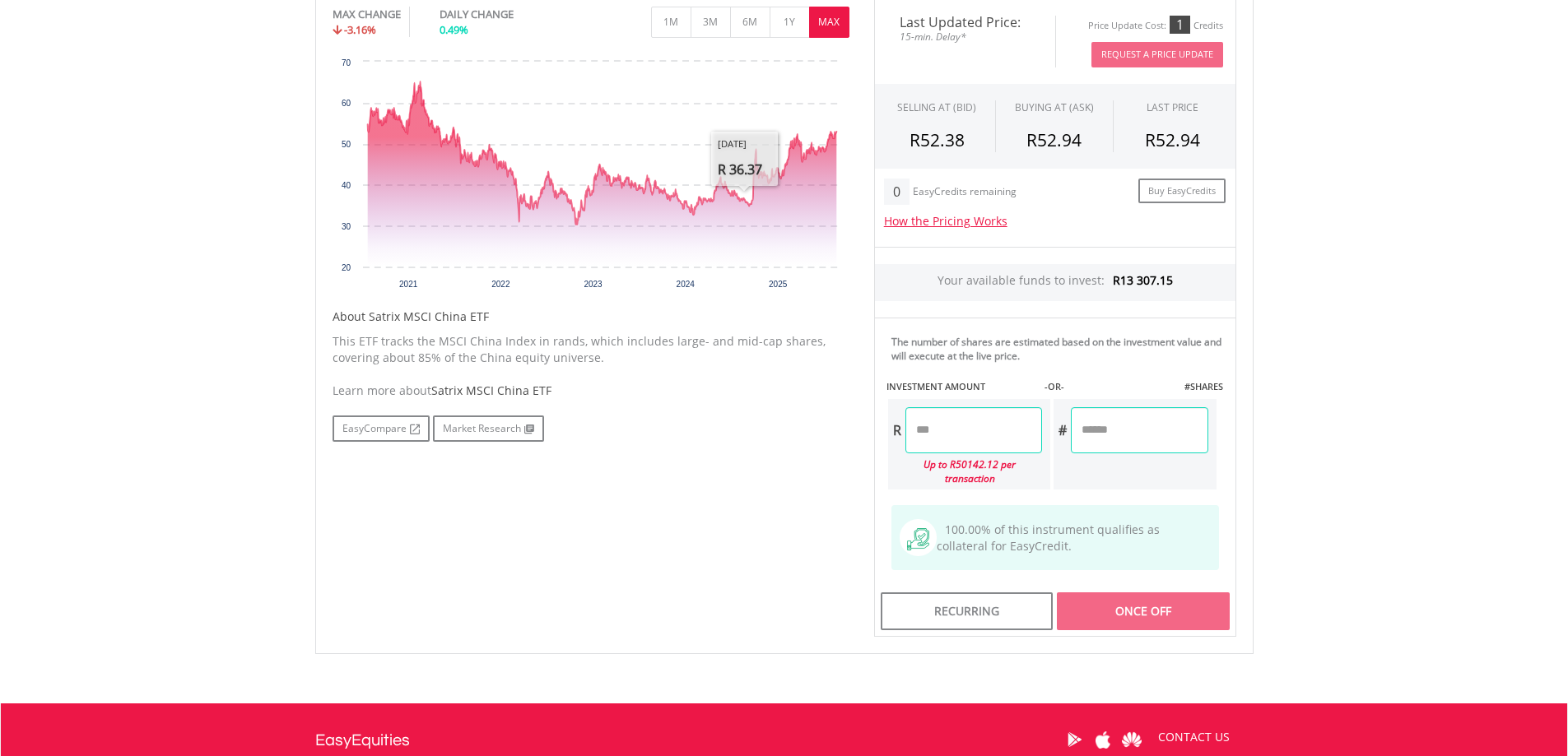
scroll to position [576, 0]
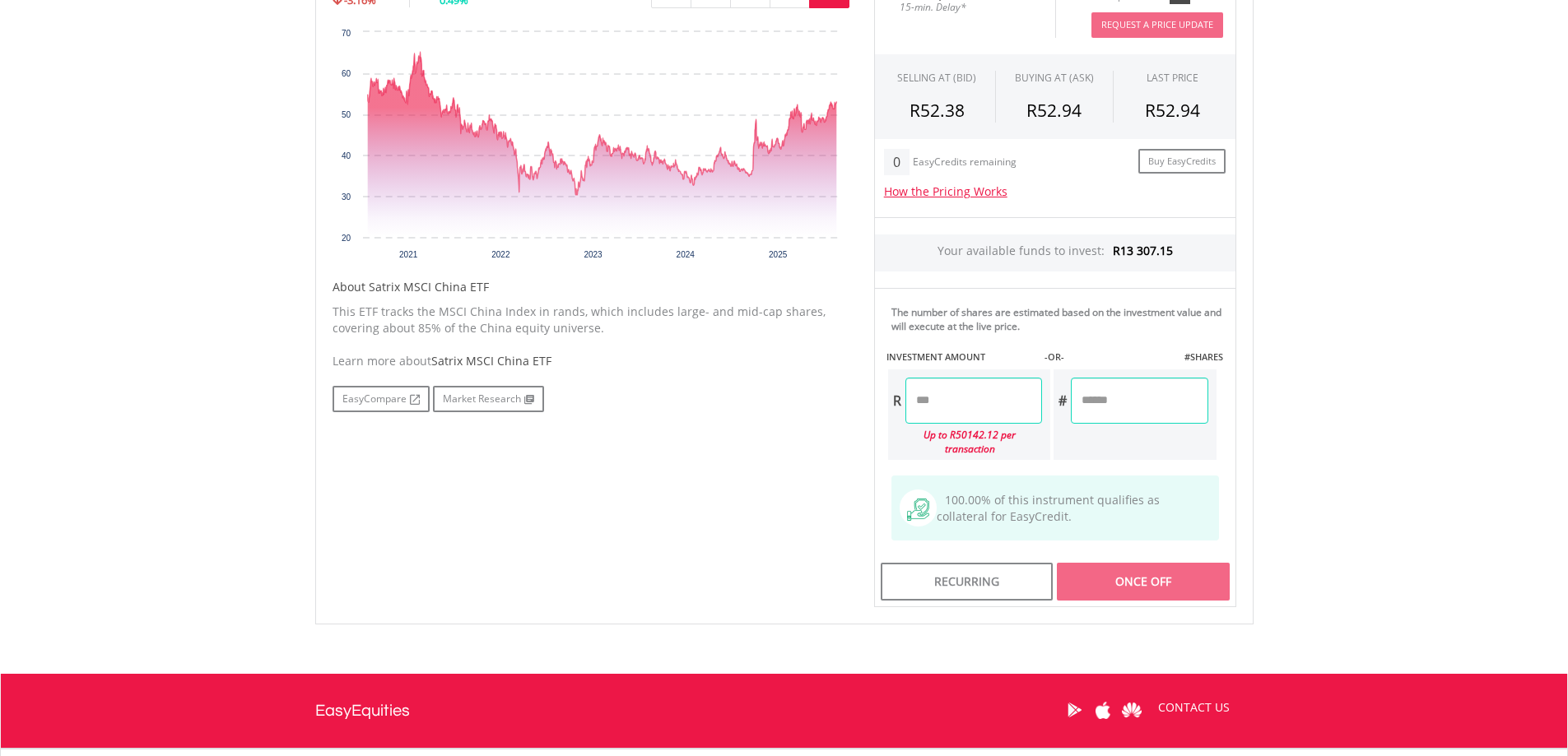
click at [950, 394] on input "number" at bounding box center [973, 401] width 137 height 46
type input "*******"
type input "********"
click at [700, 443] on div "No chart available. MAX CHANGE -3.16% DAILY CHANGE 0.49% 1M 3M 6M 1Y MAX Chart …" at bounding box center [784, 288] width 929 height 639
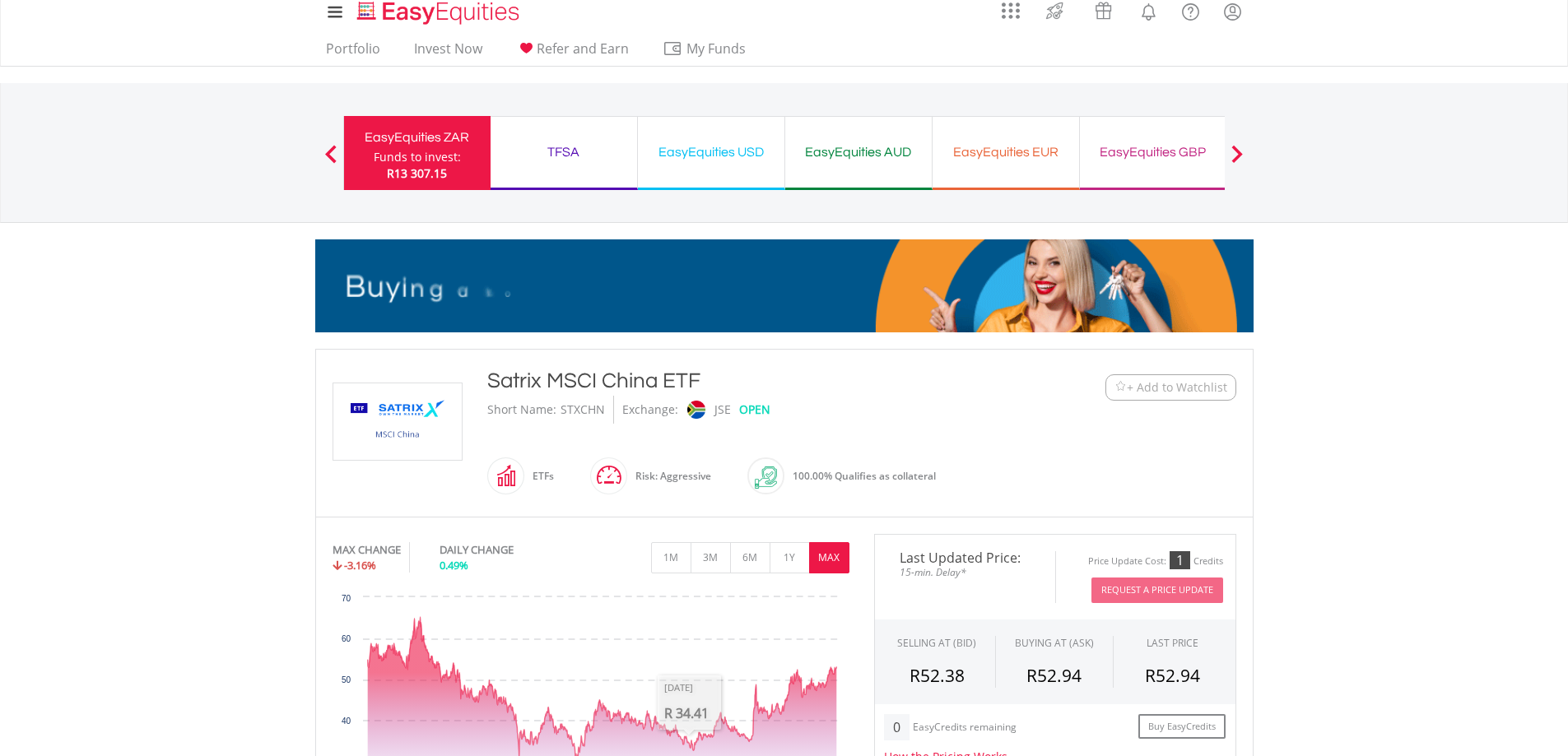
scroll to position [0, 0]
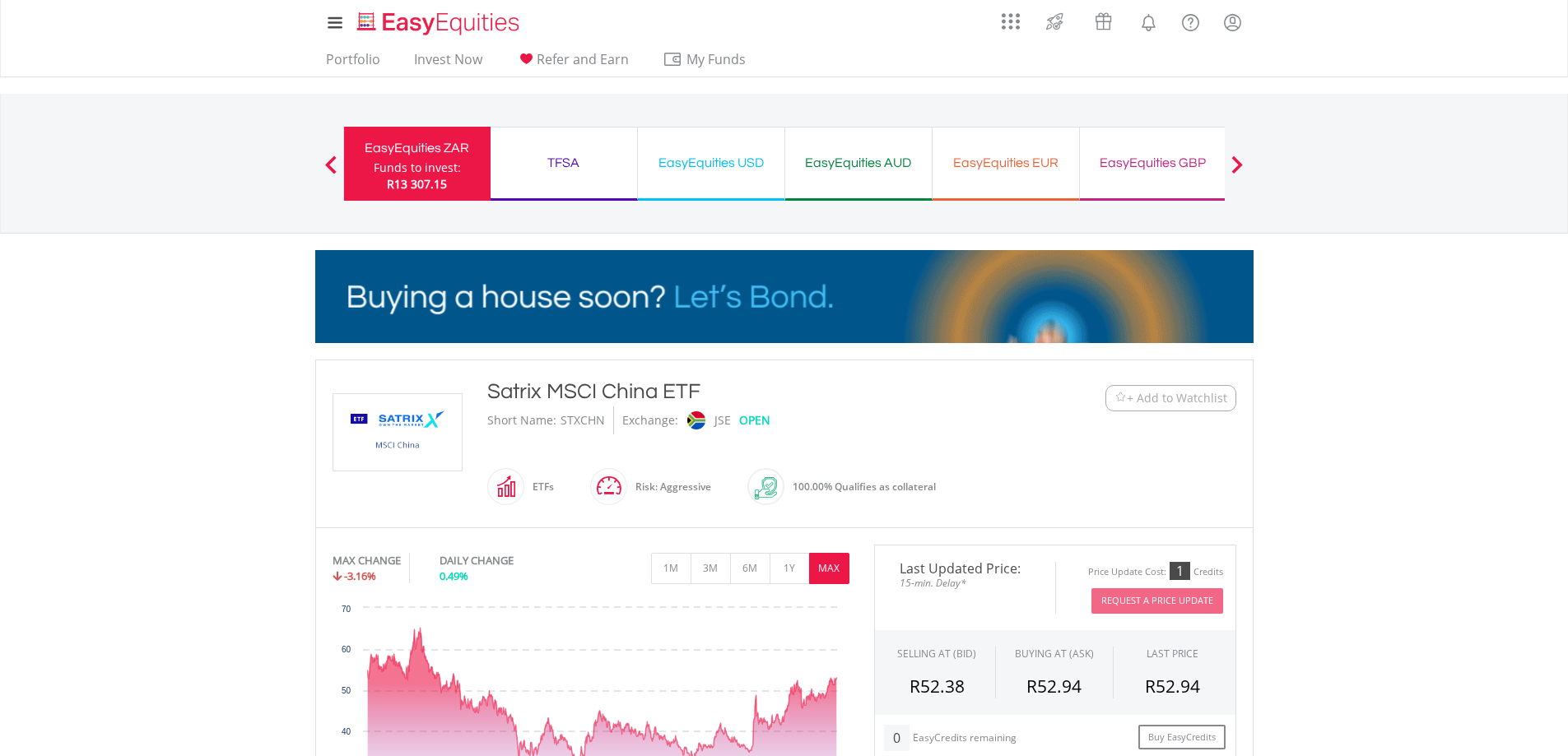
click at [398, 159] on div "Funds to invest:" at bounding box center [417, 167] width 87 height 17
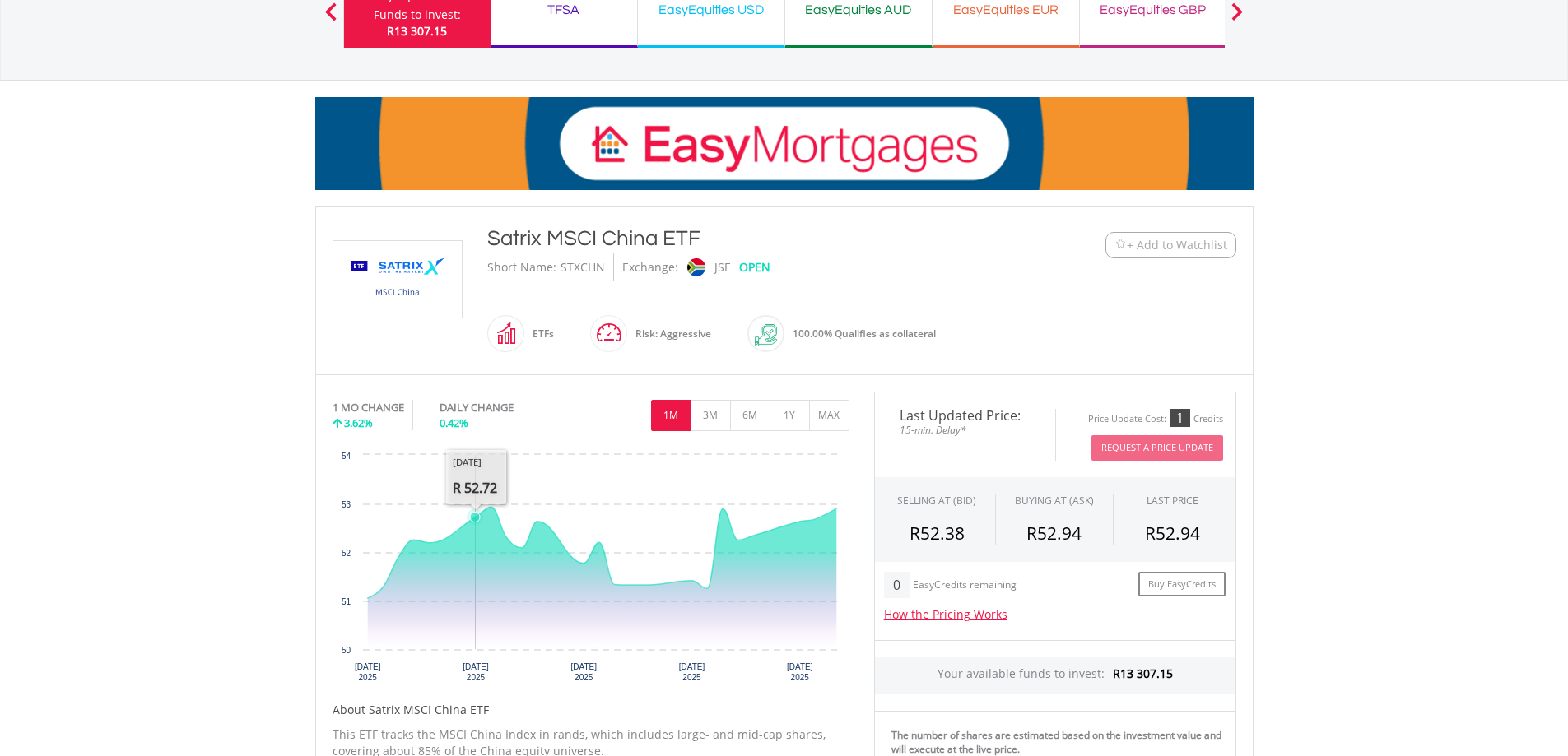
scroll to position [411, 0]
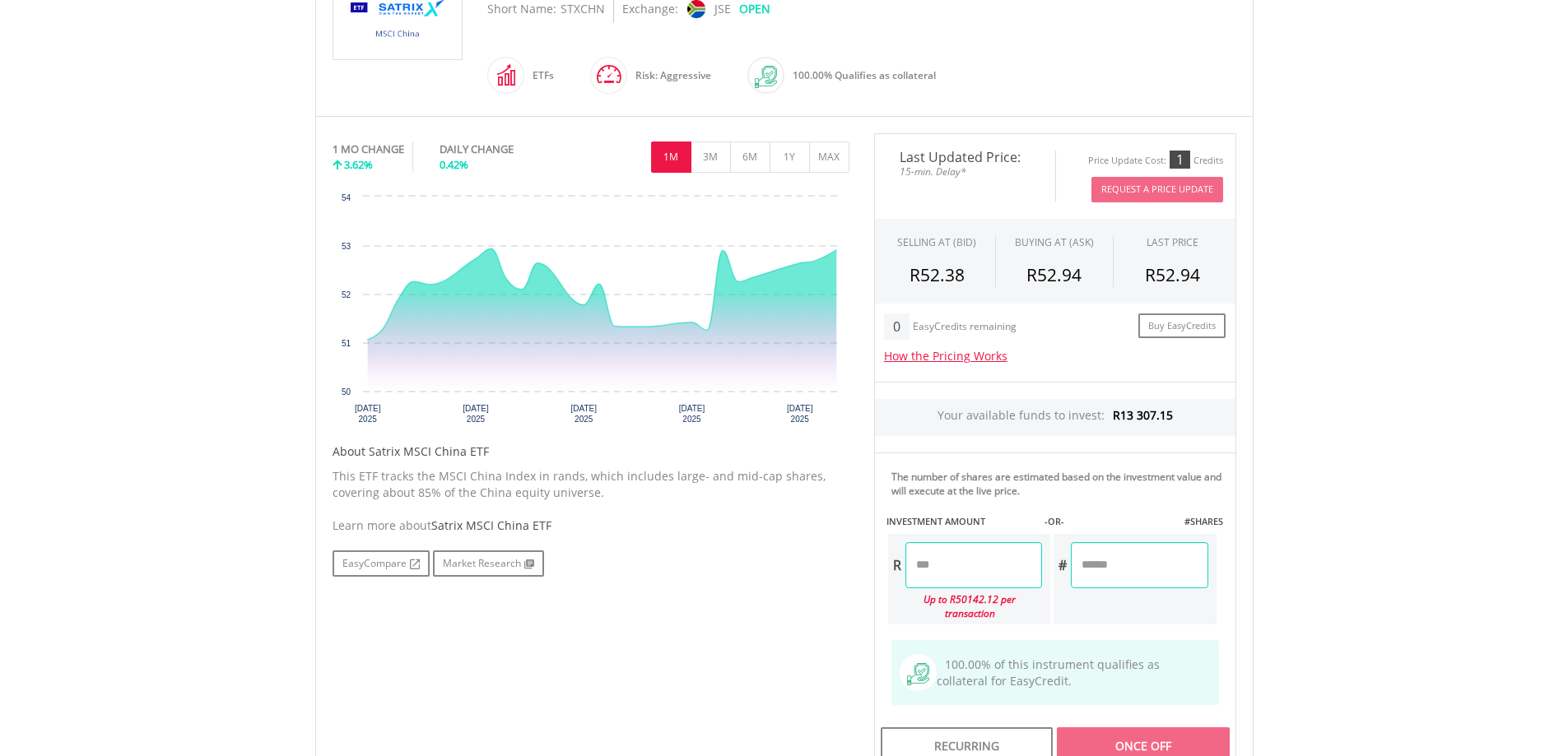
click at [929, 569] on input "number" at bounding box center [973, 565] width 137 height 46
type input "*******"
type input "********"
click at [724, 609] on div "No chart available. 1 MO CHANGE 3.62% DAILY CHANGE 0.42% 1M 3M 6M 1Y MAX Chart …" at bounding box center [784, 453] width 929 height 639
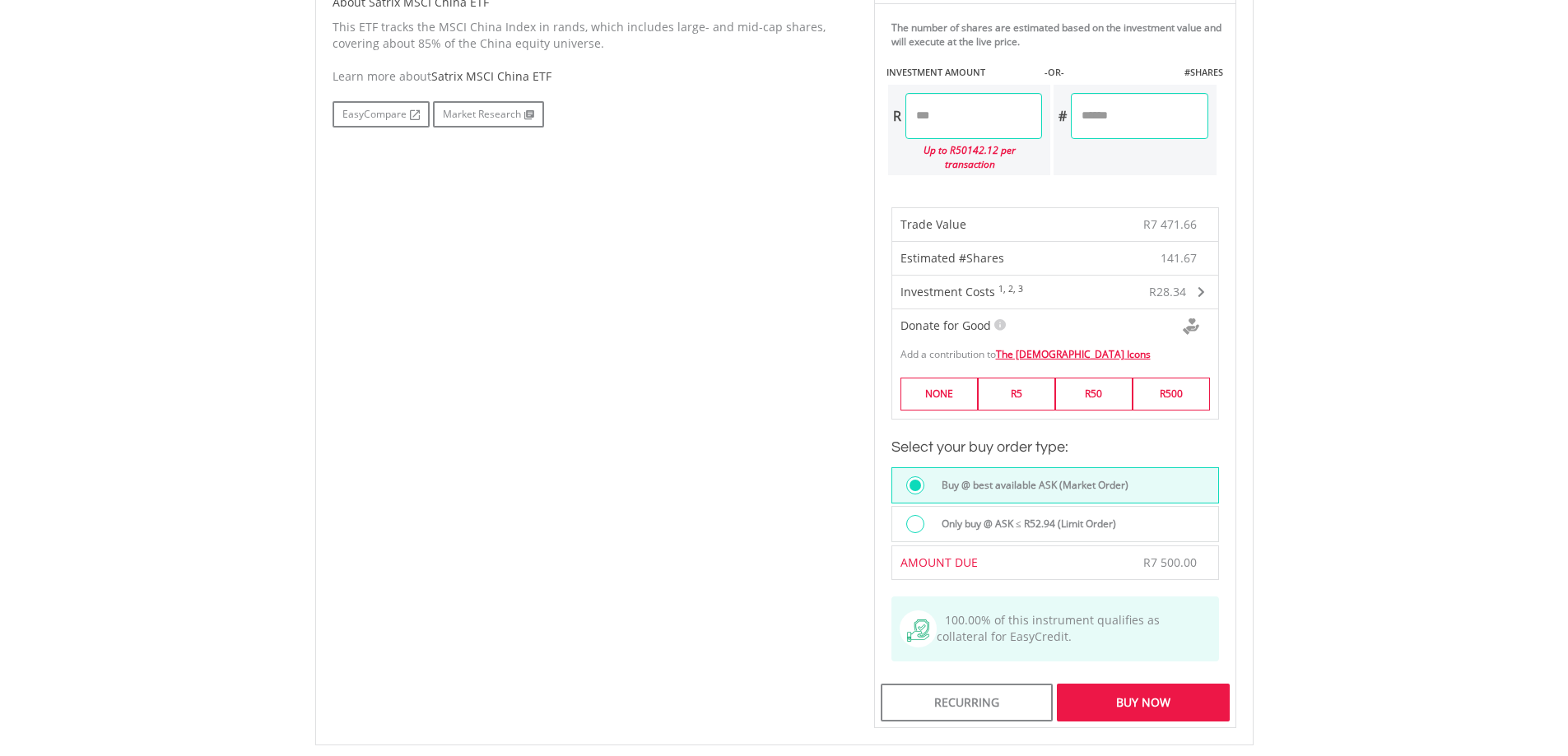
scroll to position [905, 0]
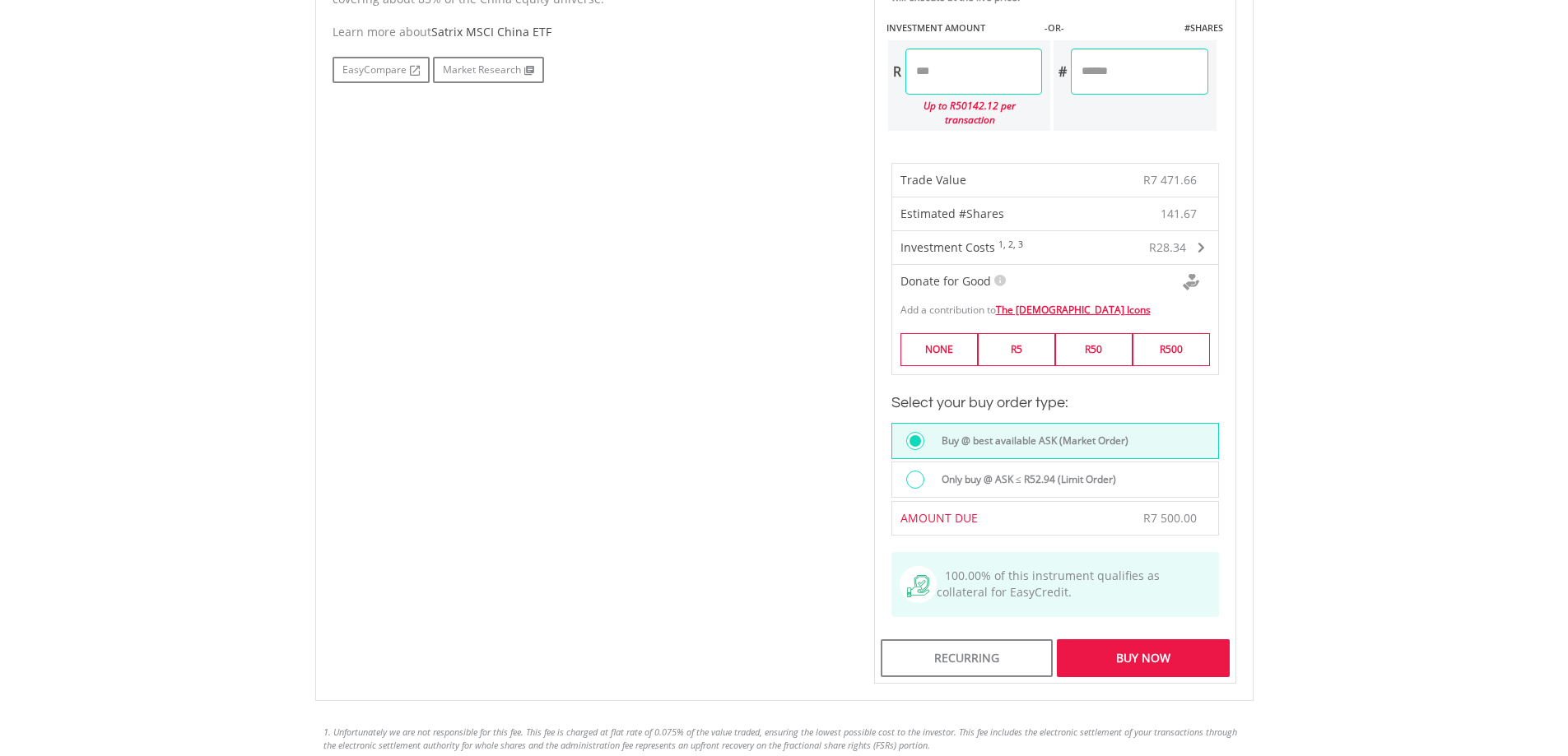
click at [1139, 645] on div "Buy Now" at bounding box center [1142, 658] width 172 height 37
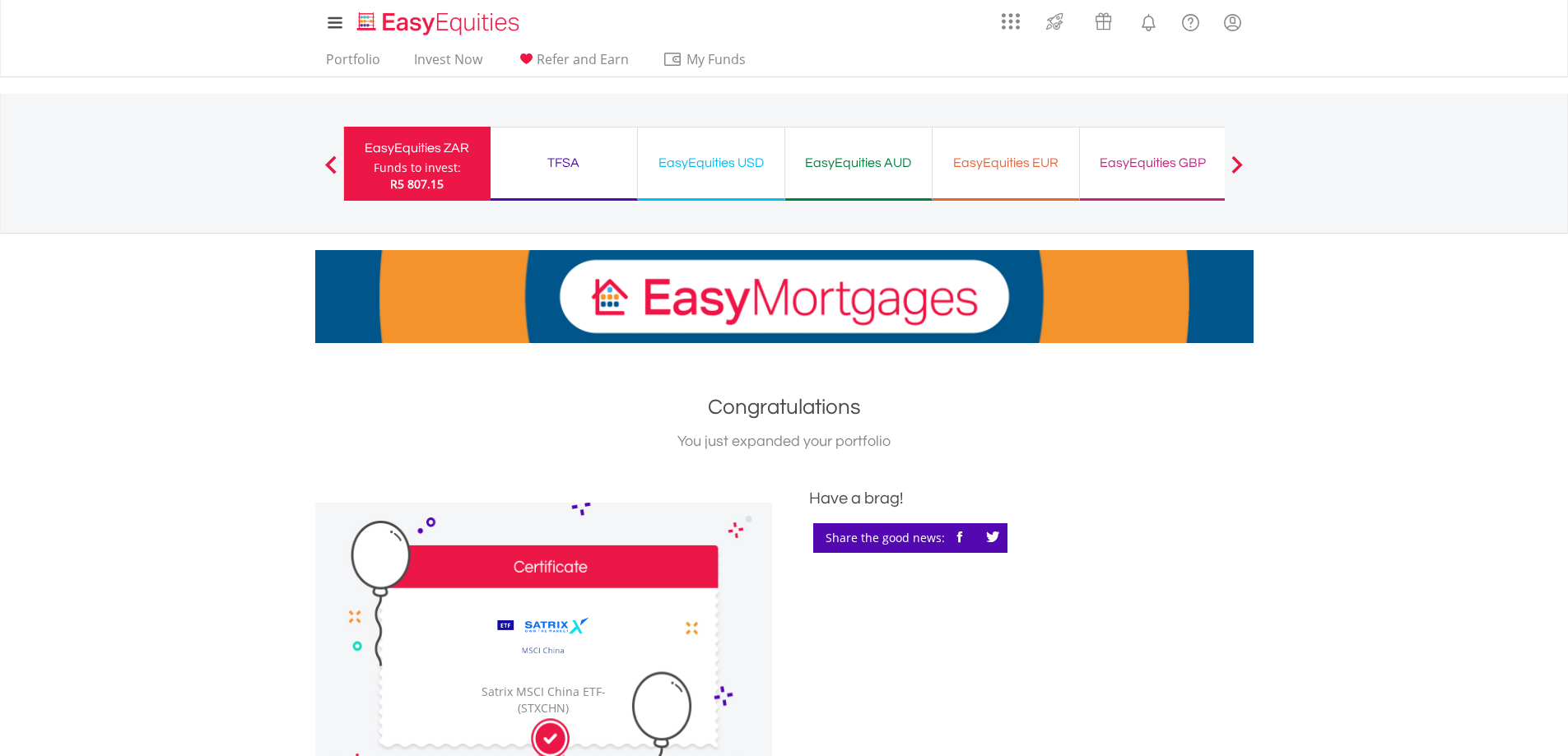
click at [422, 162] on div "Funds to invest:" at bounding box center [417, 167] width 87 height 17
